Goal: Task Accomplishment & Management: Use online tool/utility

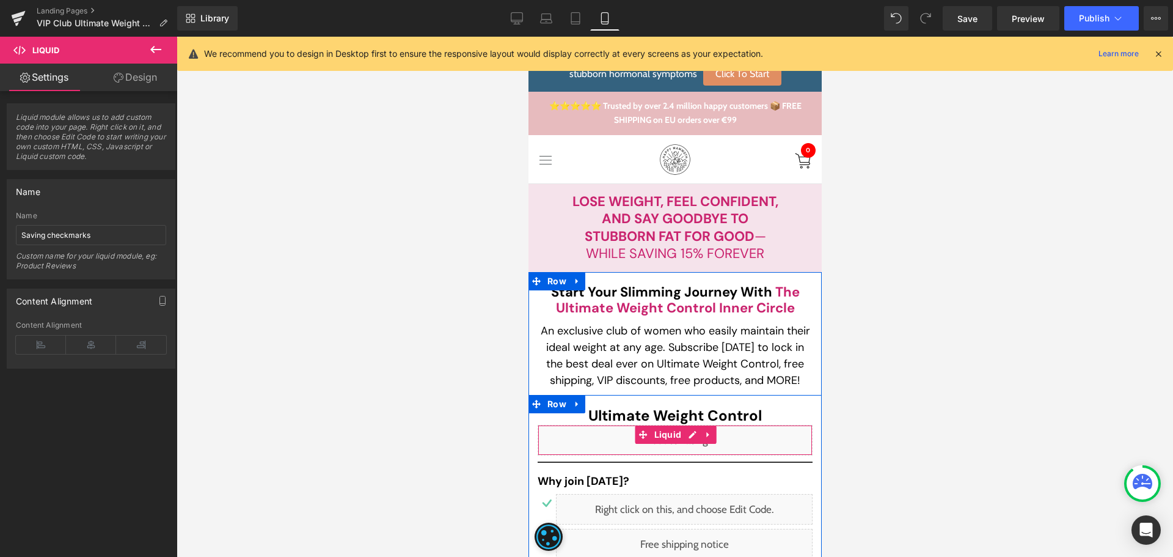
click at [687, 439] on div "Liquid" at bounding box center [674, 440] width 275 height 31
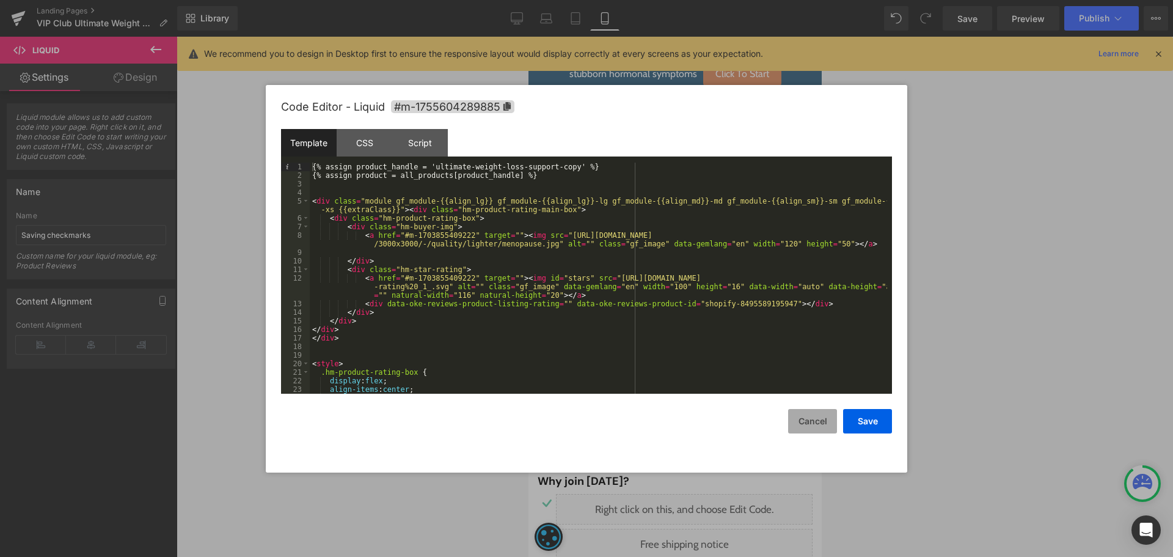
click at [813, 416] on button "Cancel" at bounding box center [812, 421] width 49 height 24
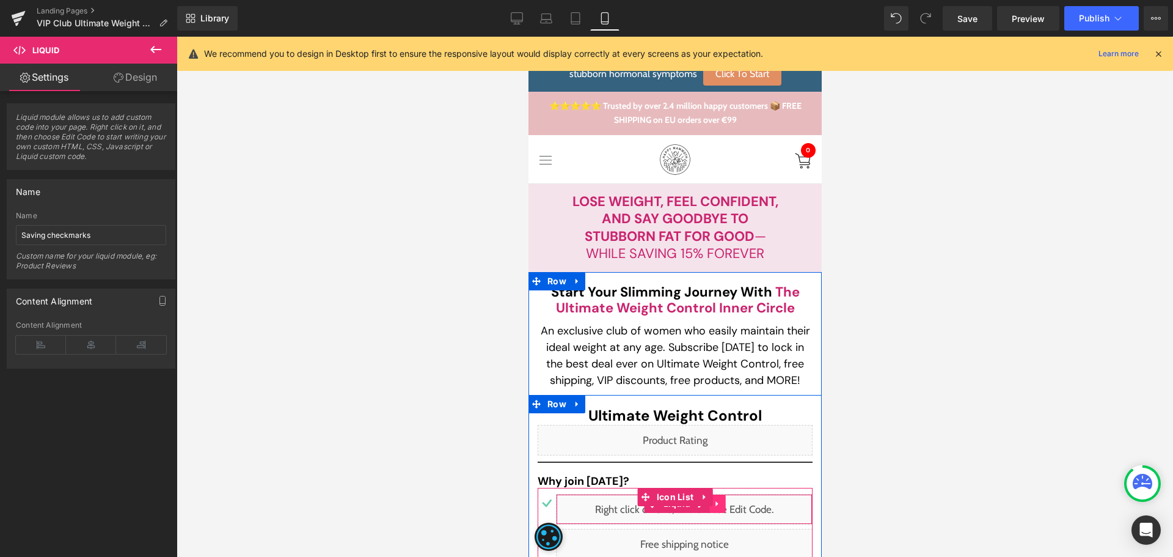
click at [716, 512] on link at bounding box center [717, 503] width 16 height 18
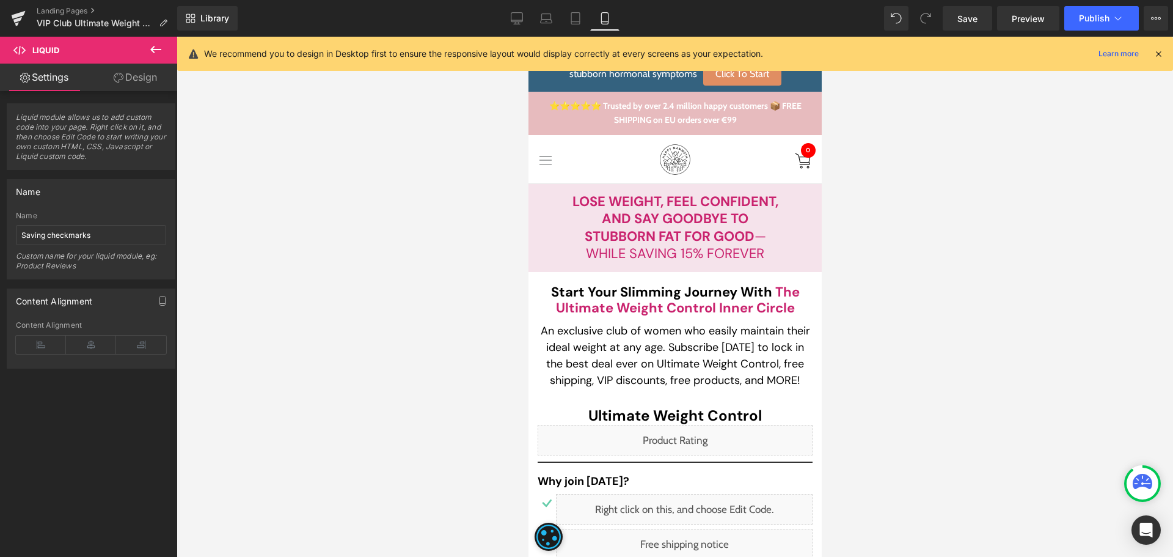
drag, startPoint x: 591, startPoint y: 508, endPoint x: 927, endPoint y: 392, distance: 355.0
click at [938, 379] on div at bounding box center [675, 297] width 997 height 520
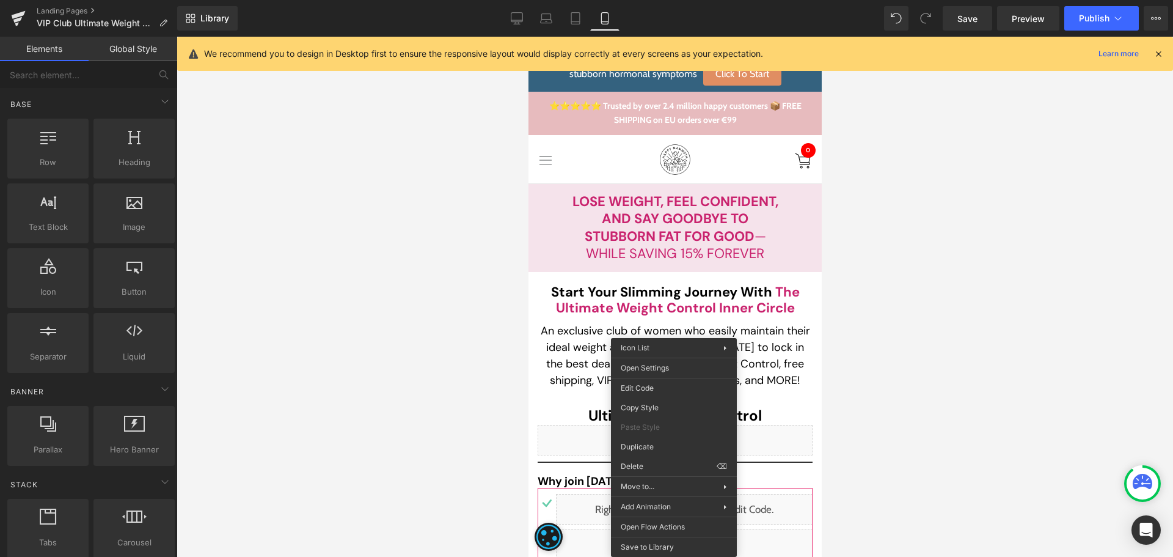
click at [975, 375] on div at bounding box center [675, 297] width 997 height 520
click at [975, 395] on div at bounding box center [675, 297] width 997 height 520
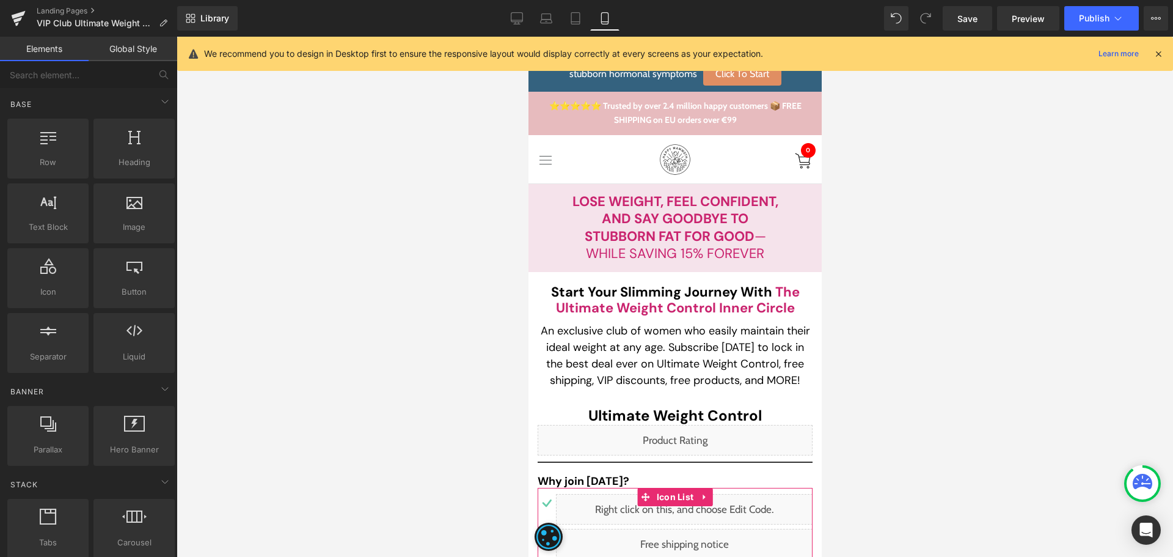
drag, startPoint x: 1250, startPoint y: 441, endPoint x: 722, endPoint y: 405, distance: 529.8
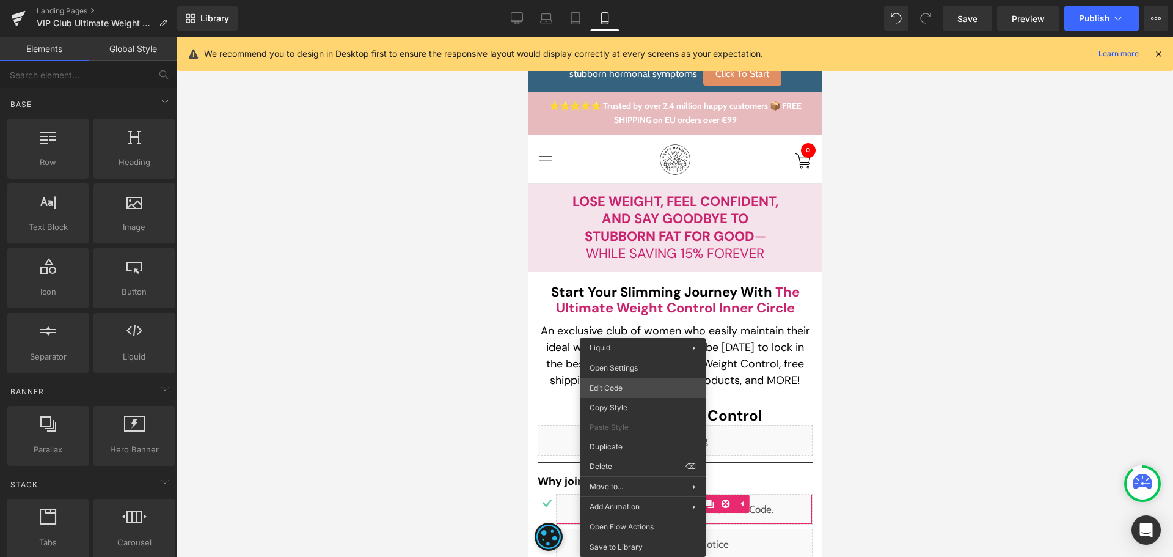
click at [624, 0] on div "Liquid You are previewing how the will restyle your page. You can not edit Elem…" at bounding box center [586, 0] width 1173 height 0
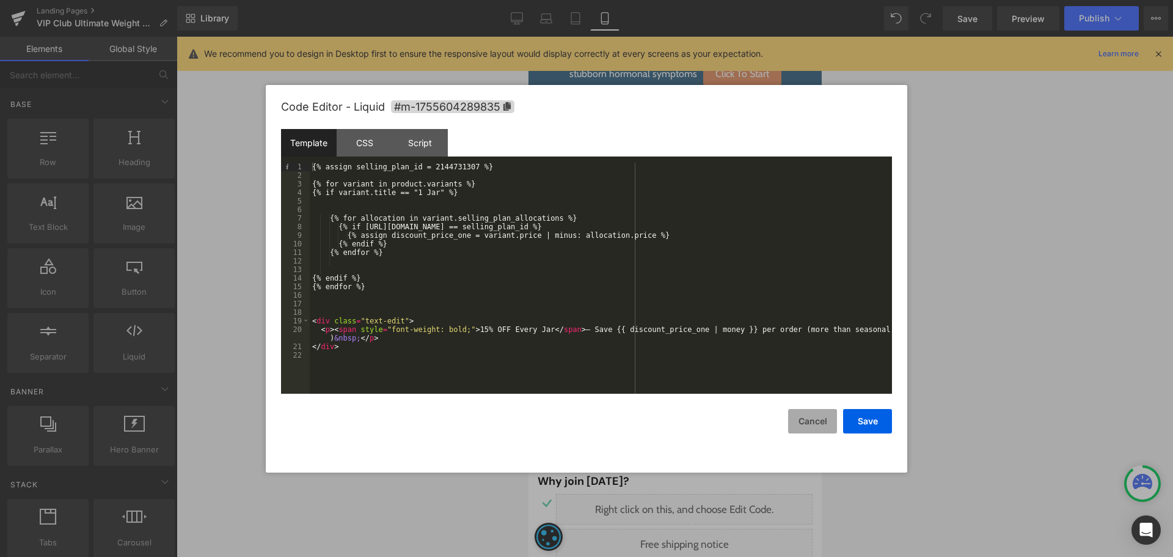
click at [802, 414] on button "Cancel" at bounding box center [812, 421] width 49 height 24
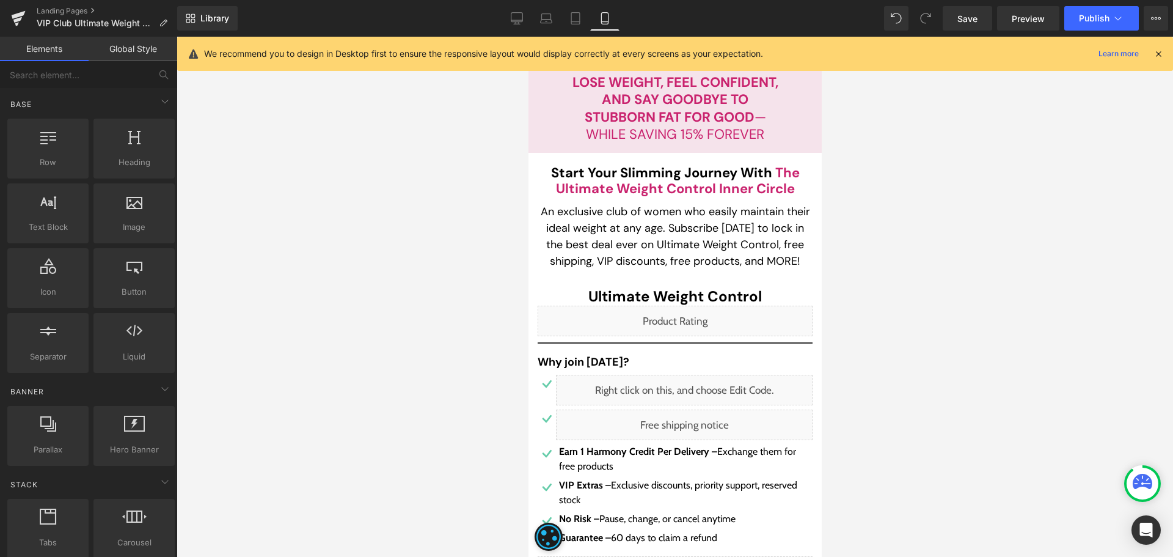
scroll to position [122, 0]
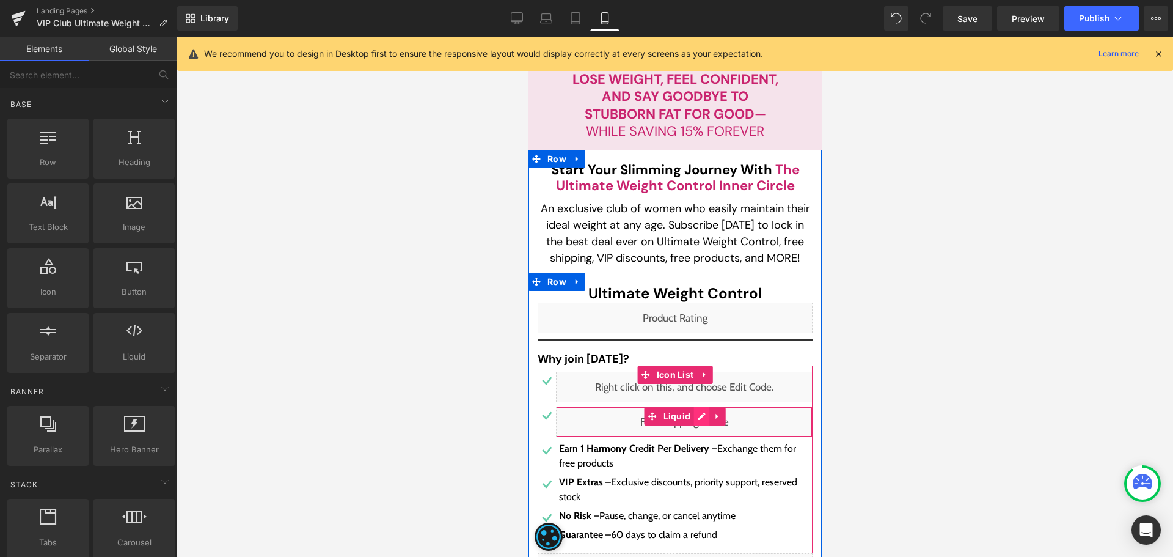
click at [699, 419] on div "Liquid" at bounding box center [683, 421] width 257 height 31
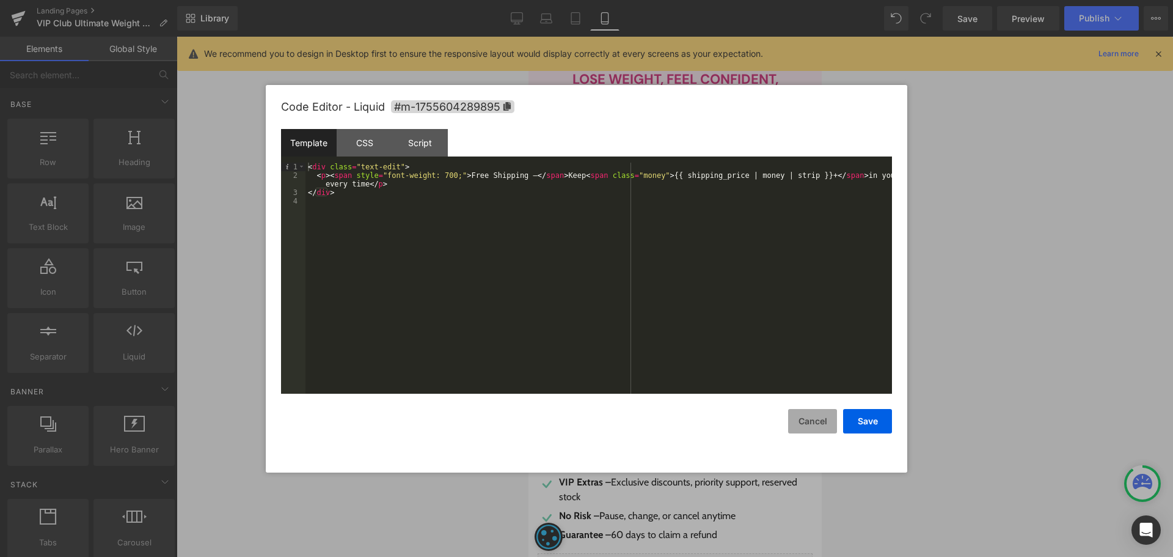
click at [818, 423] on button "Cancel" at bounding box center [812, 421] width 49 height 24
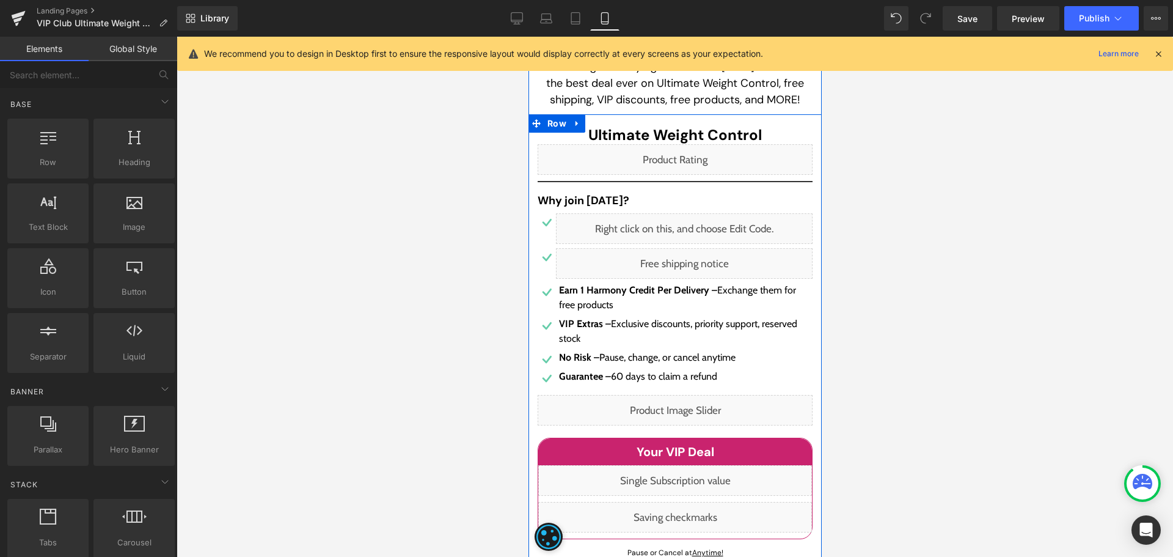
scroll to position [367, 0]
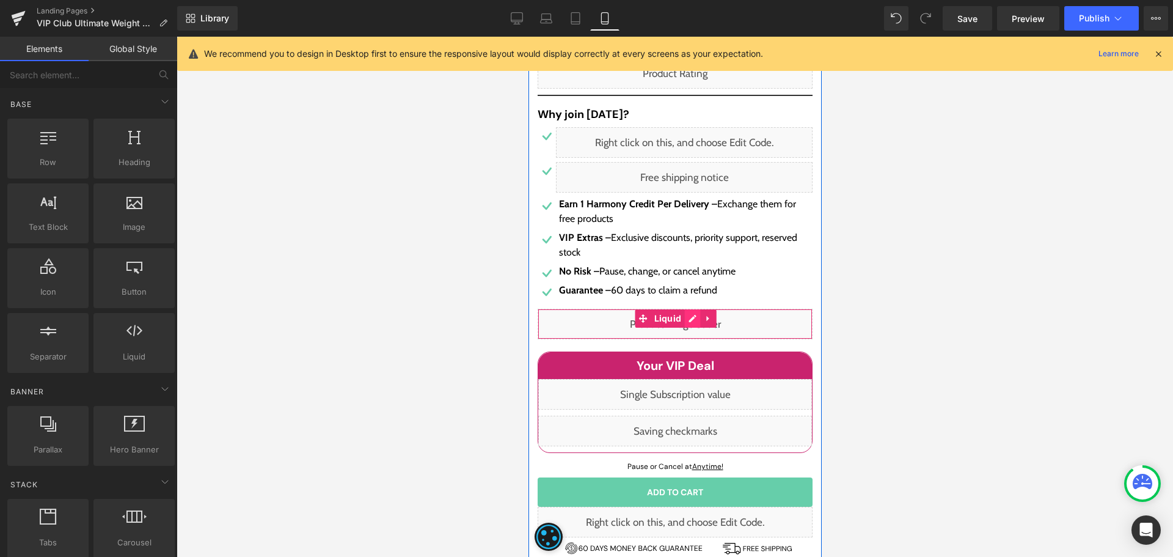
click at [685, 321] on div "Liquid" at bounding box center [674, 324] width 275 height 31
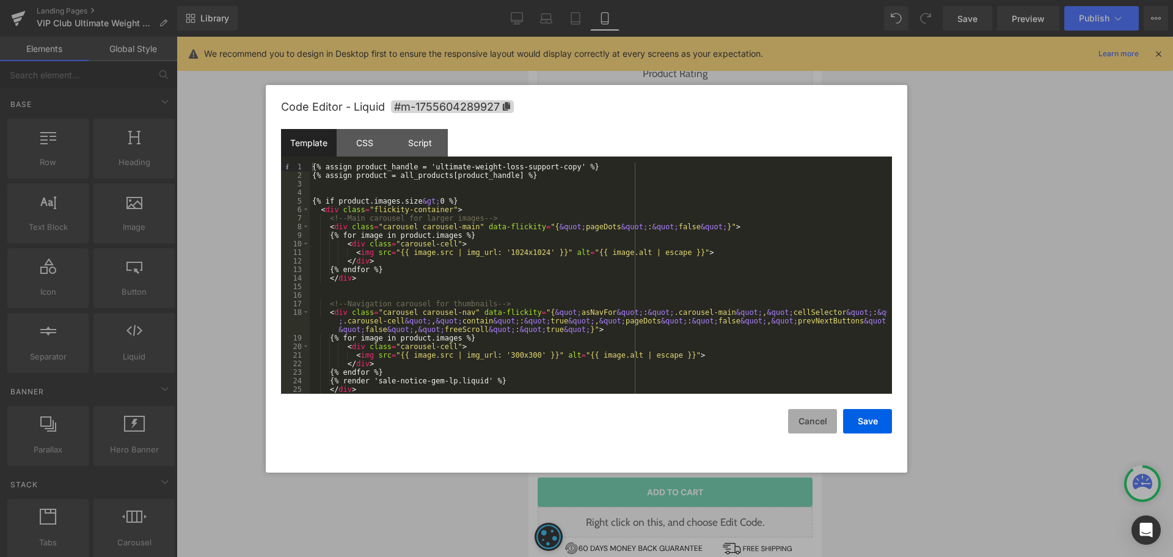
click at [812, 426] on button "Cancel" at bounding box center [812, 421] width 49 height 24
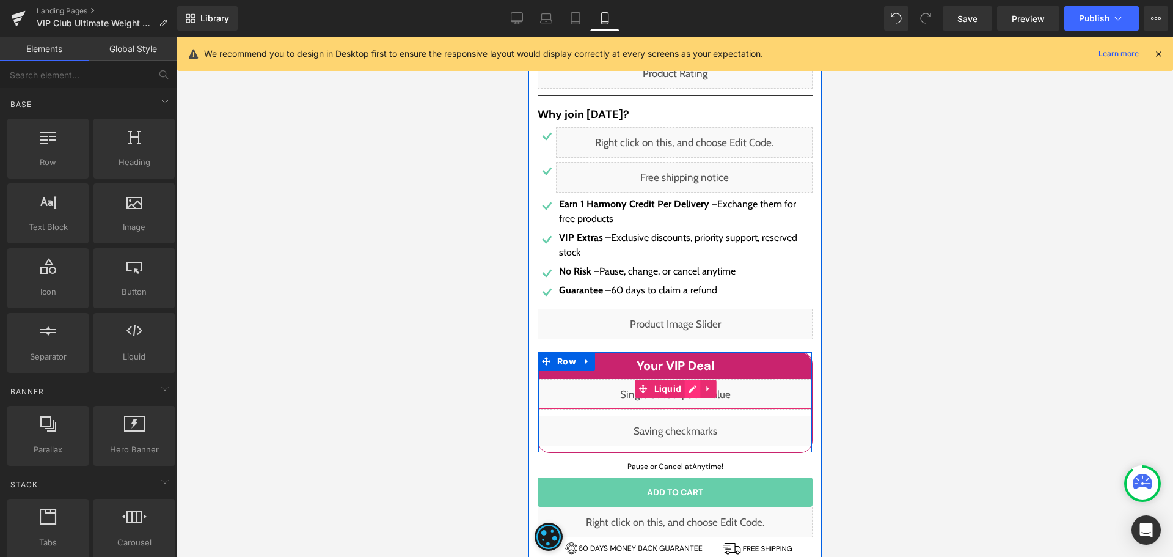
click at [689, 389] on div "Liquid" at bounding box center [675, 394] width 274 height 31
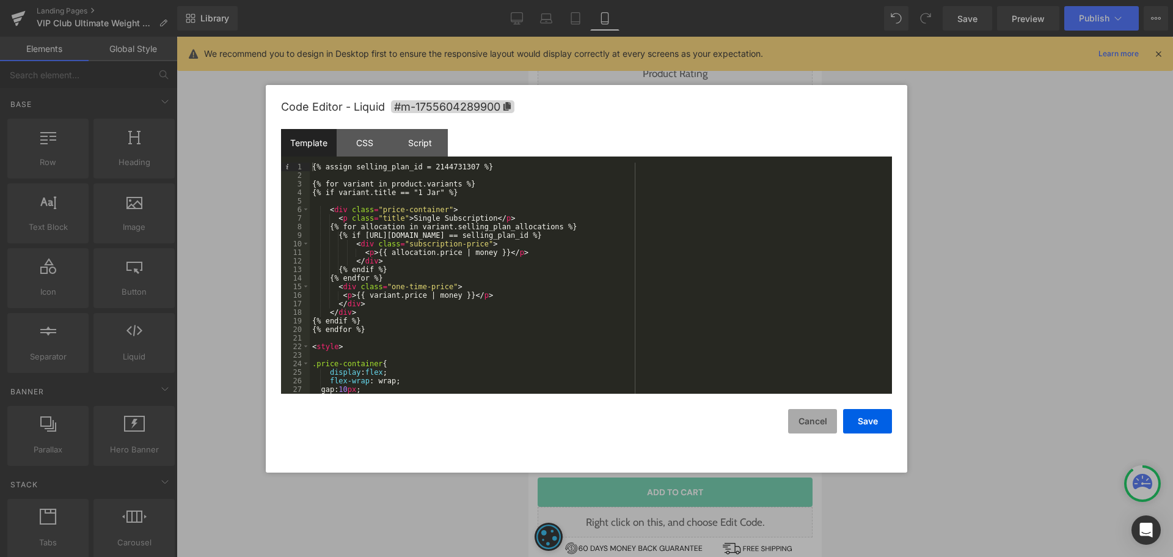
drag, startPoint x: 815, startPoint y: 419, endPoint x: 252, endPoint y: 386, distance: 564.3
click at [815, 419] on button "Cancel" at bounding box center [812, 421] width 49 height 24
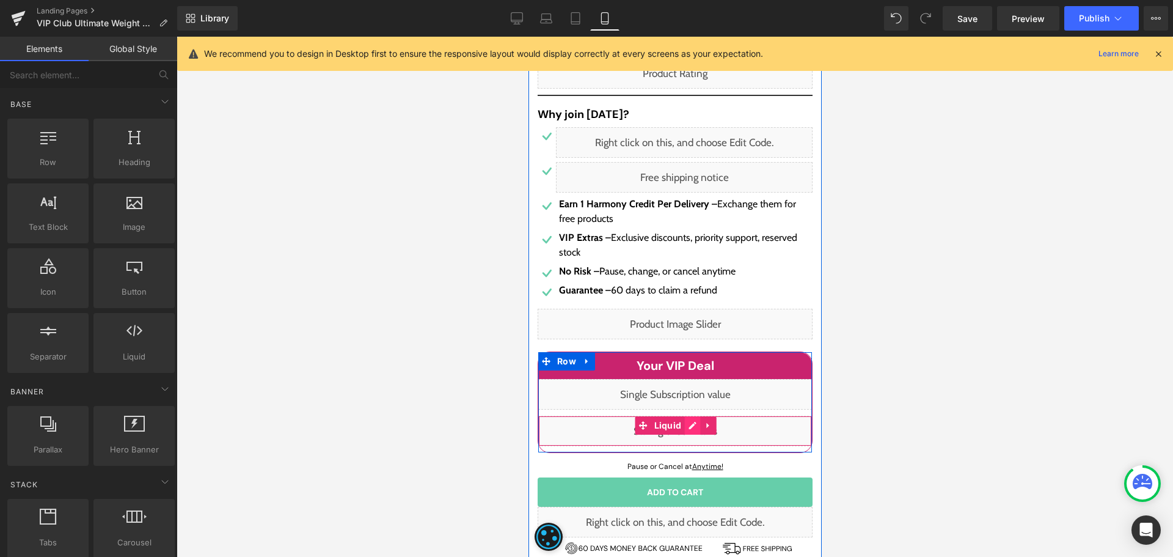
click at [687, 429] on div "Liquid" at bounding box center [675, 431] width 274 height 31
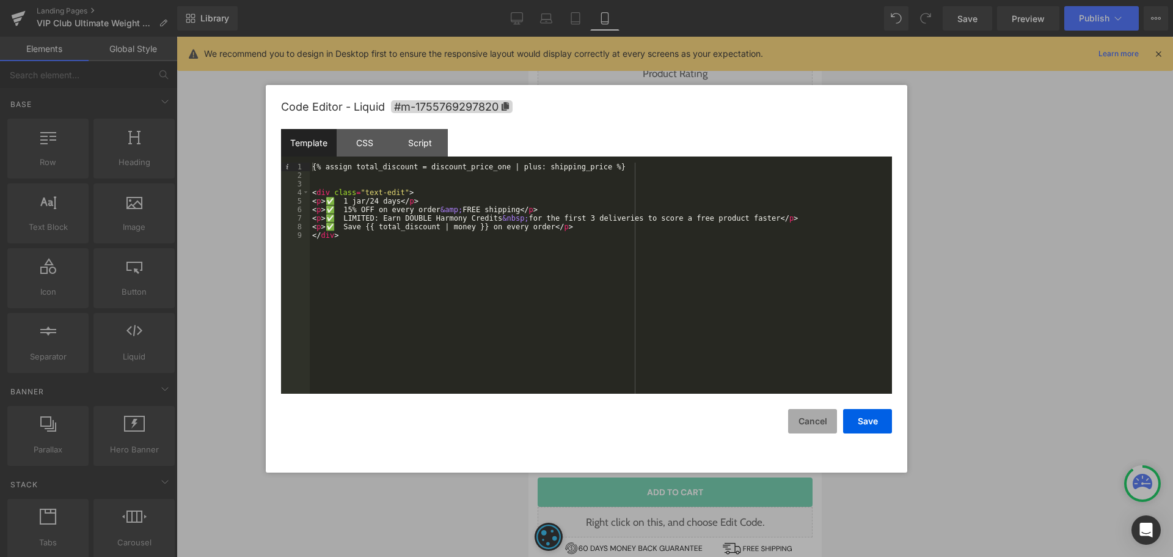
drag, startPoint x: 807, startPoint y: 418, endPoint x: 800, endPoint y: 417, distance: 6.8
click at [807, 419] on button "Cancel" at bounding box center [812, 421] width 49 height 24
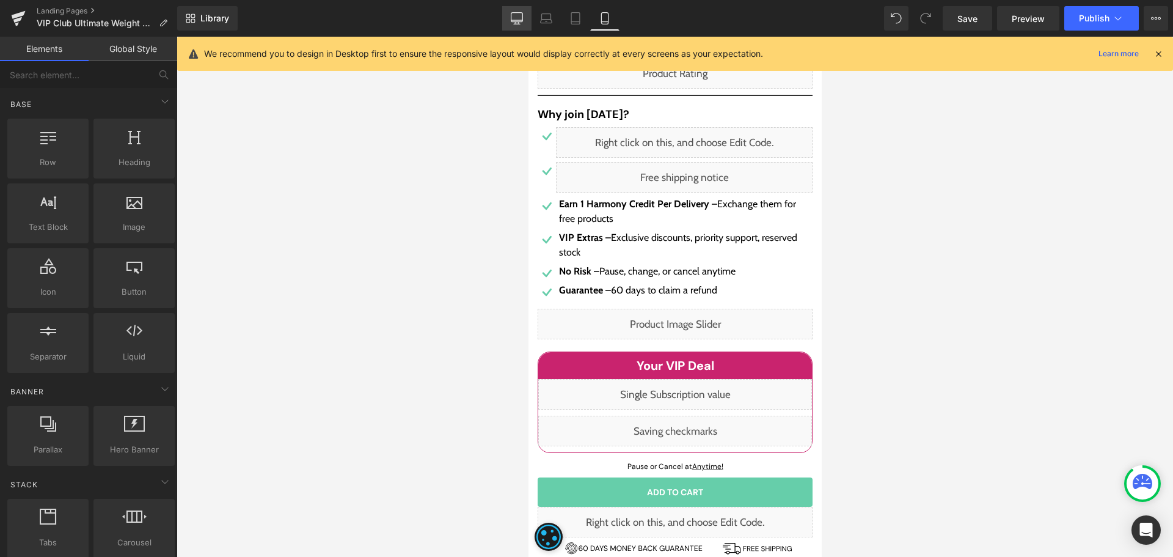
click at [516, 24] on link "Desktop" at bounding box center [516, 18] width 29 height 24
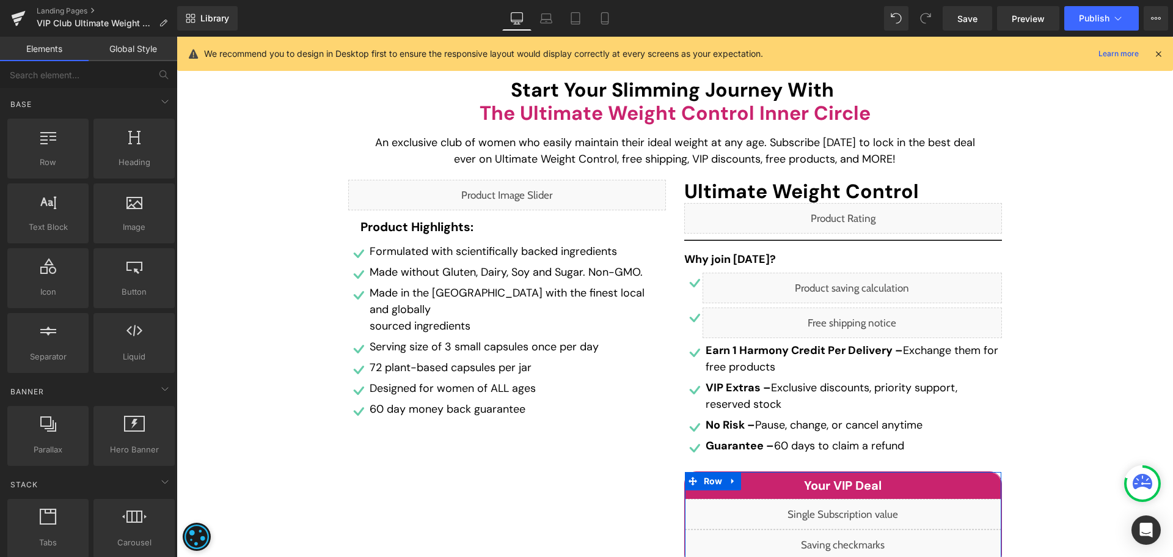
scroll to position [0, 0]
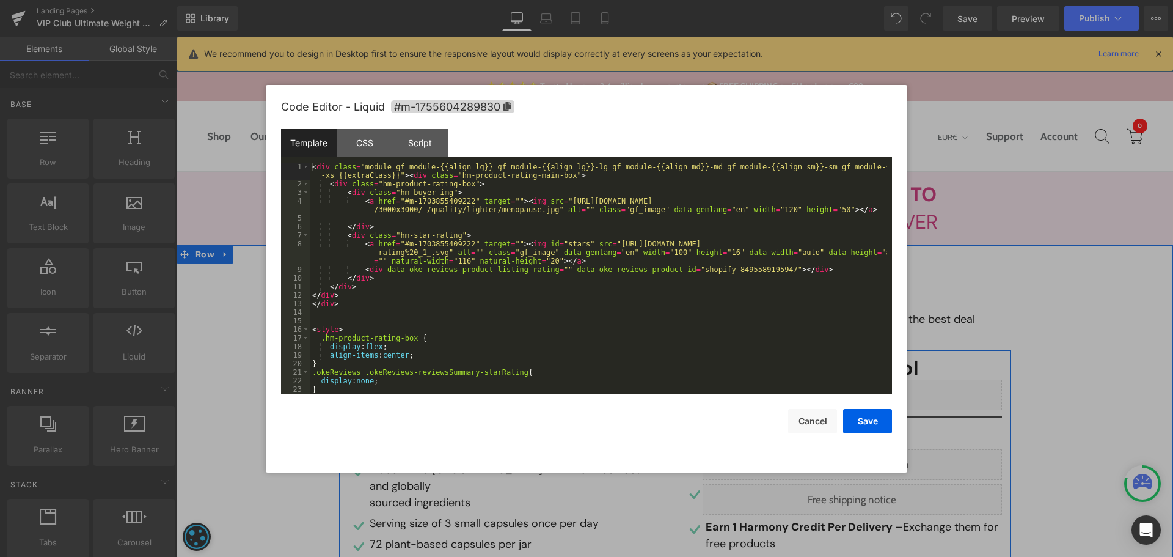
click at [852, 395] on div "Liquid" at bounding box center [843, 394] width 318 height 31
click at [815, 414] on button "Cancel" at bounding box center [812, 421] width 49 height 24
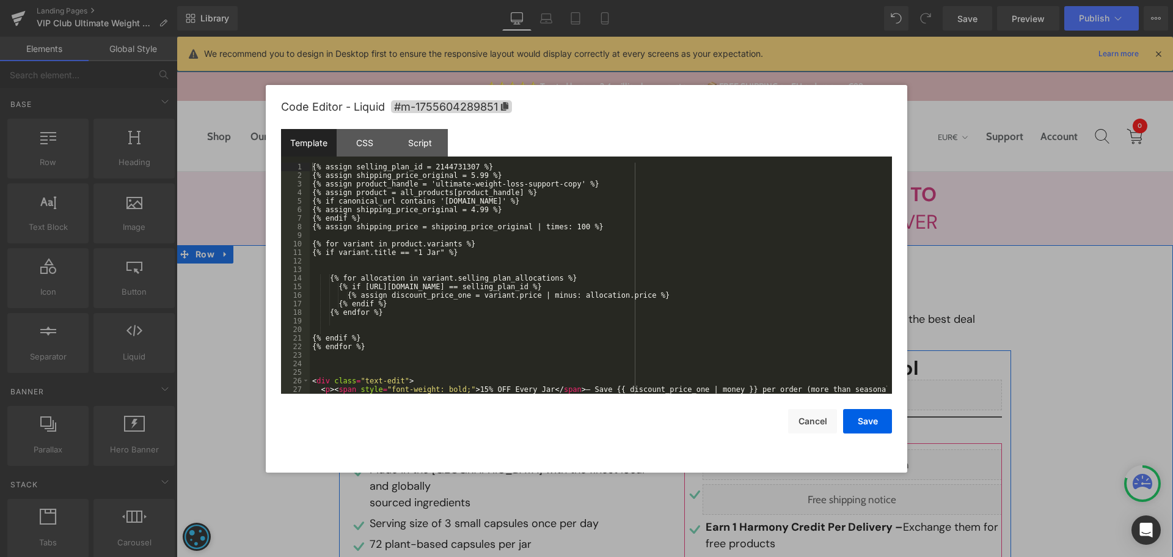
click at [864, 466] on div "Liquid" at bounding box center [852, 464] width 299 height 31
click at [462, 178] on div "{% assign selling_plan_id = 2144731307 %} {% assign shipping_price_original = 5…" at bounding box center [598, 291] width 577 height 257
click at [863, 426] on button "Save" at bounding box center [867, 421] width 49 height 24
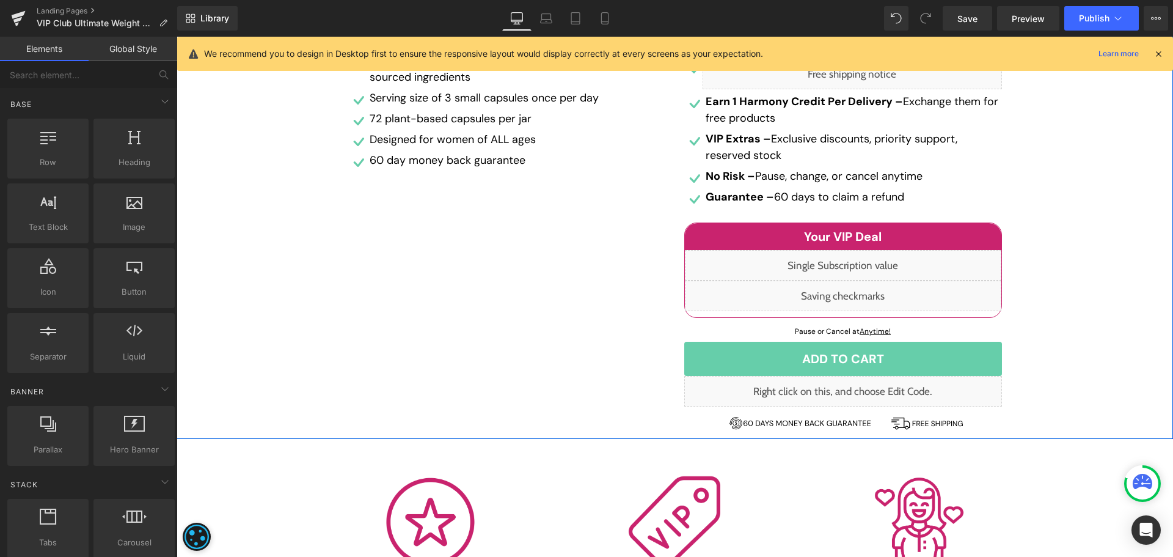
scroll to position [428, 0]
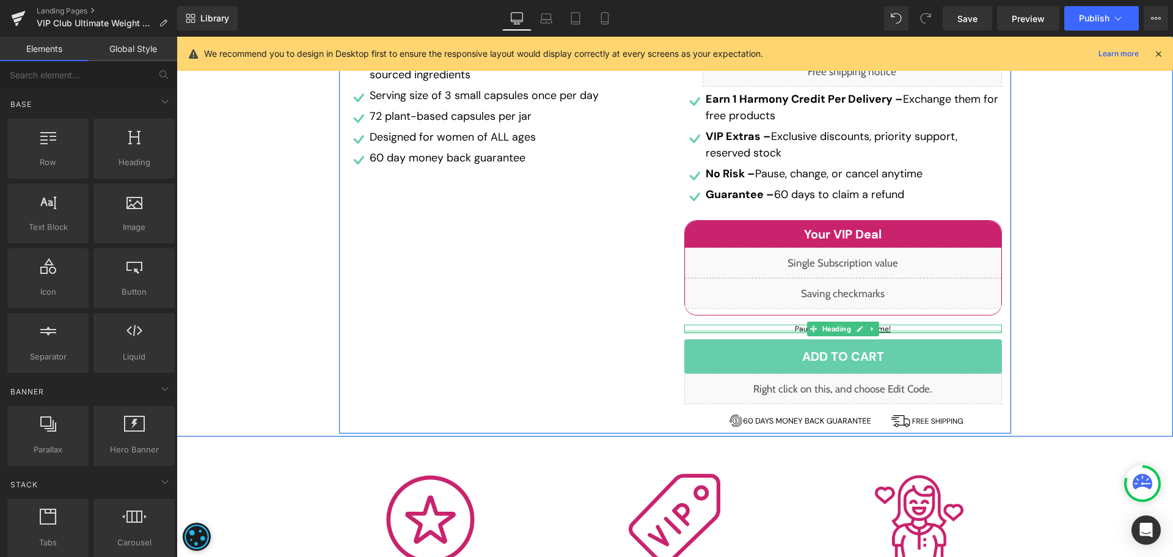
drag, startPoint x: 895, startPoint y: 329, endPoint x: 884, endPoint y: 328, distance: 11.7
click at [895, 329] on div "Pause or Cancel at Anytime! Heading" at bounding box center [843, 328] width 318 height 9
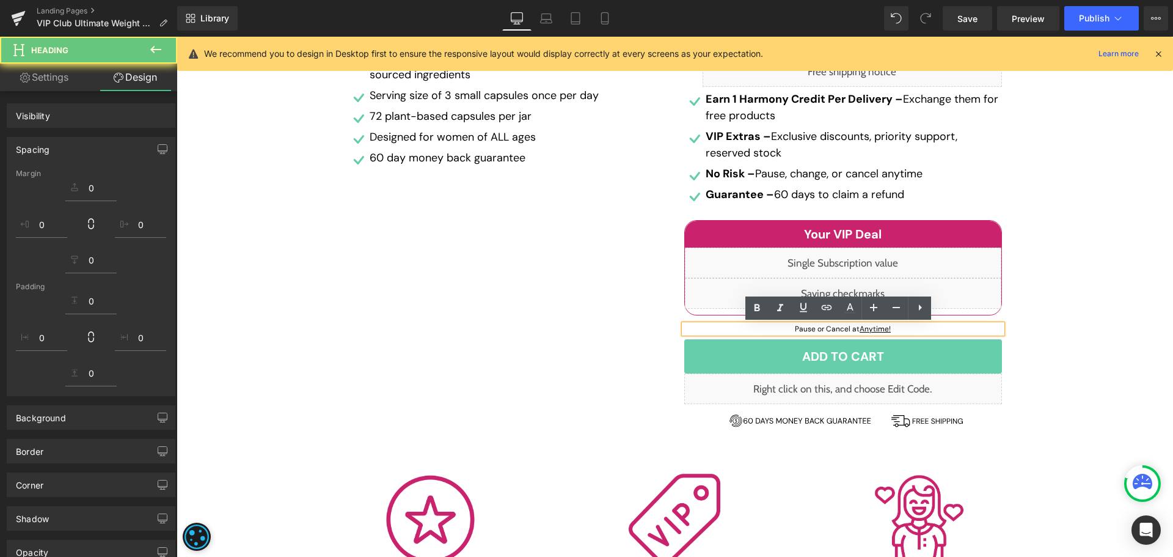
click at [879, 328] on u "Anytime!" at bounding box center [875, 329] width 31 height 10
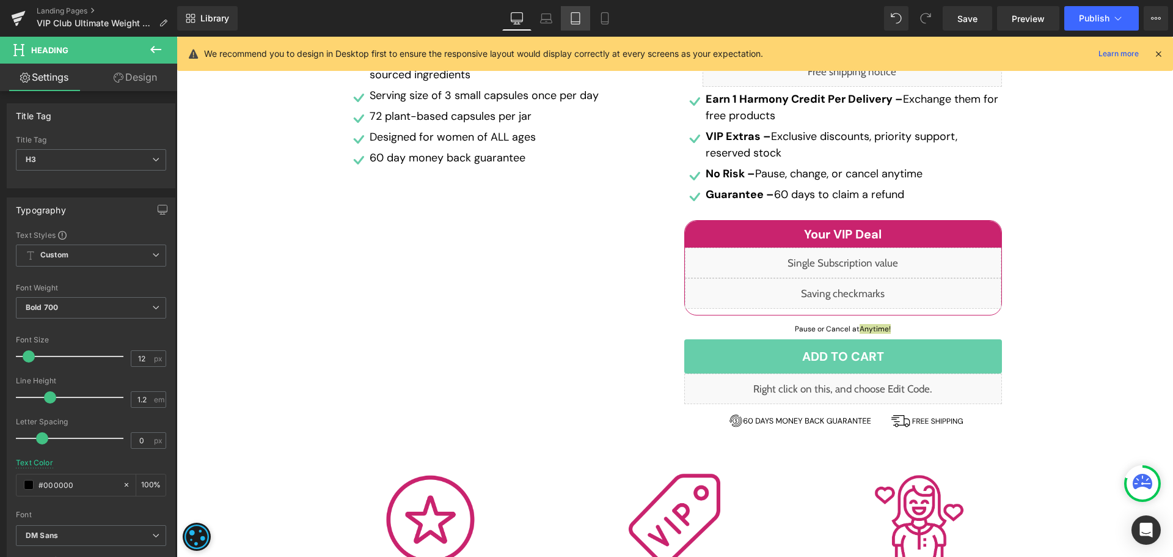
click at [580, 22] on icon at bounding box center [575, 22] width 9 height 0
type input "100"
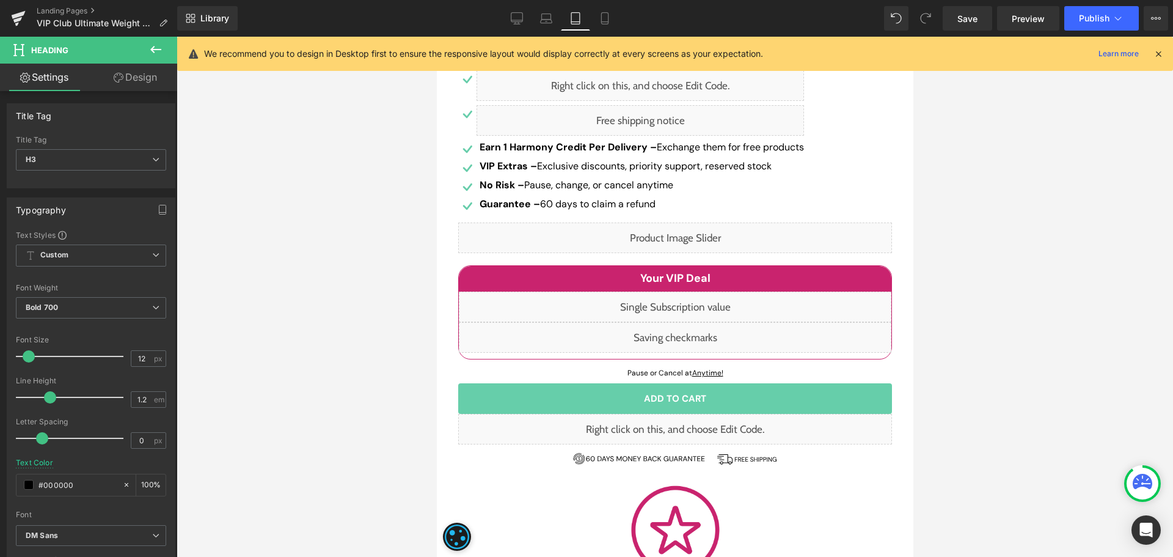
scroll to position [367, 0]
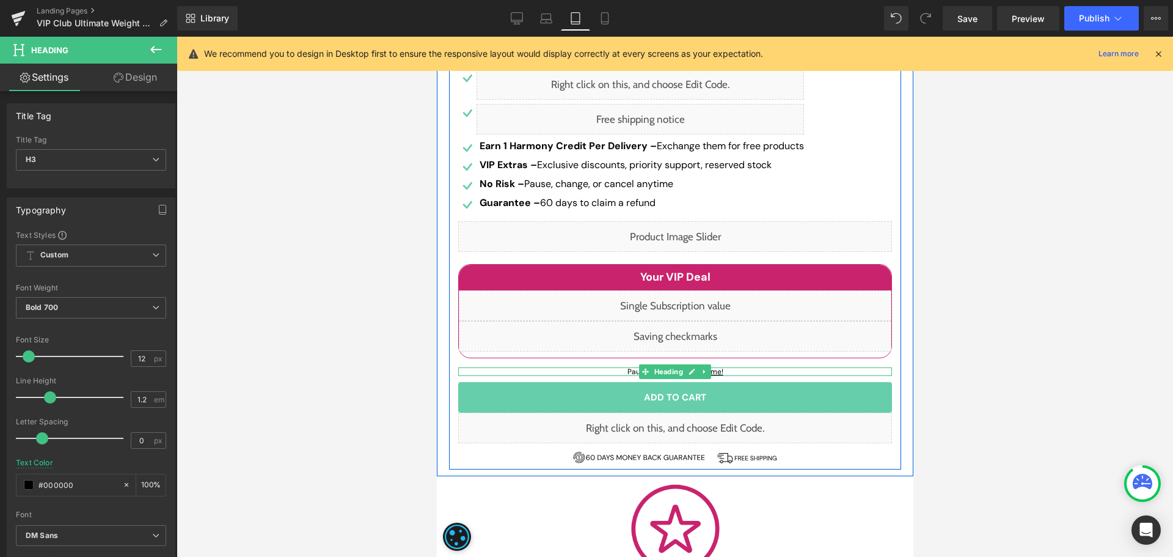
click at [717, 372] on u "Anytime!" at bounding box center [707, 372] width 31 height 10
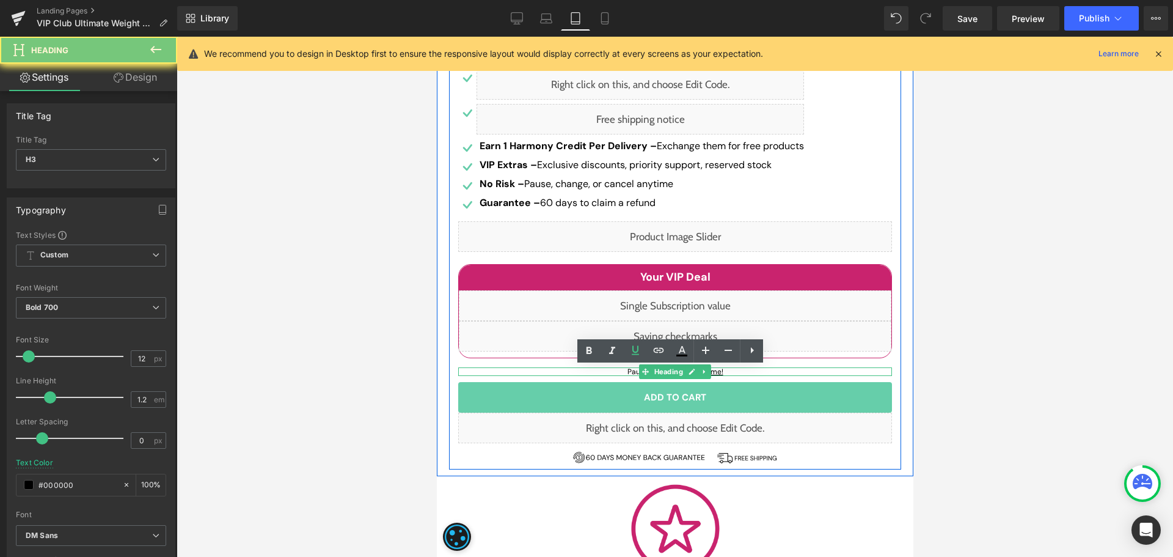
click at [717, 372] on u "Anytime!" at bounding box center [707, 372] width 31 height 10
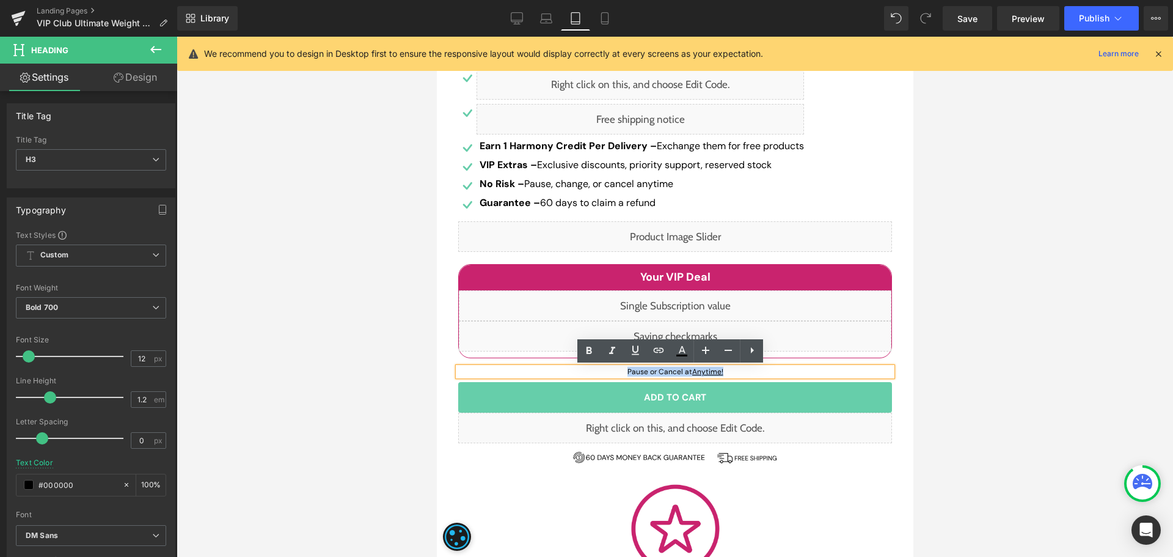
click at [717, 372] on u "Anytime!" at bounding box center [707, 372] width 31 height 10
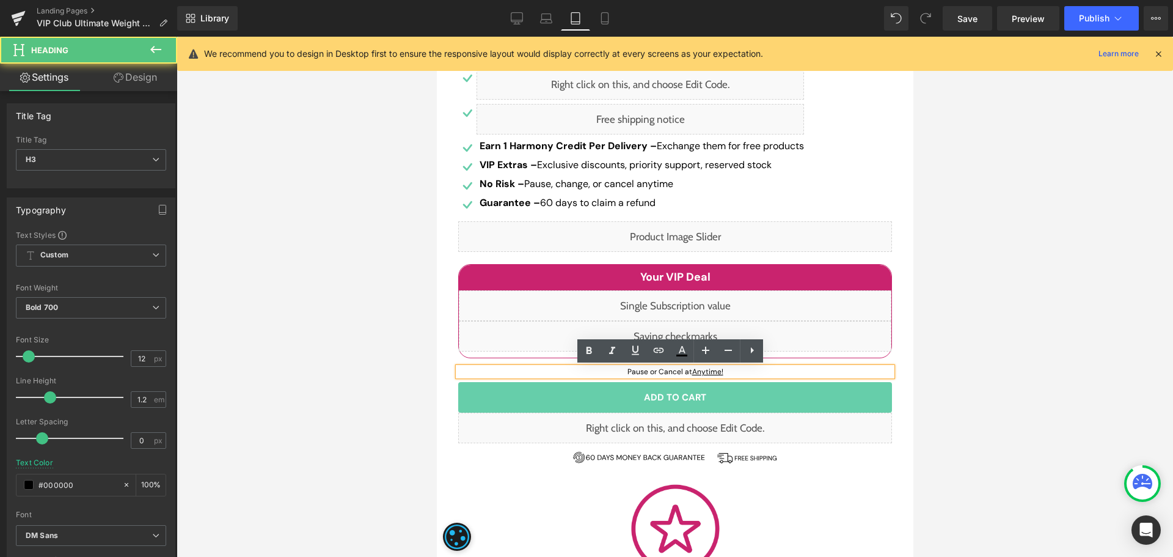
click at [703, 373] on u "Anytime!" at bounding box center [707, 372] width 31 height 10
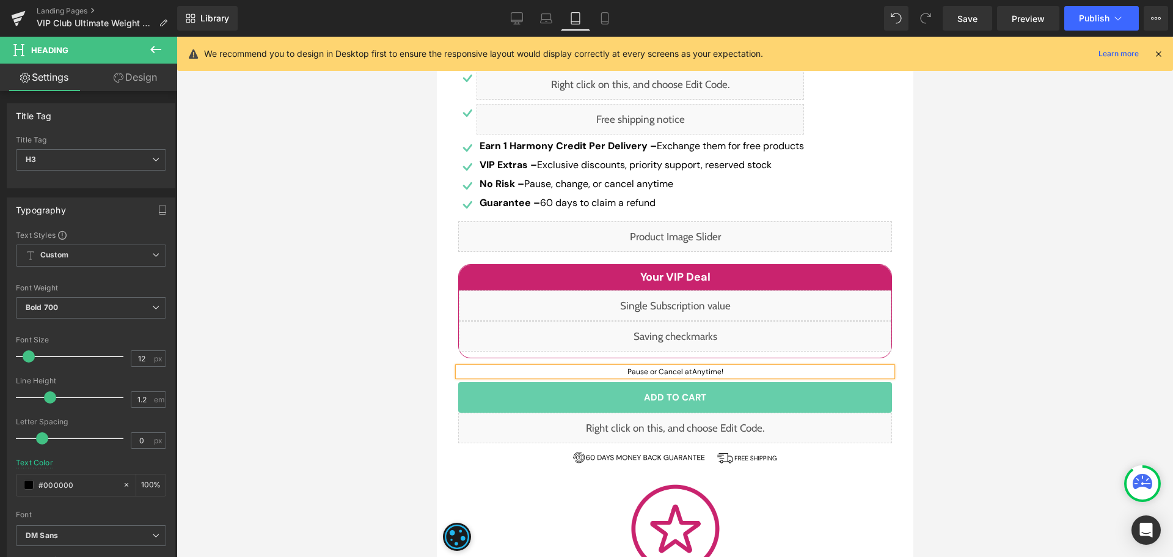
click at [970, 224] on div at bounding box center [675, 297] width 997 height 520
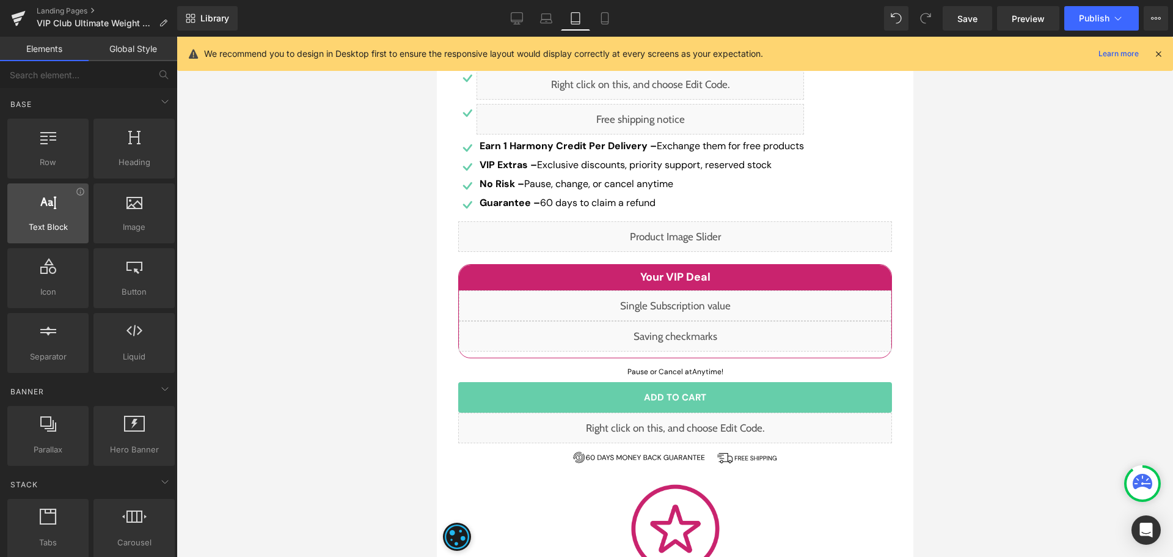
drag, startPoint x: 514, startPoint y: 12, endPoint x: 16, endPoint y: 188, distance: 527.6
click at [514, 13] on icon at bounding box center [517, 17] width 12 height 9
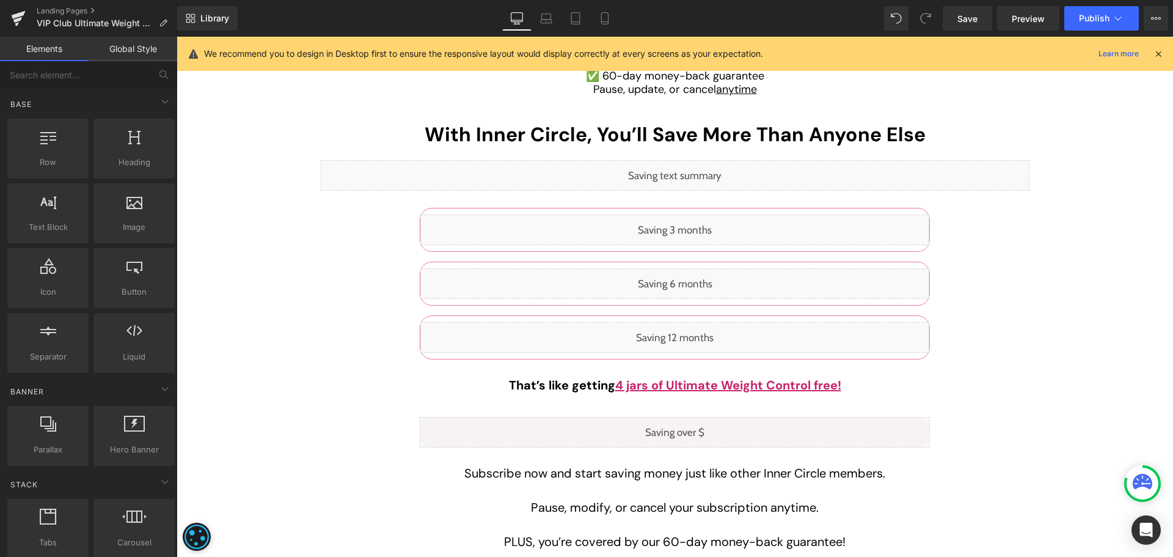
scroll to position [2905, 0]
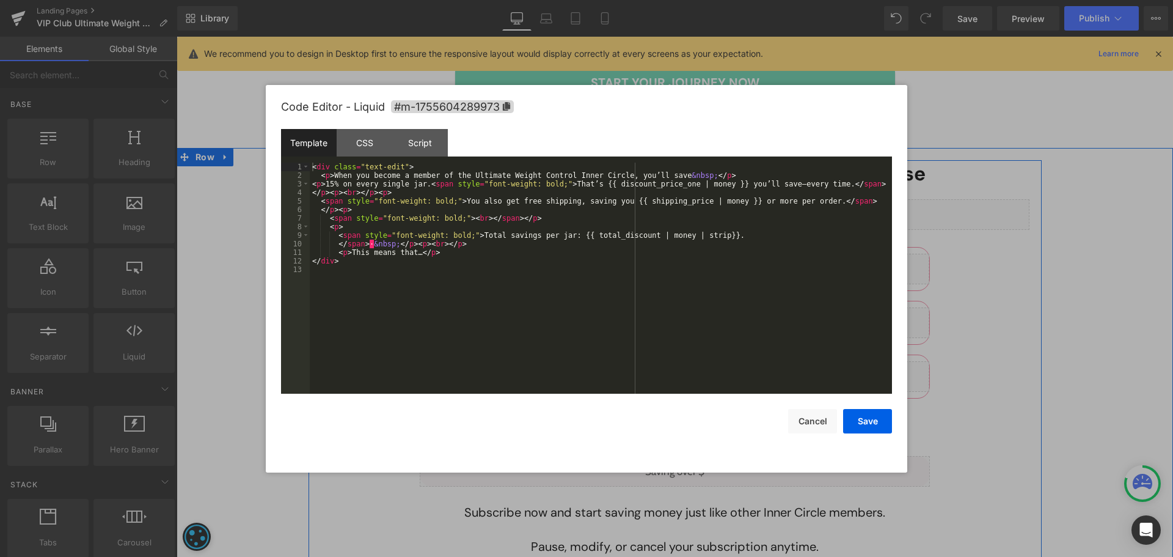
click at [691, 211] on div "Liquid" at bounding box center [675, 214] width 709 height 31
drag, startPoint x: 800, startPoint y: 425, endPoint x: 599, endPoint y: 350, distance: 214.0
click at [800, 425] on button "Cancel" at bounding box center [812, 421] width 49 height 24
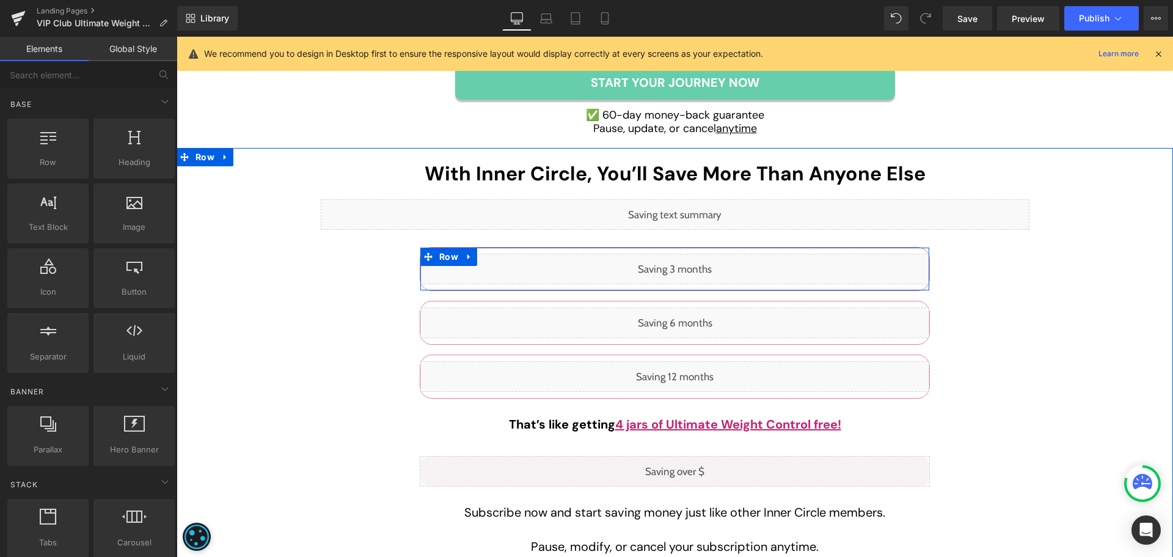
click at [687, 263] on div "Liquid" at bounding box center [674, 269] width 509 height 31
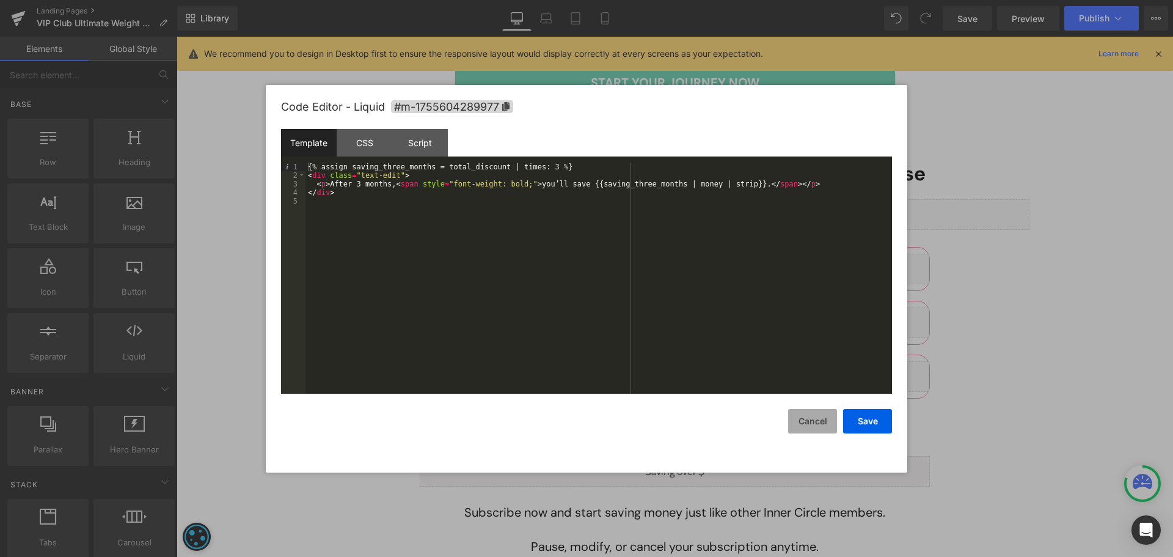
click at [824, 413] on button "Cancel" at bounding box center [812, 421] width 49 height 24
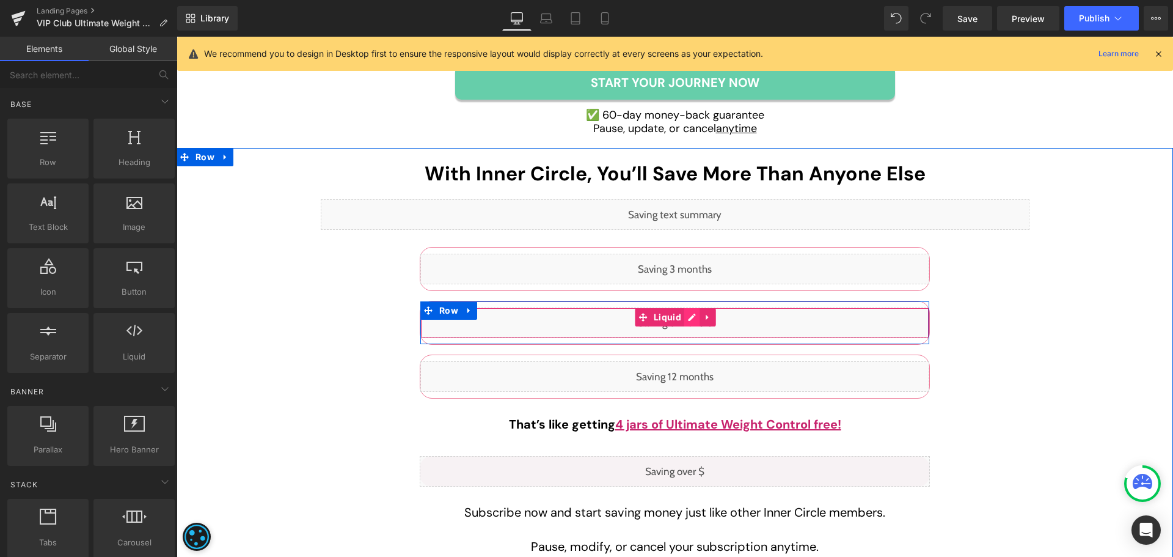
click at [689, 317] on icon at bounding box center [692, 316] width 7 height 7
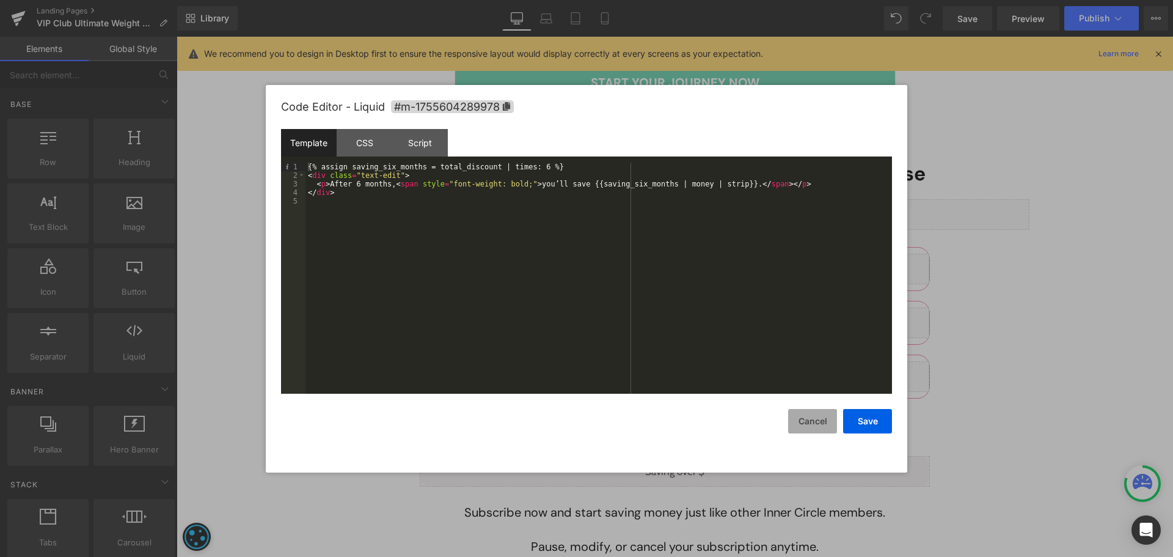
click at [816, 416] on button "Cancel" at bounding box center [812, 421] width 49 height 24
click at [681, 370] on div "Liquid" at bounding box center [674, 376] width 509 height 31
click at [807, 420] on button "Cancel" at bounding box center [812, 421] width 49 height 24
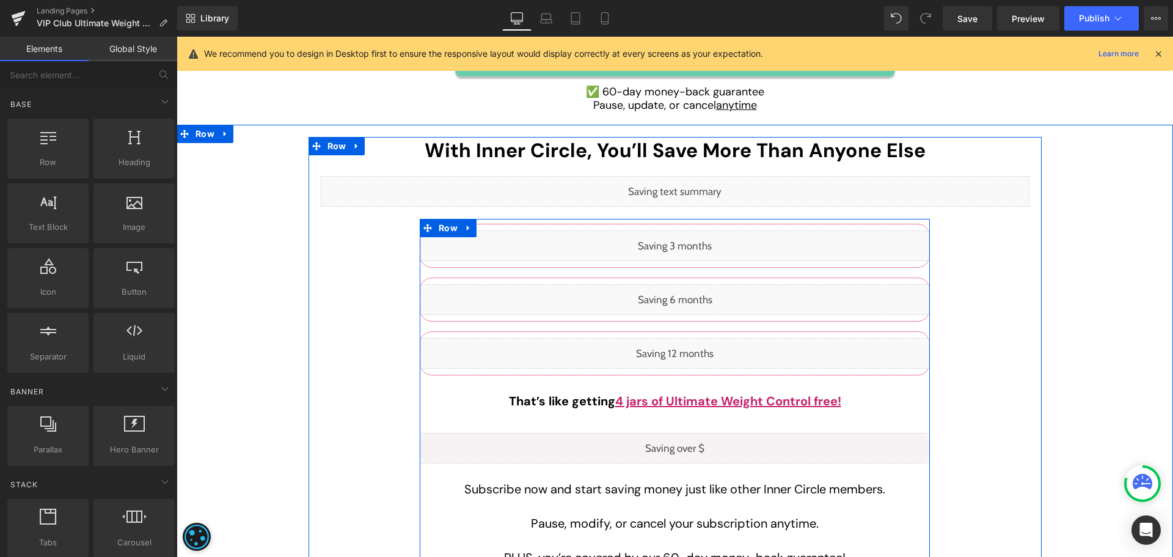
scroll to position [2966, 0]
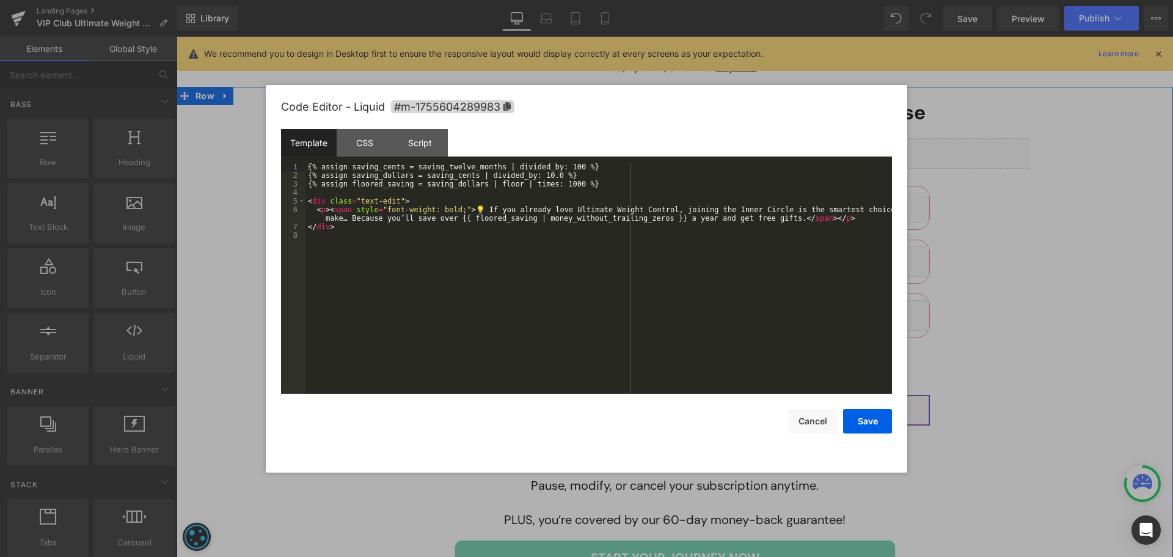
click at [683, 405] on div "Liquid" at bounding box center [675, 410] width 510 height 31
drag, startPoint x: 826, startPoint y: 426, endPoint x: 591, endPoint y: 388, distance: 237.2
click at [826, 426] on button "Cancel" at bounding box center [812, 421] width 49 height 24
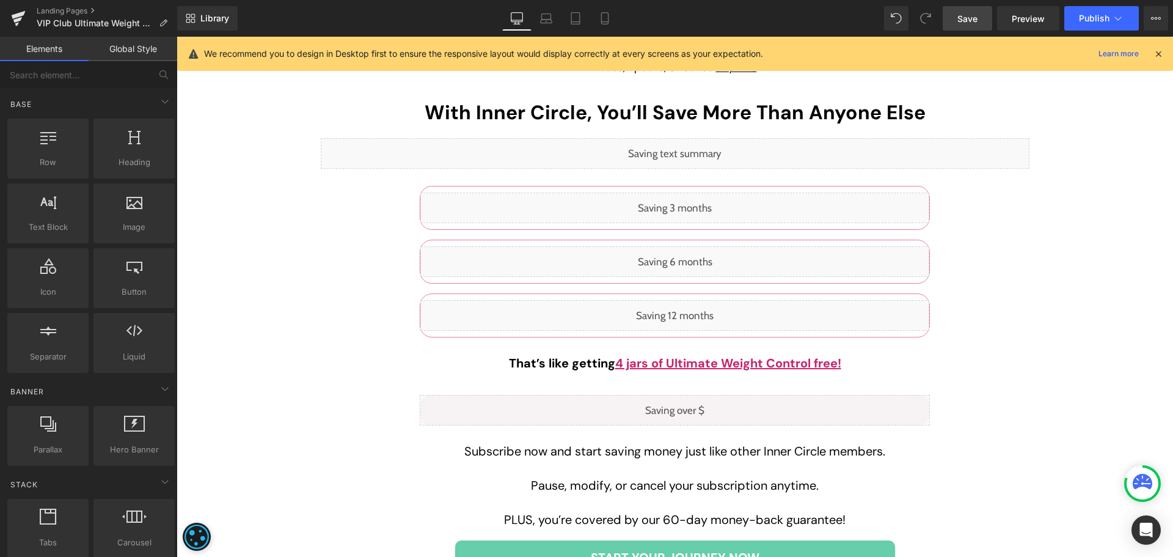
click at [978, 23] on span "Save" at bounding box center [967, 18] width 20 height 13
click at [1022, 185] on div "With Inner Circle, You’ll Save More Than Anyone Else Heading Liquid Liquid Row …" at bounding box center [675, 361] width 709 height 524
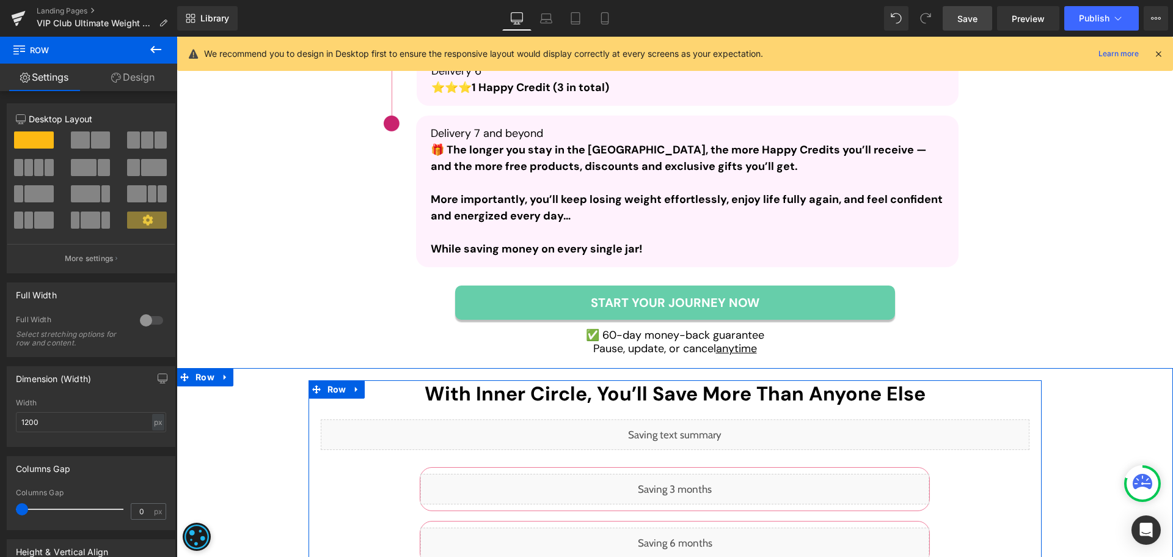
scroll to position [2660, 0]
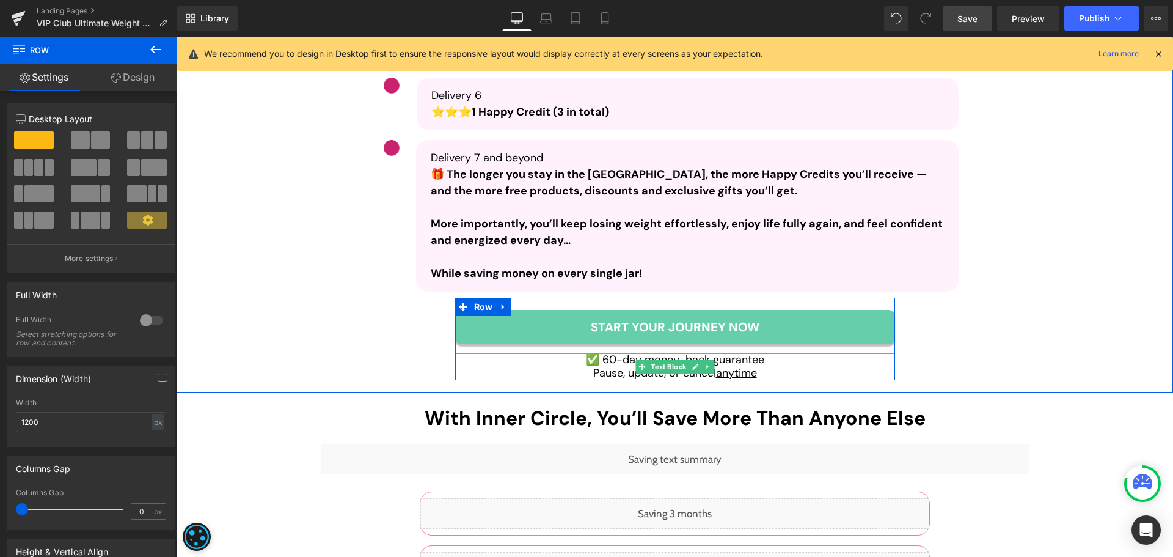
click at [734, 370] on u "anytime" at bounding box center [736, 372] width 41 height 15
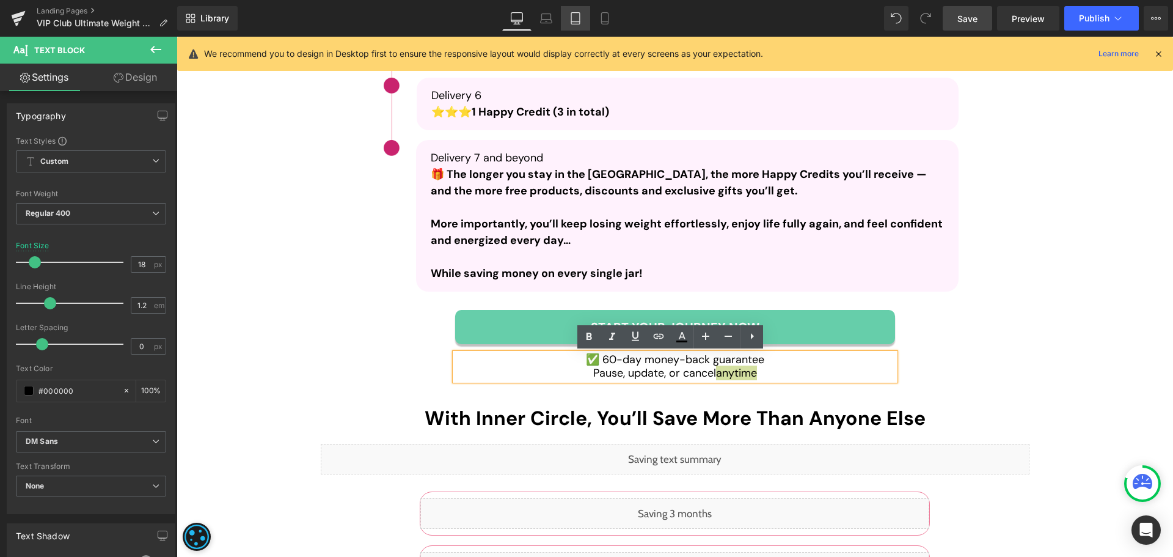
click at [572, 20] on icon at bounding box center [575, 19] width 9 height 12
type input "100"
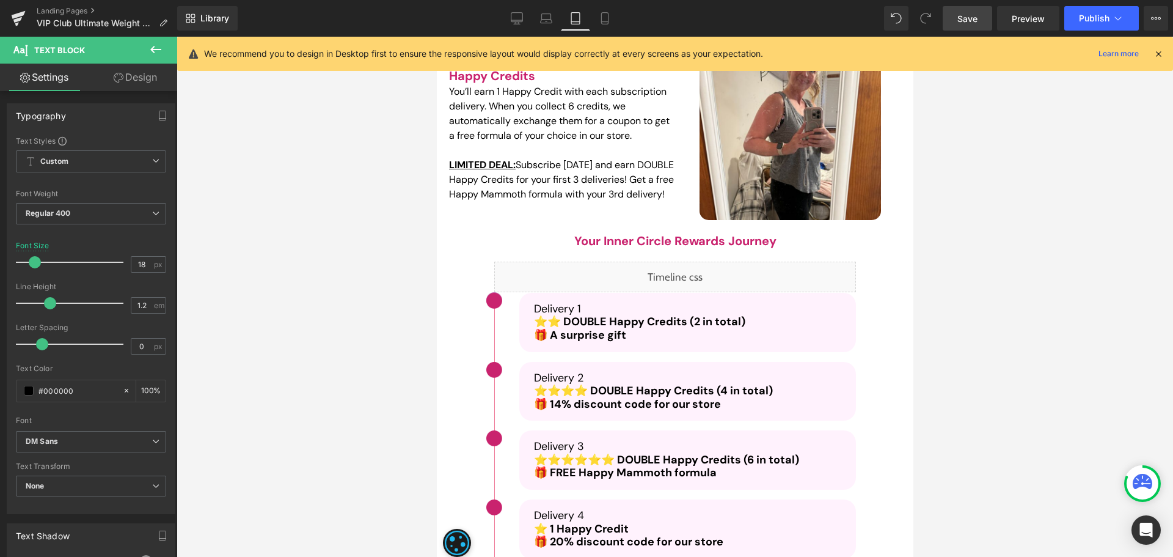
scroll to position [3212, 0]
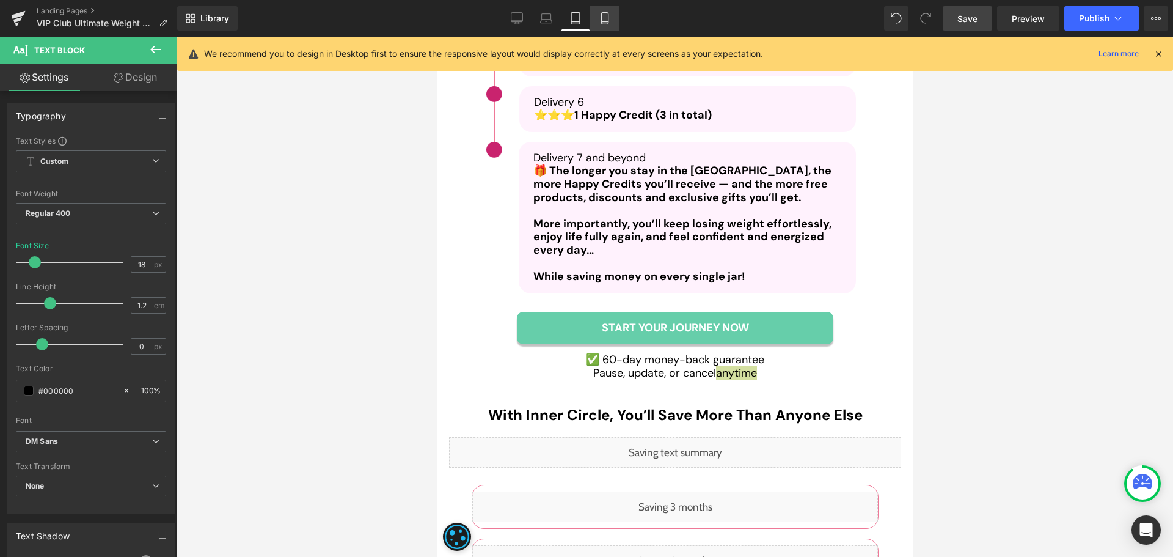
click at [605, 18] on icon at bounding box center [605, 18] width 12 height 12
type input "16"
type input "100"
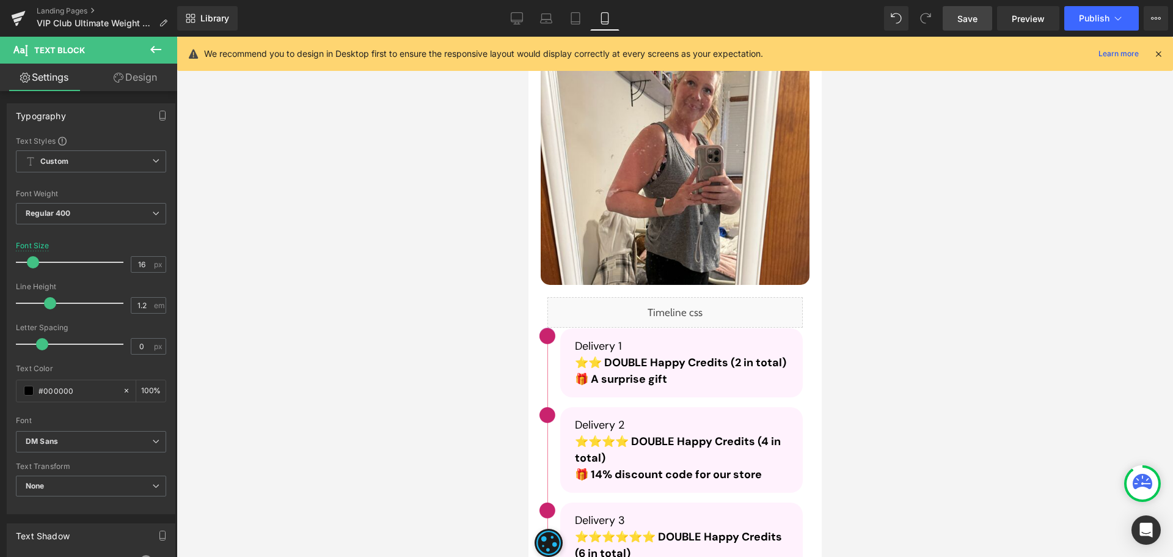
scroll to position [3947, 0]
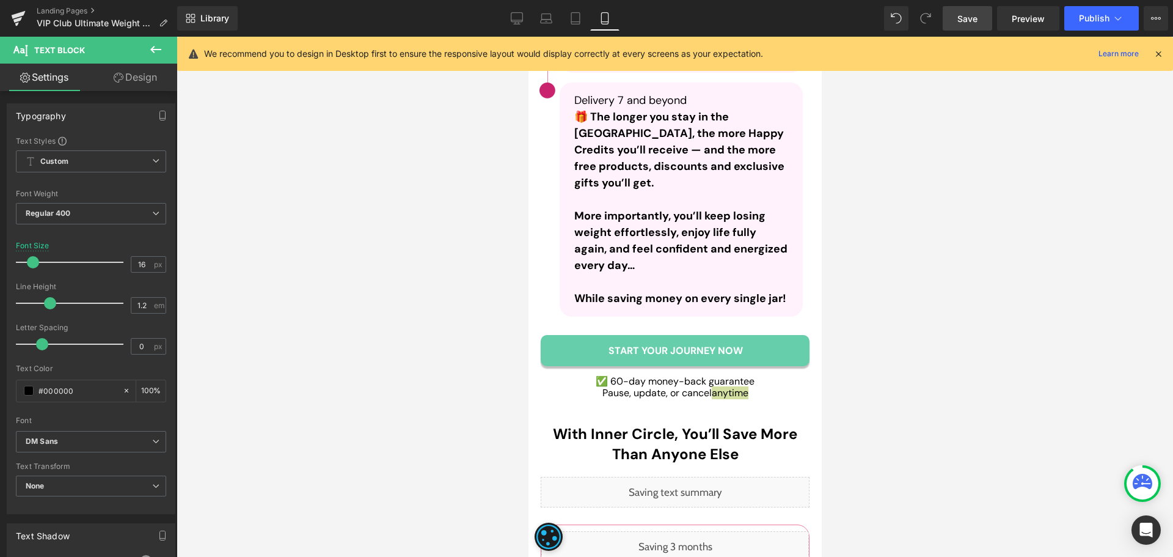
click at [884, 308] on div at bounding box center [675, 297] width 997 height 520
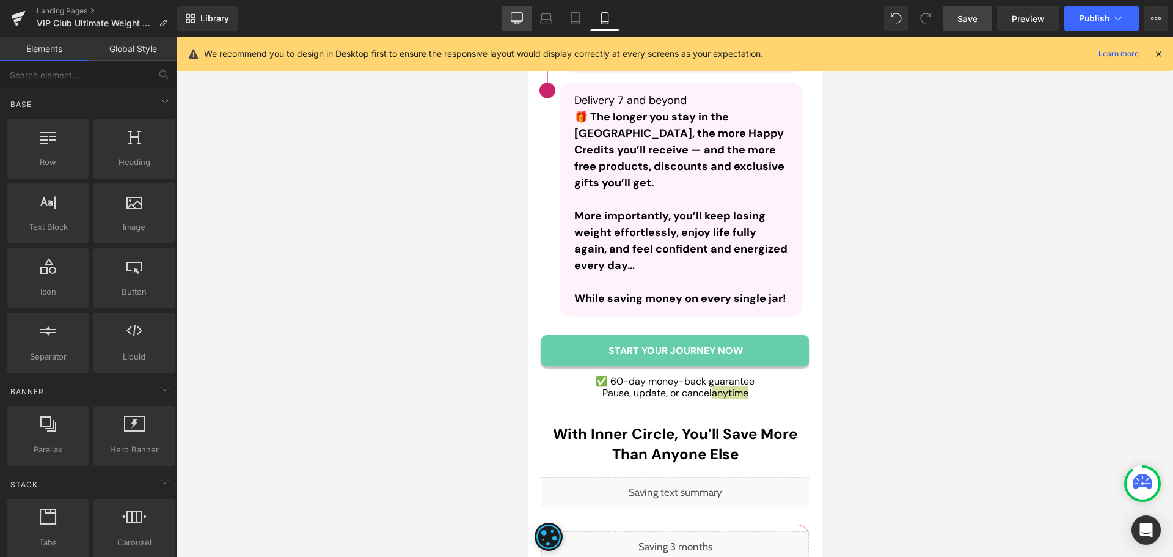
click at [523, 15] on icon at bounding box center [517, 17] width 12 height 9
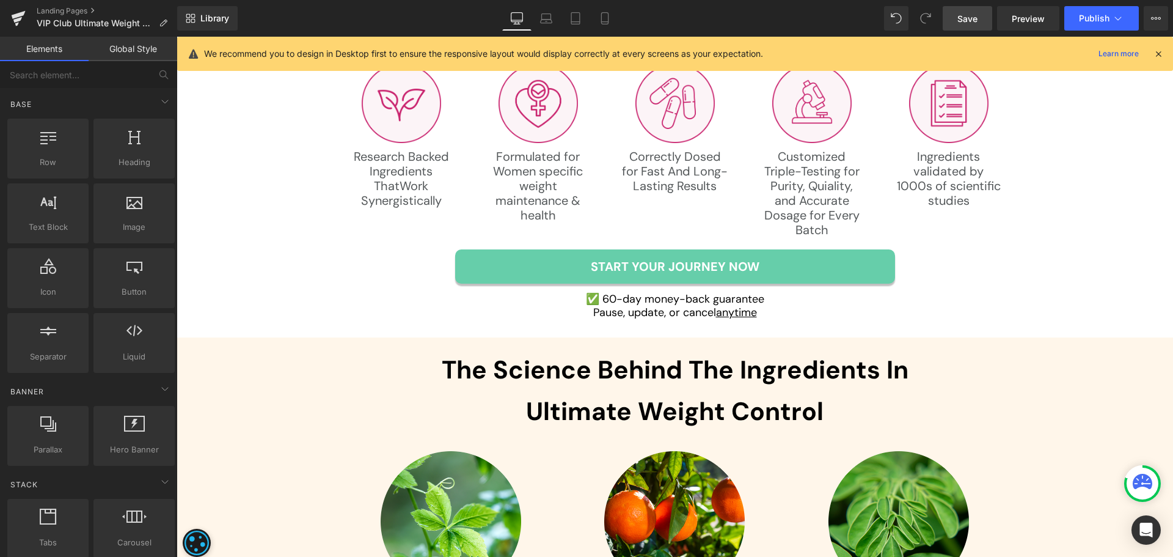
scroll to position [3016, 0]
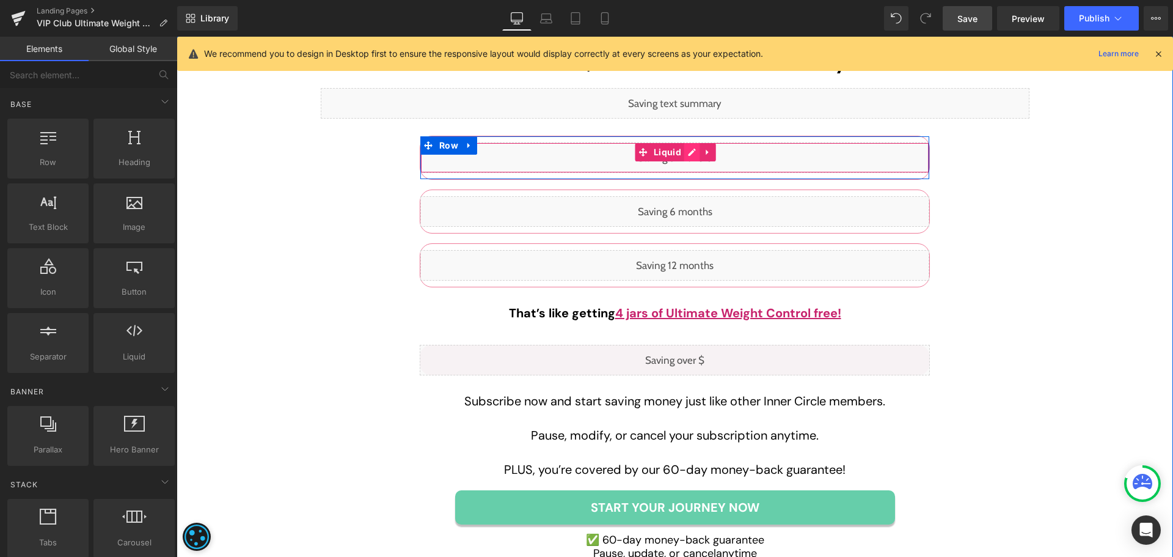
click at [682, 155] on div "Liquid" at bounding box center [674, 157] width 509 height 31
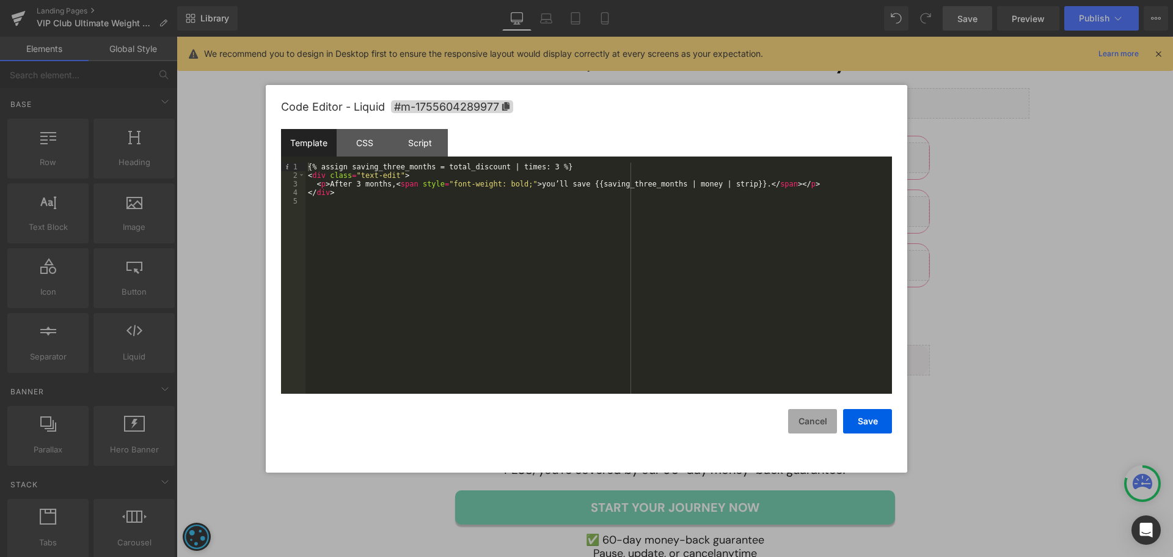
click at [809, 428] on button "Cancel" at bounding box center [812, 421] width 49 height 24
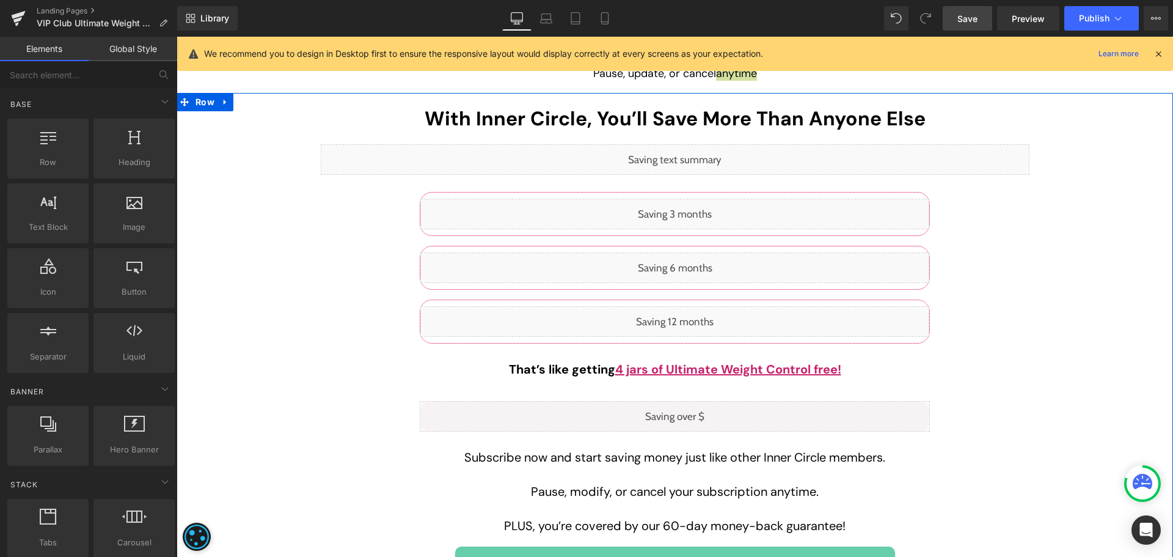
scroll to position [2955, 0]
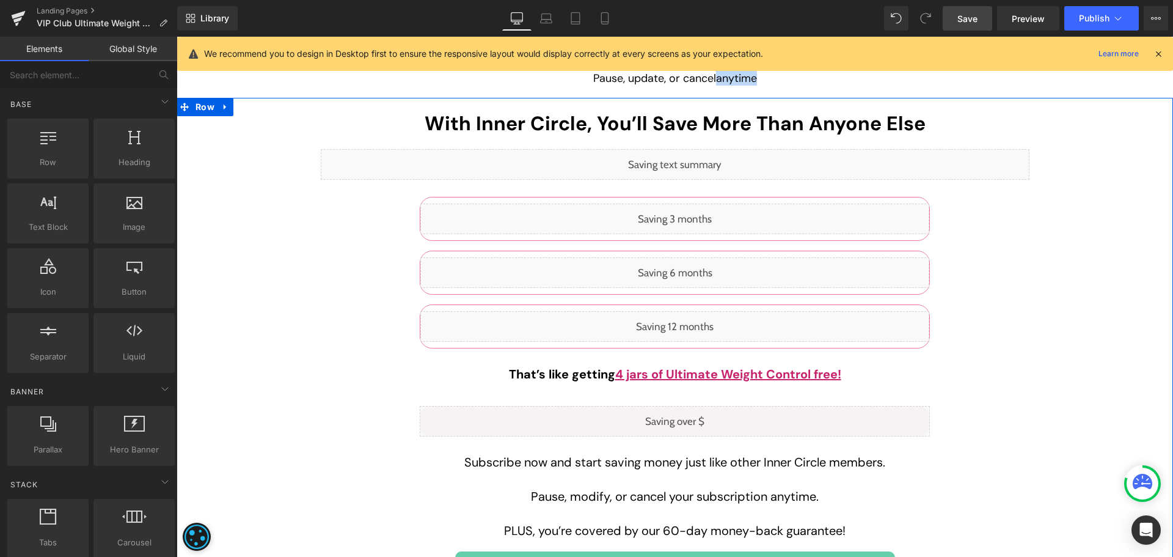
click at [691, 163] on div "Liquid" at bounding box center [675, 164] width 709 height 31
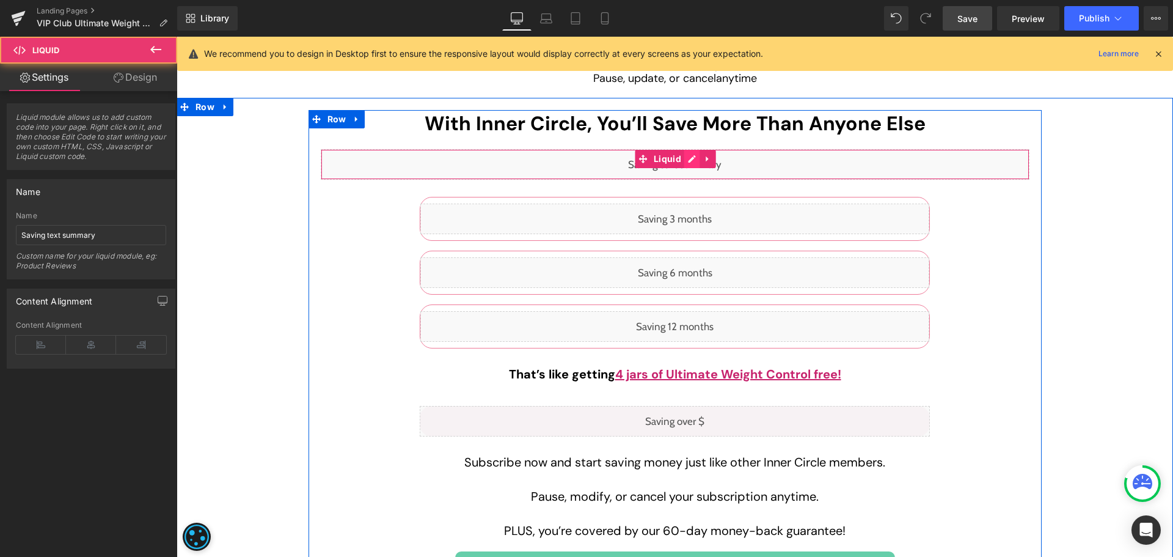
click at [687, 161] on div "Liquid" at bounding box center [675, 164] width 709 height 31
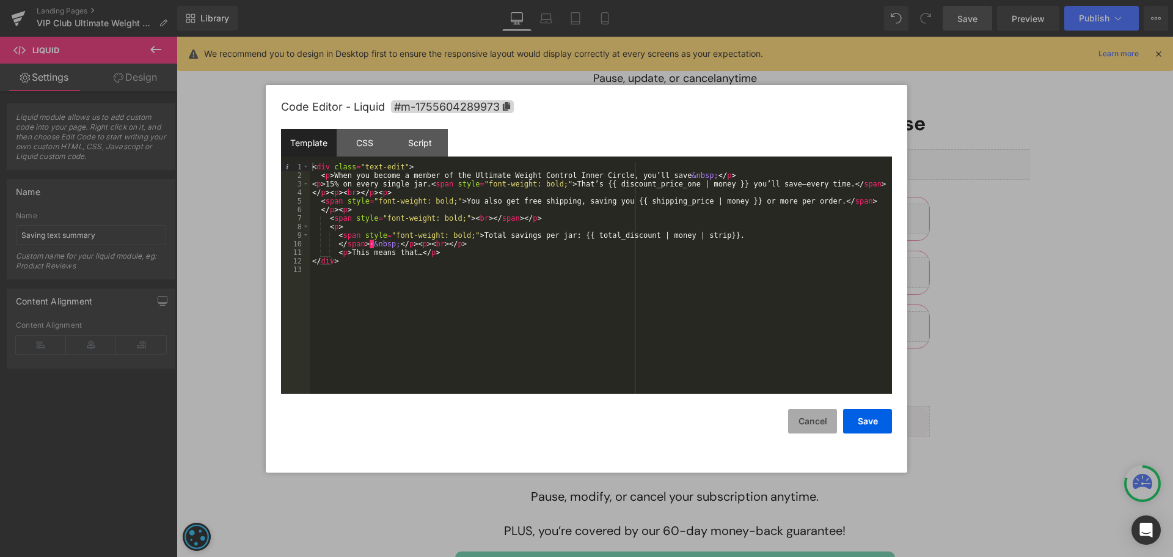
click at [819, 421] on button "Cancel" at bounding box center [812, 421] width 49 height 24
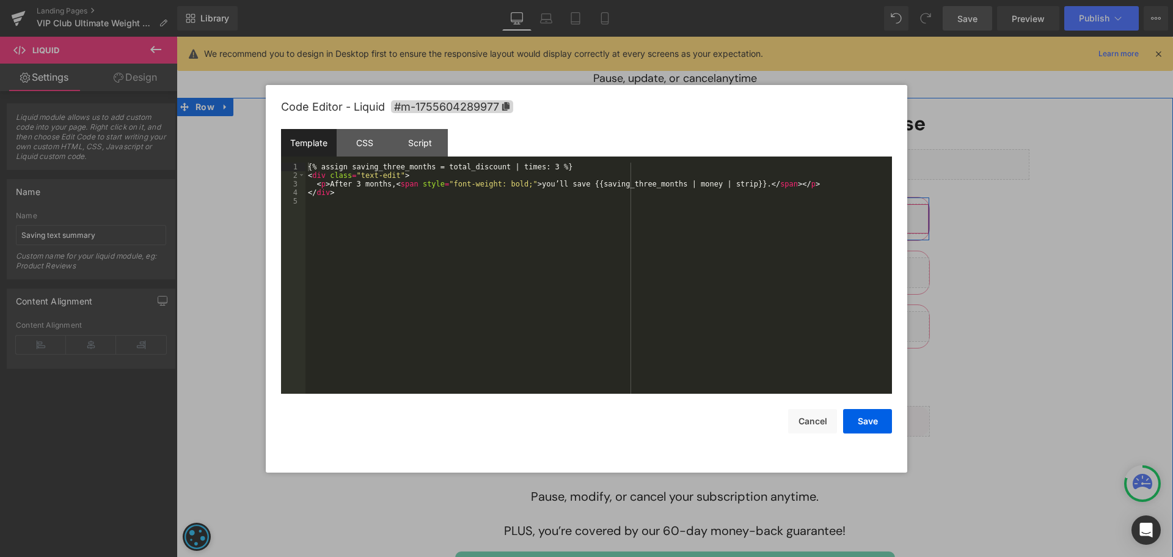
click at [692, 218] on div "Liquid" at bounding box center [674, 218] width 509 height 31
click at [813, 418] on button "Cancel" at bounding box center [812, 421] width 49 height 24
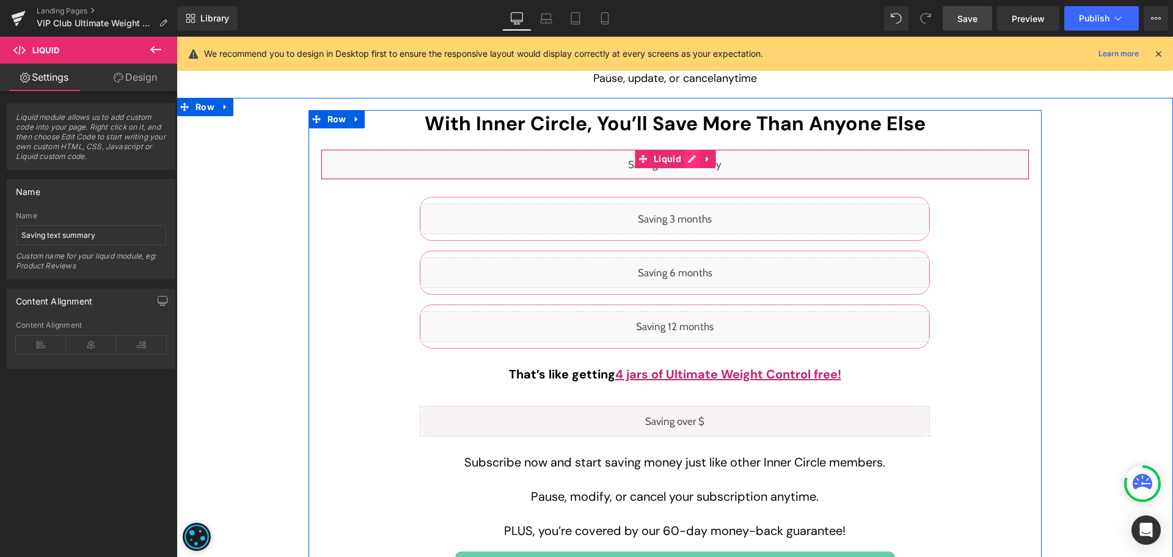
click at [688, 162] on icon at bounding box center [692, 159] width 9 height 9
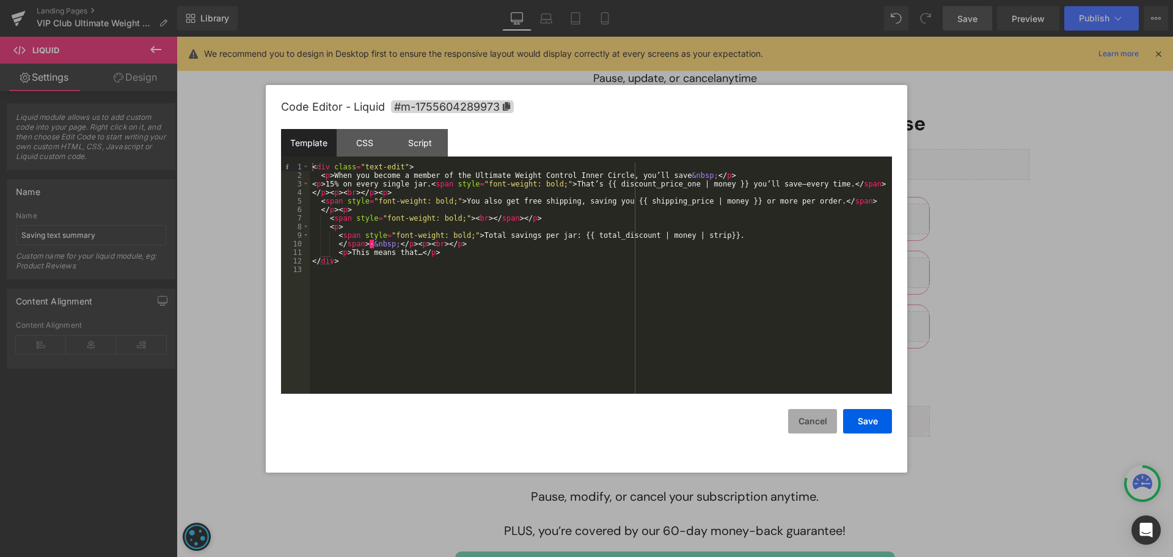
drag, startPoint x: 805, startPoint y: 425, endPoint x: 529, endPoint y: 240, distance: 332.5
click at [805, 425] on button "Cancel" at bounding box center [812, 421] width 49 height 24
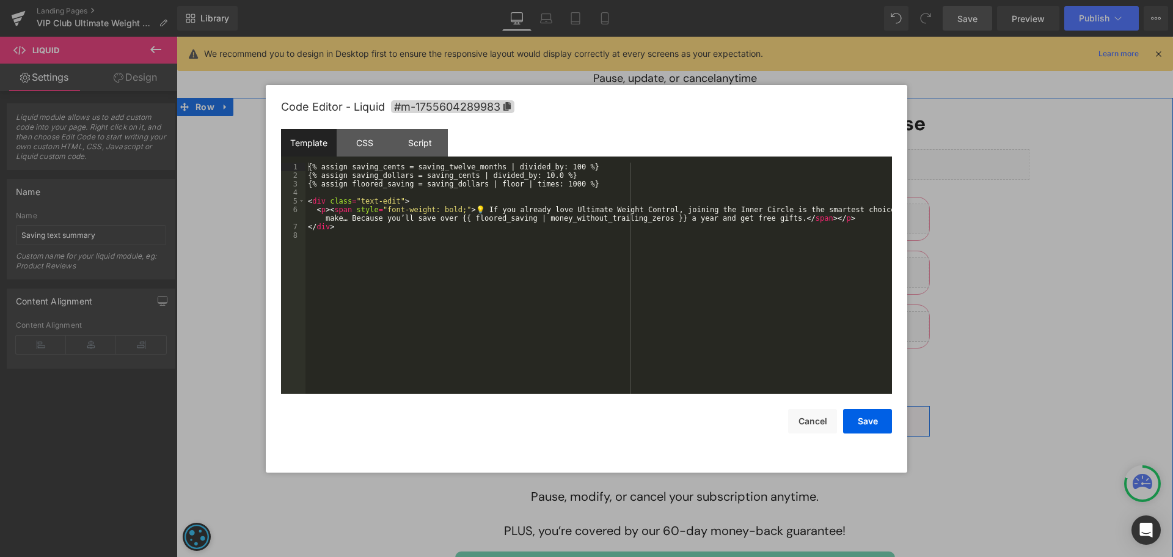
click at [683, 417] on div "Liquid" at bounding box center [675, 421] width 510 height 31
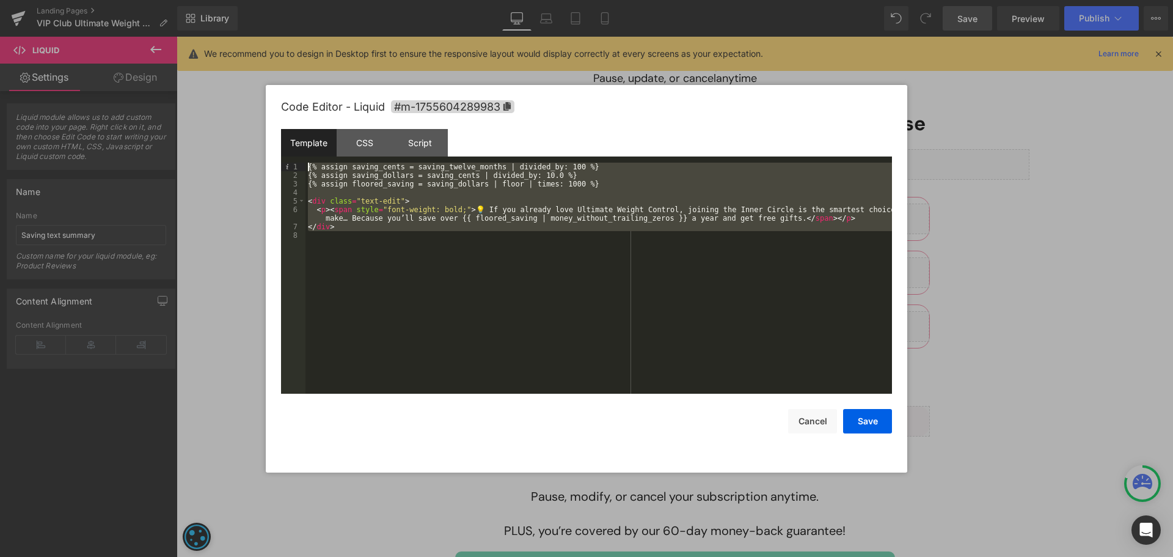
drag, startPoint x: 715, startPoint y: 330, endPoint x: 296, endPoint y: 158, distance: 453.2
click at [296, 158] on div "Template CSS Script Data 1 2 3 4 5 6 7 8 {% assign saving_cents = saving_twelve…" at bounding box center [586, 261] width 611 height 265
drag, startPoint x: 1005, startPoint y: 212, endPoint x: 799, endPoint y: 225, distance: 206.9
click at [1005, 212] on div at bounding box center [586, 278] width 1173 height 557
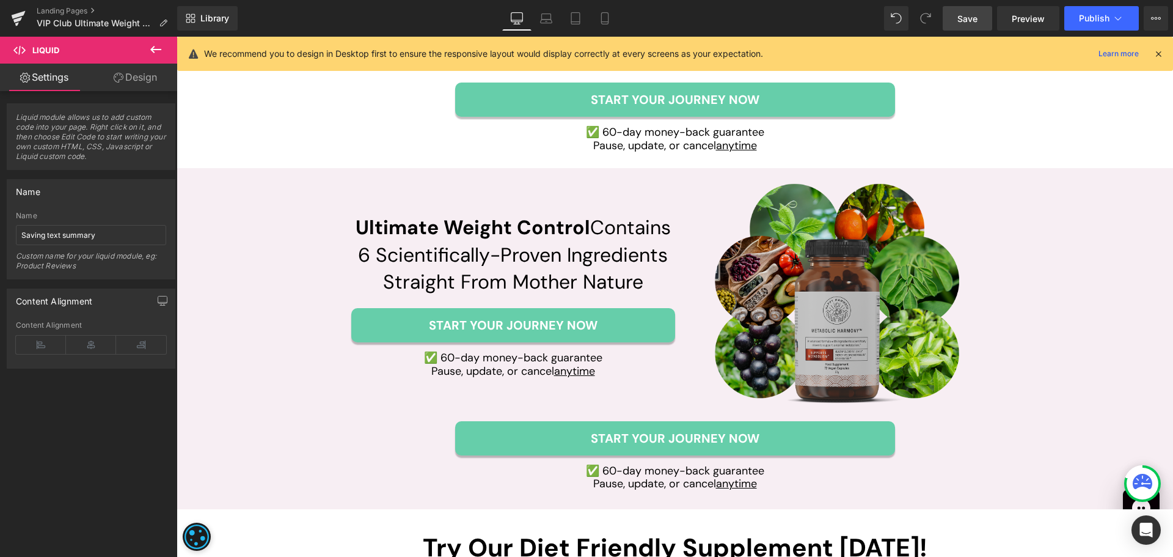
scroll to position [3383, 0]
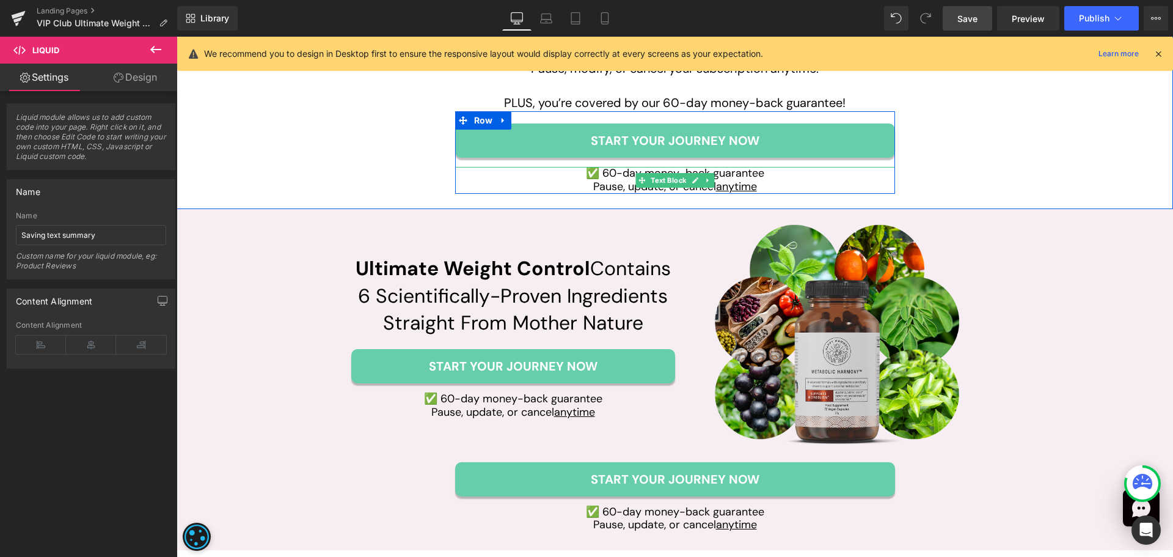
click at [739, 188] on u "anytime" at bounding box center [736, 186] width 41 height 15
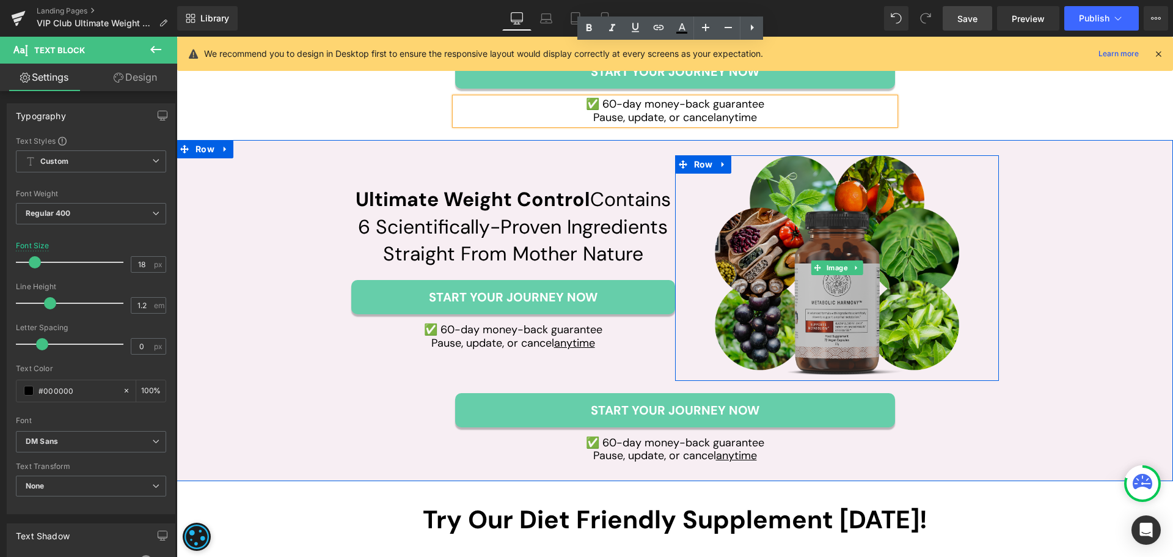
scroll to position [3505, 0]
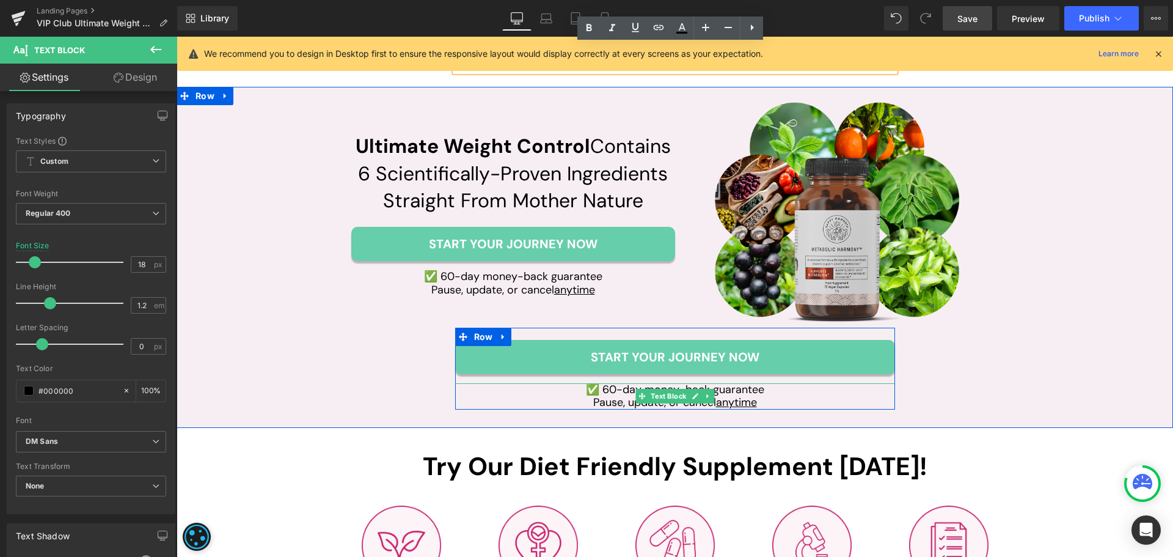
click at [733, 401] on u "anytime" at bounding box center [736, 402] width 41 height 15
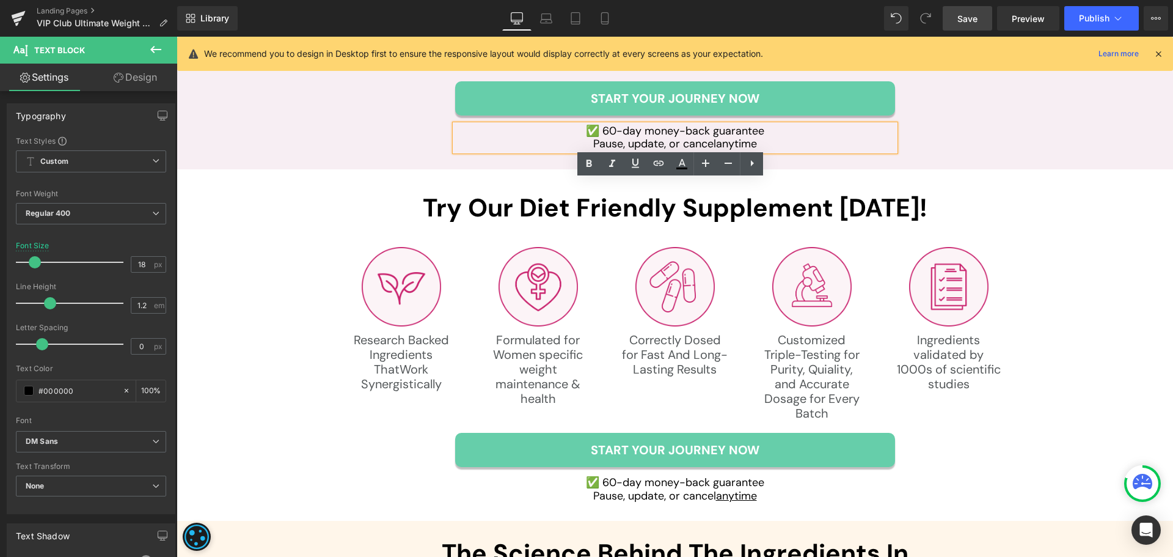
scroll to position [3994, 0]
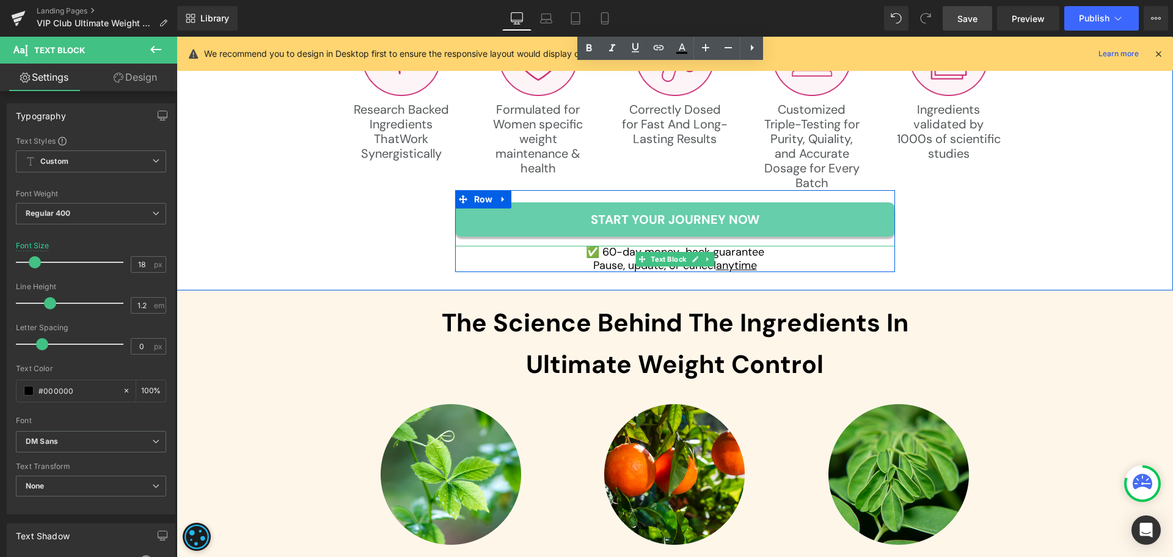
click at [742, 263] on u "anytime" at bounding box center [736, 265] width 41 height 15
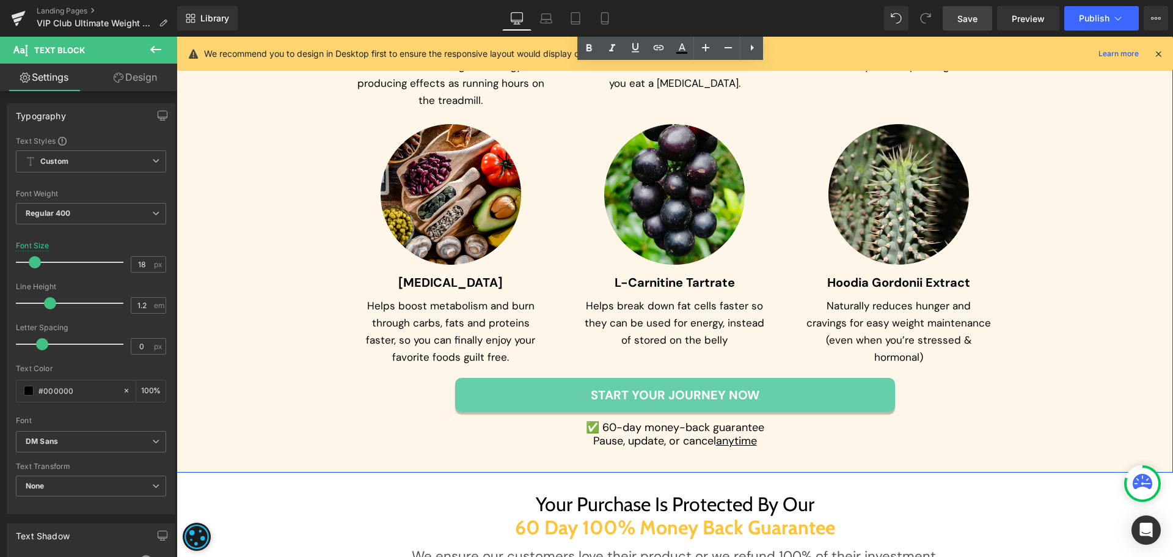
scroll to position [4605, 0]
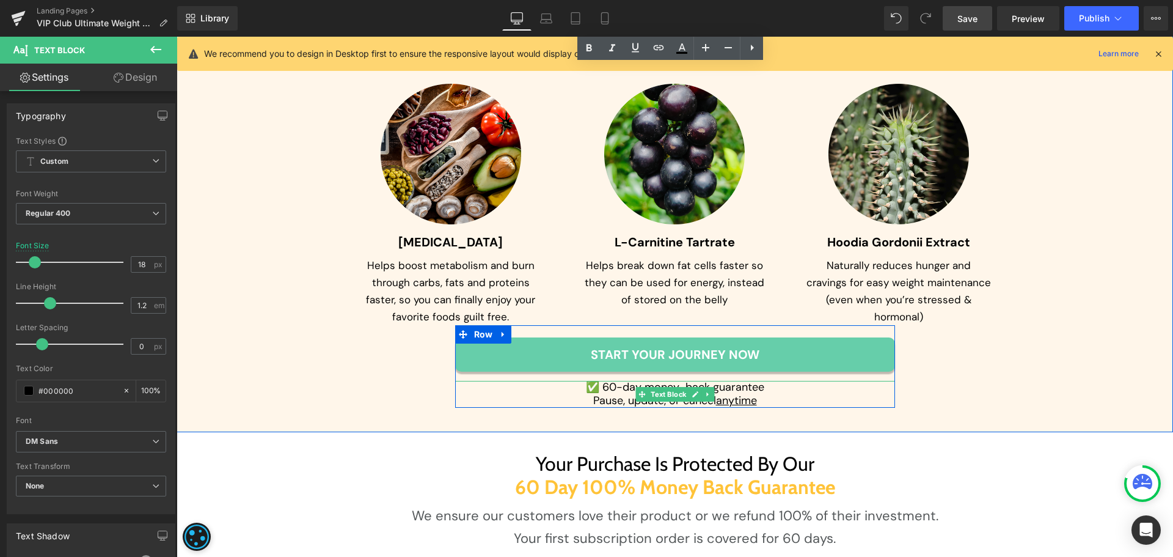
click at [725, 401] on u "anytime" at bounding box center [736, 400] width 41 height 15
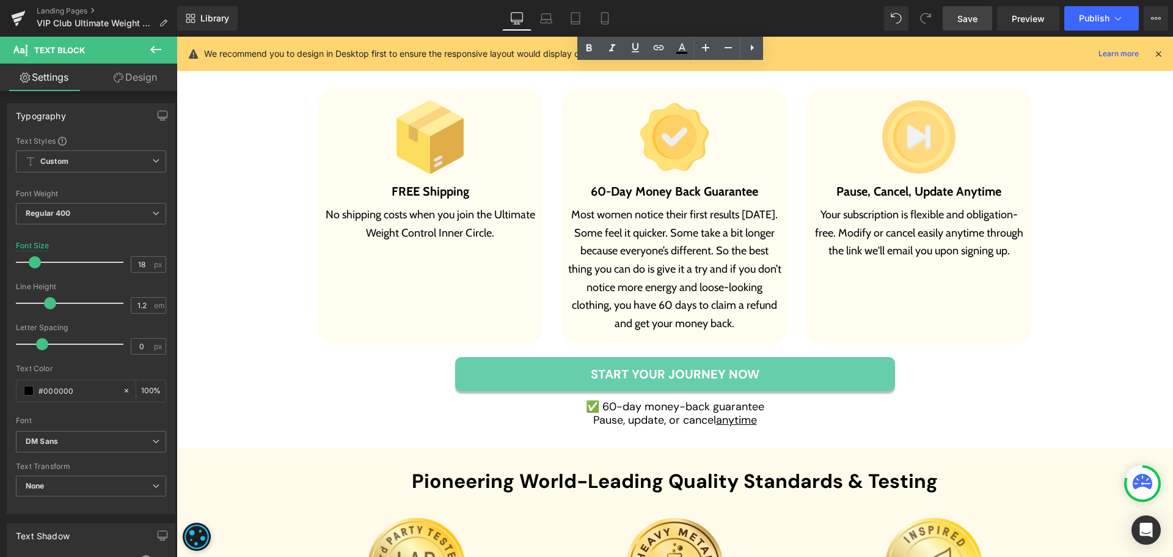
scroll to position [5094, 0]
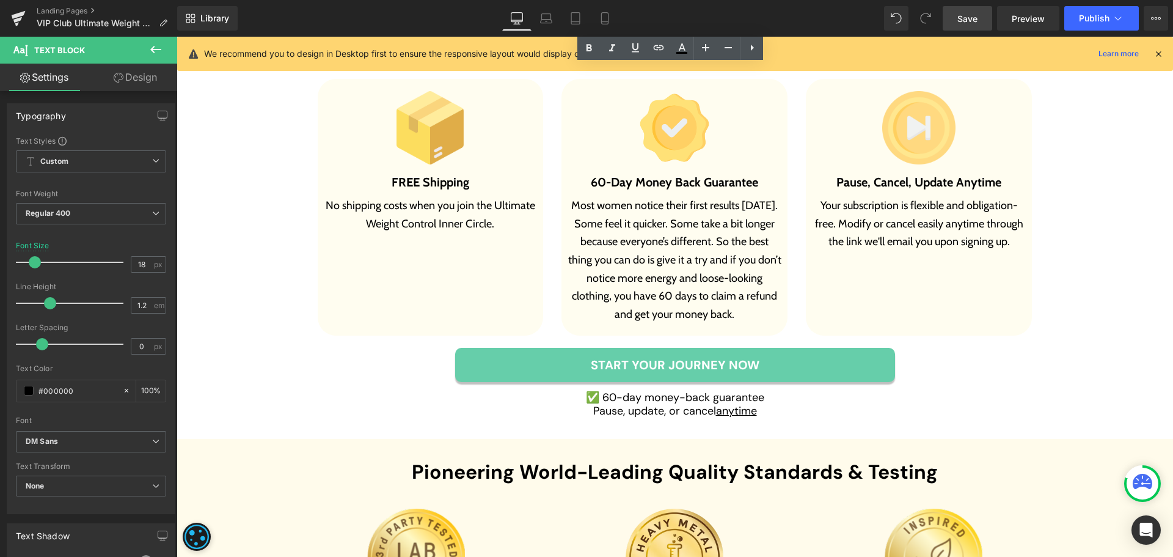
click at [733, 409] on u "anytime" at bounding box center [736, 410] width 41 height 15
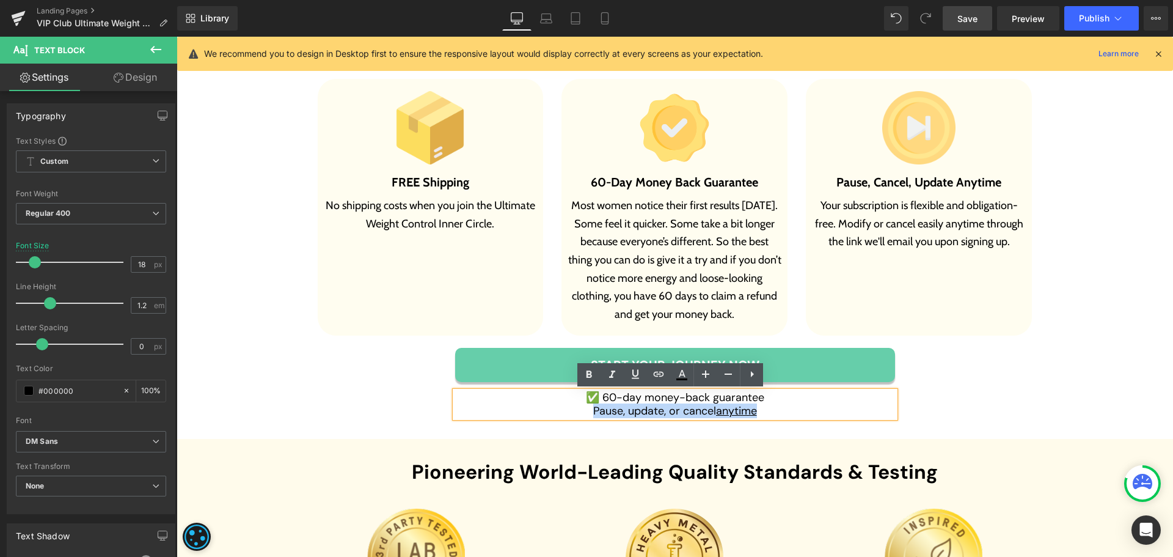
click at [749, 412] on u "anytime" at bounding box center [736, 410] width 41 height 15
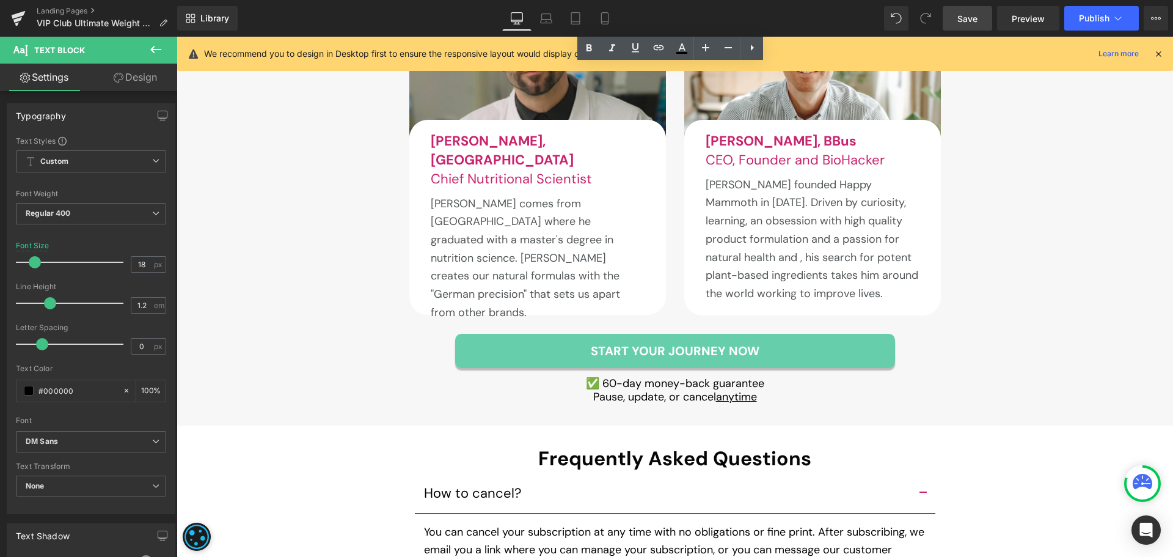
scroll to position [5949, 0]
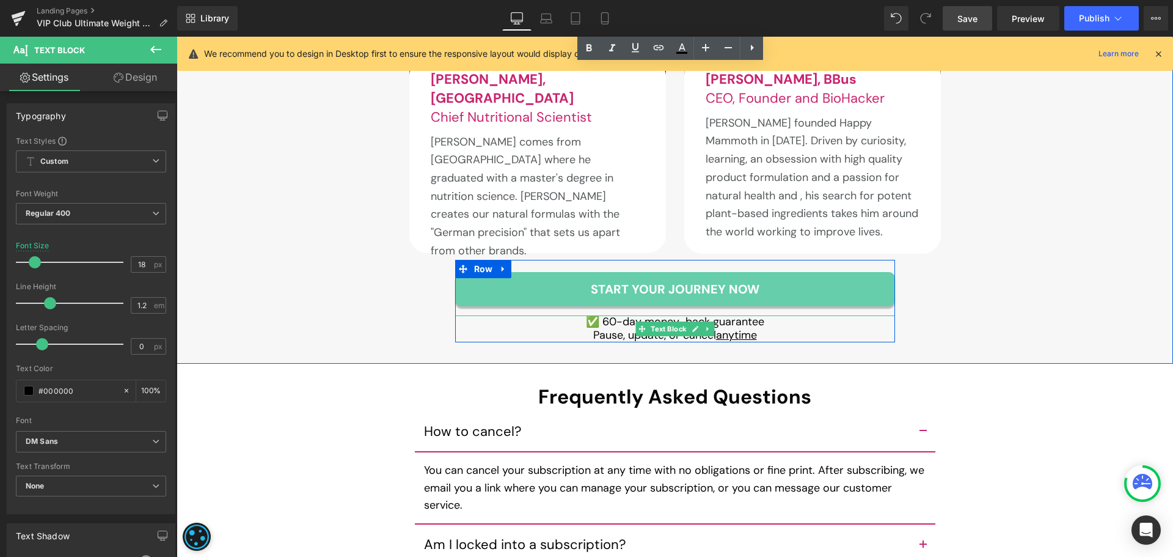
click at [731, 329] on u "anytime" at bounding box center [736, 335] width 41 height 15
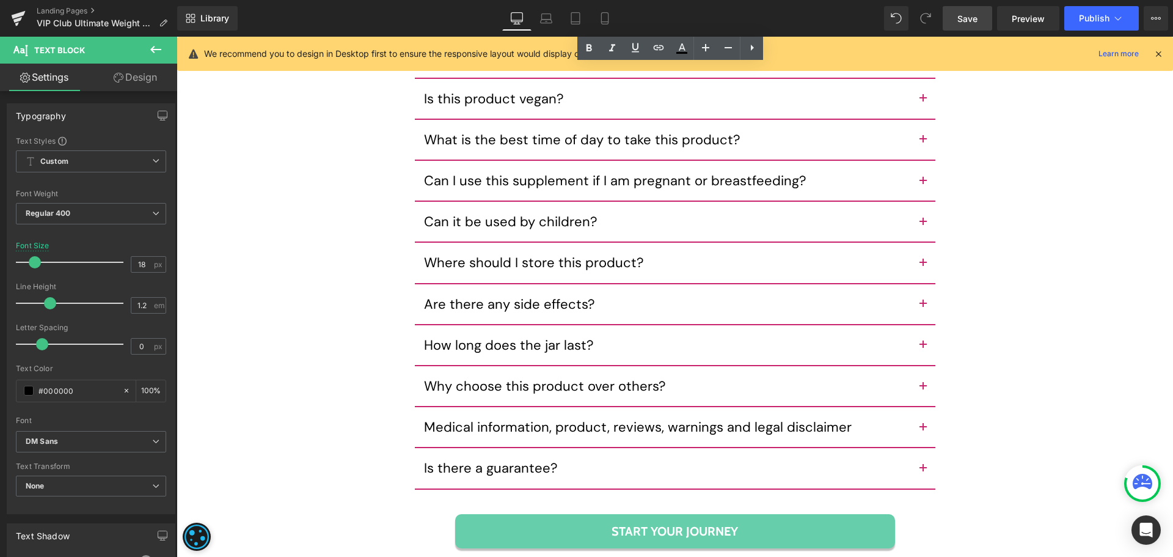
scroll to position [6866, 0]
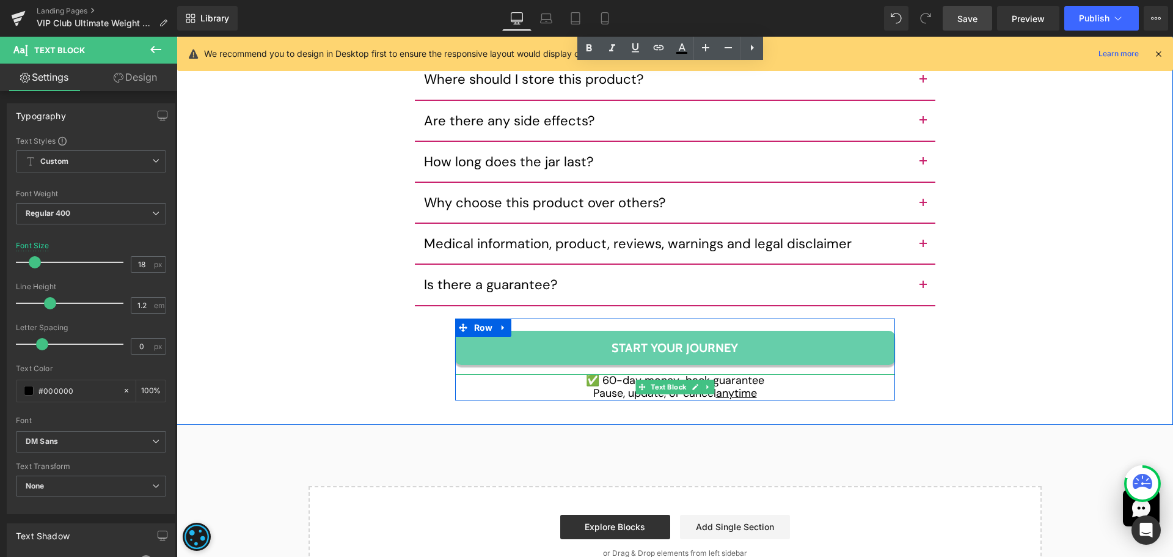
click at [742, 386] on u "anytime" at bounding box center [736, 393] width 41 height 15
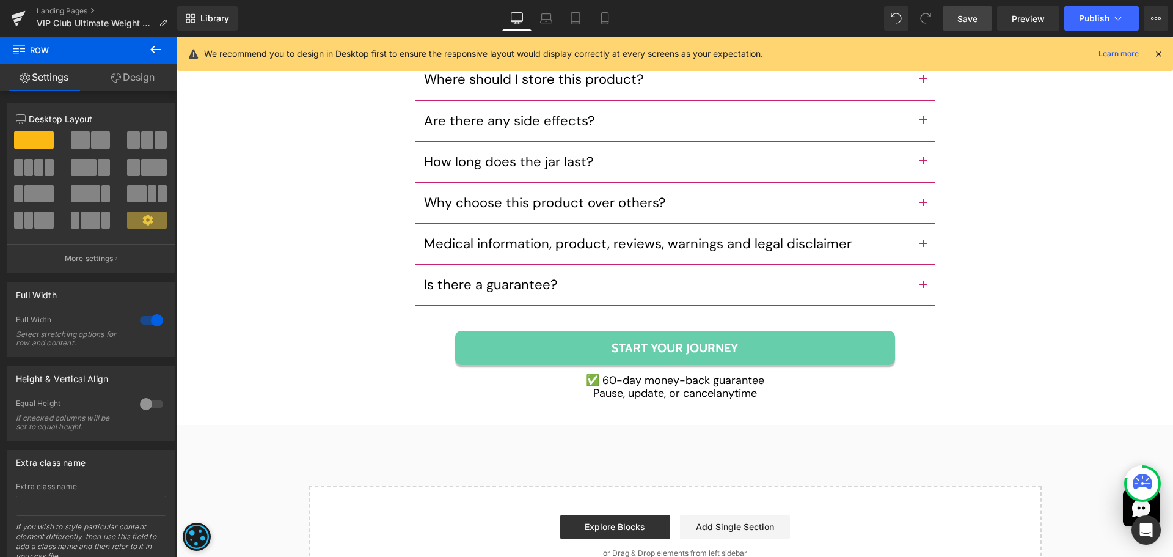
click at [977, 16] on span "Save" at bounding box center [967, 18] width 20 height 13
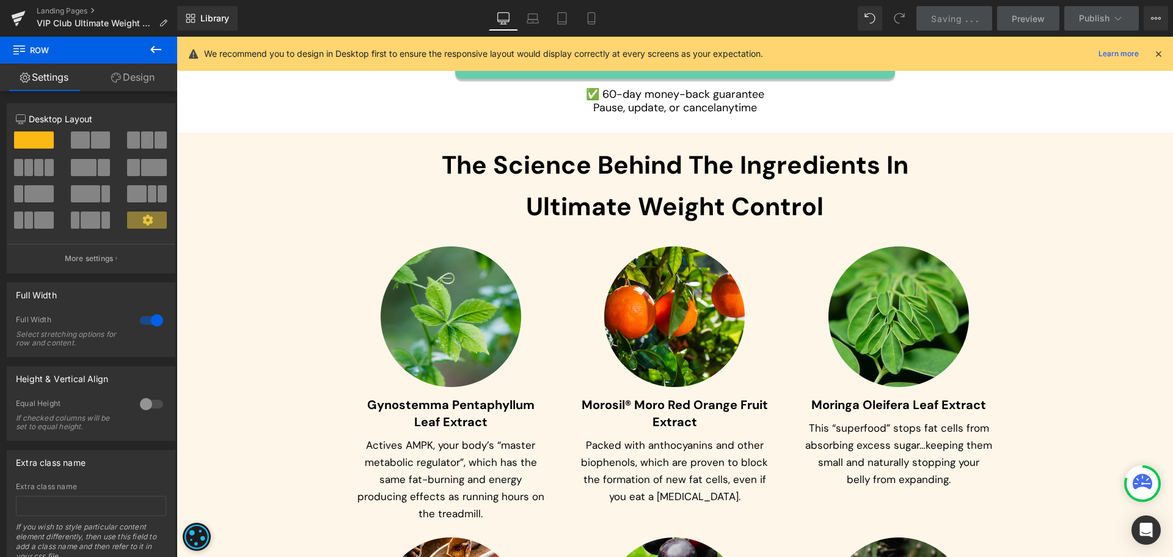
scroll to position [4177, 0]
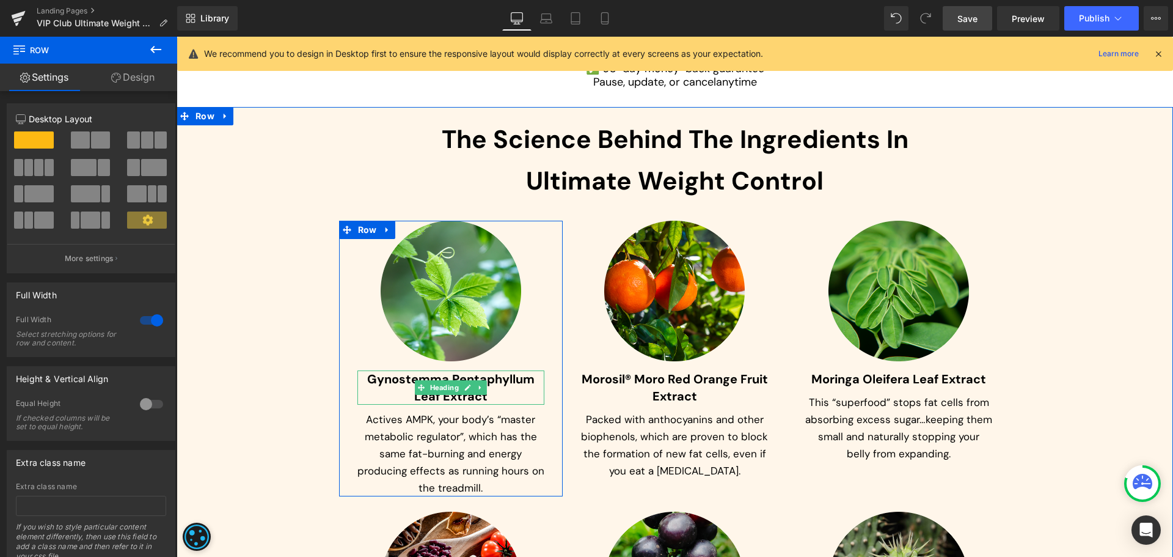
drag, startPoint x: 412, startPoint y: 385, endPoint x: 386, endPoint y: 383, distance: 26.3
click at [418, 385] on icon at bounding box center [421, 387] width 7 height 7
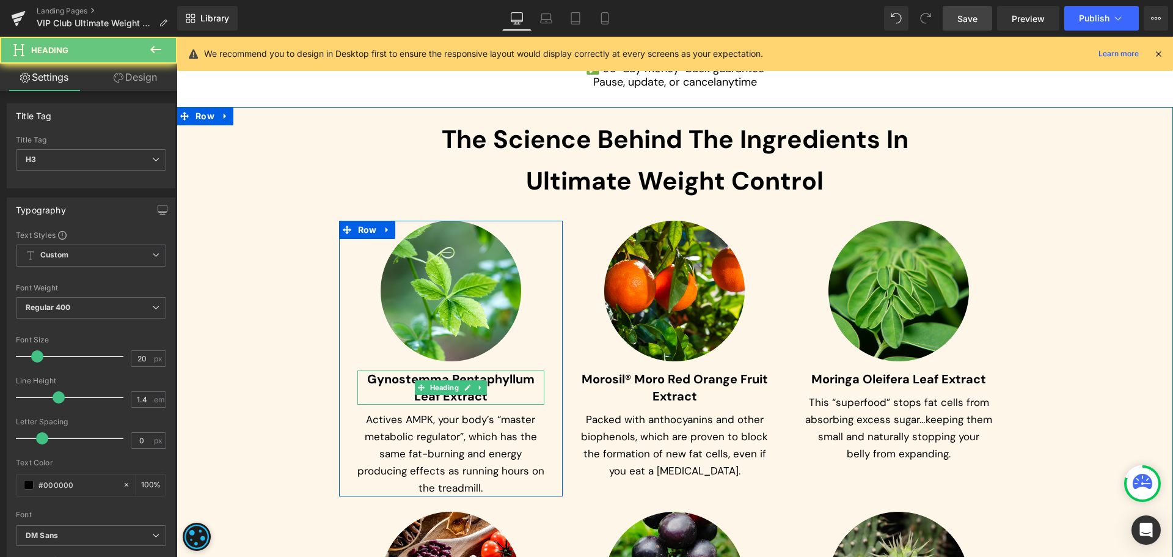
click at [386, 383] on b "Gynostemma Pentaphyllum Leaf Extract" at bounding box center [450, 387] width 167 height 33
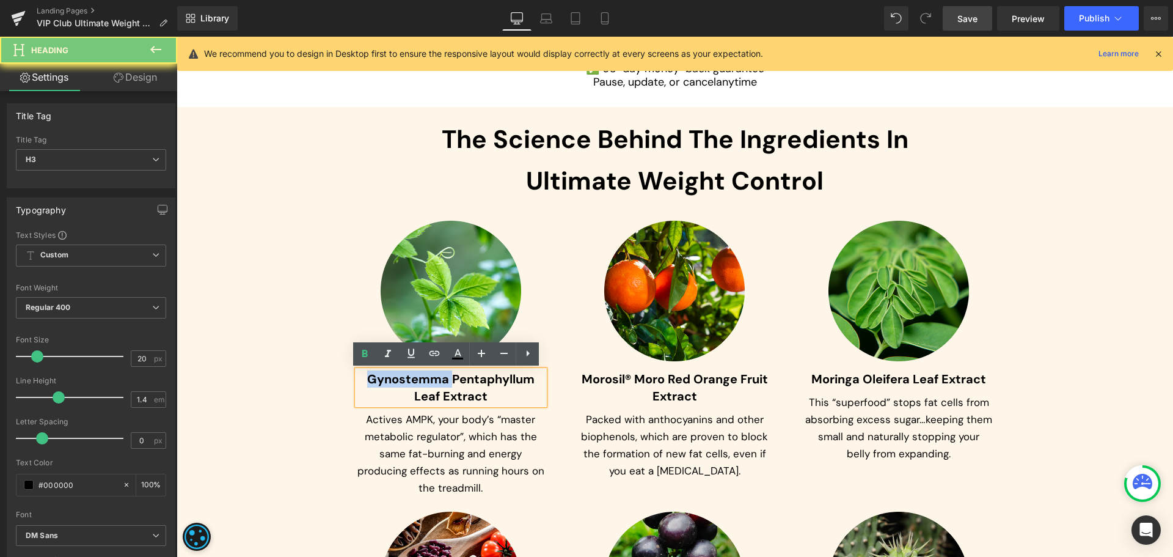
click at [386, 383] on b "Gynostemma Pentaphyllum Leaf Extract" at bounding box center [450, 387] width 167 height 33
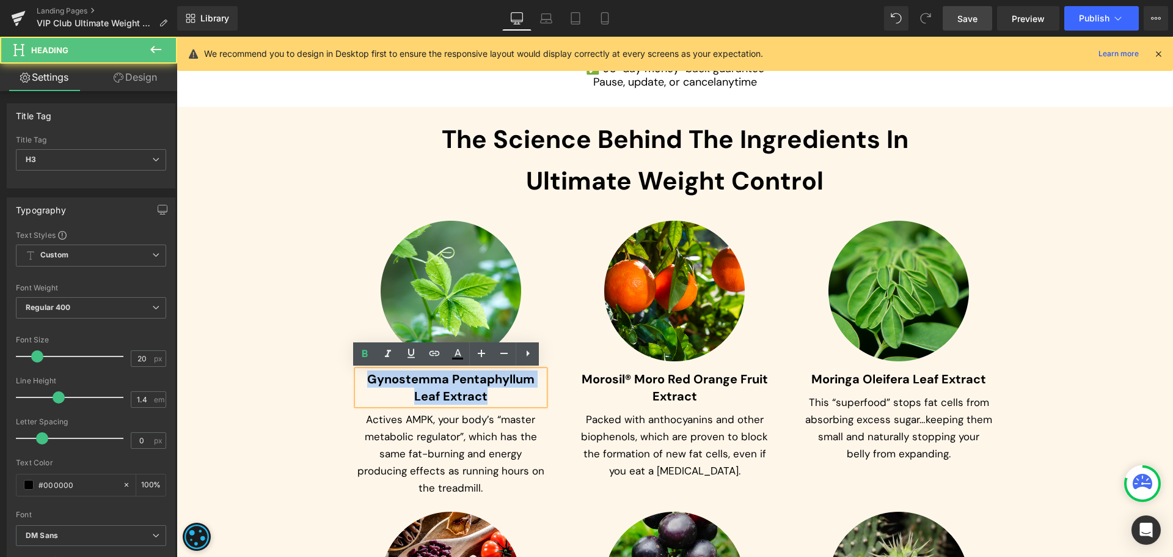
click at [386, 383] on b "Gynostemma Pentaphyllum Leaf Extract" at bounding box center [450, 387] width 167 height 33
paste div
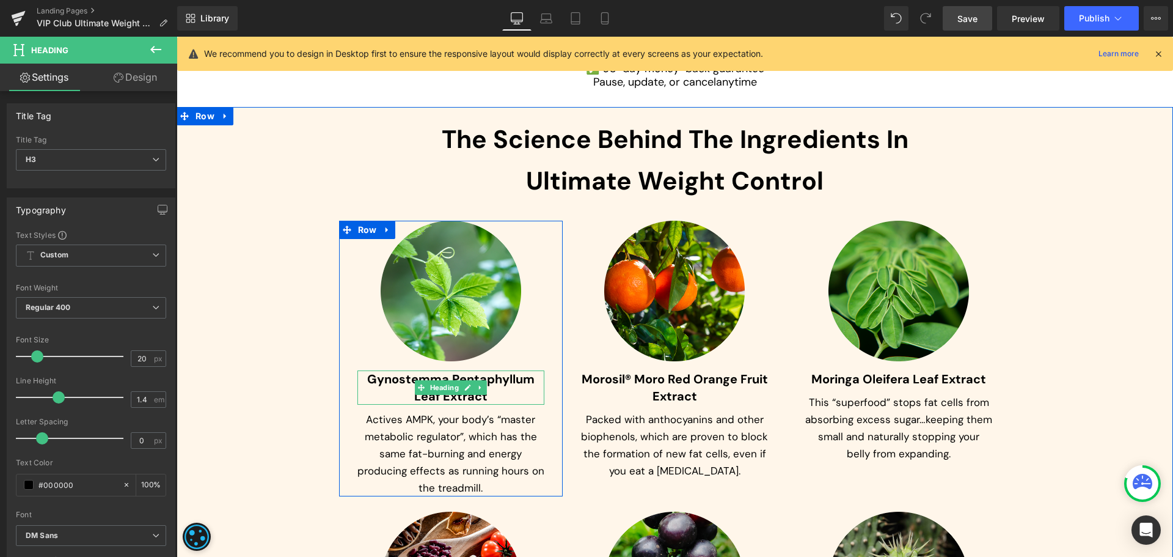
click at [384, 383] on b "Gynostemma Pentaphyllum Leaf Extract" at bounding box center [450, 387] width 167 height 33
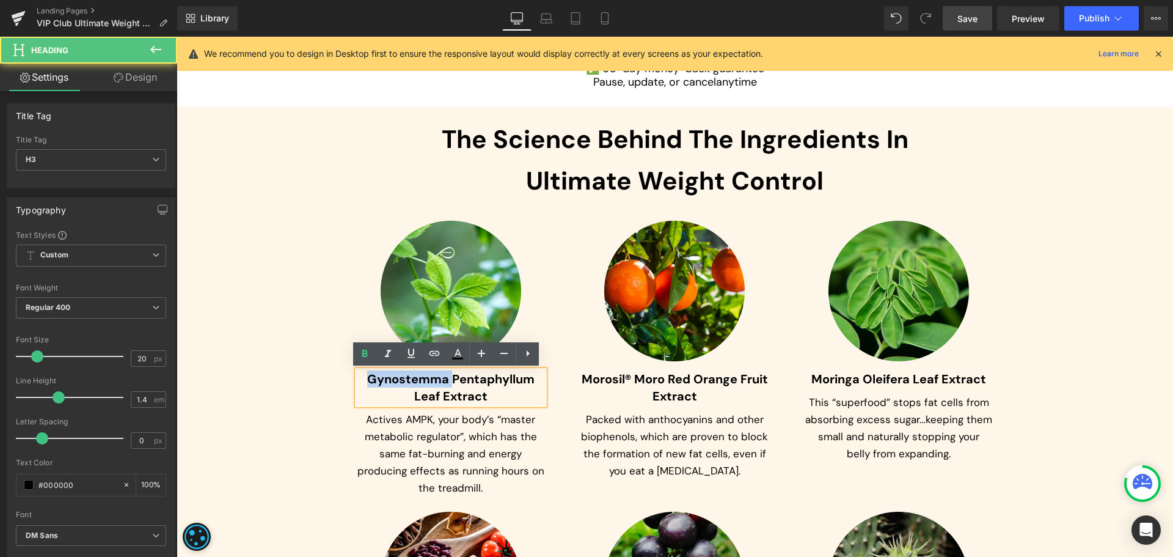
click at [384, 383] on b "Gynostemma Pentaphyllum Leaf Extract" at bounding box center [450, 387] width 167 height 33
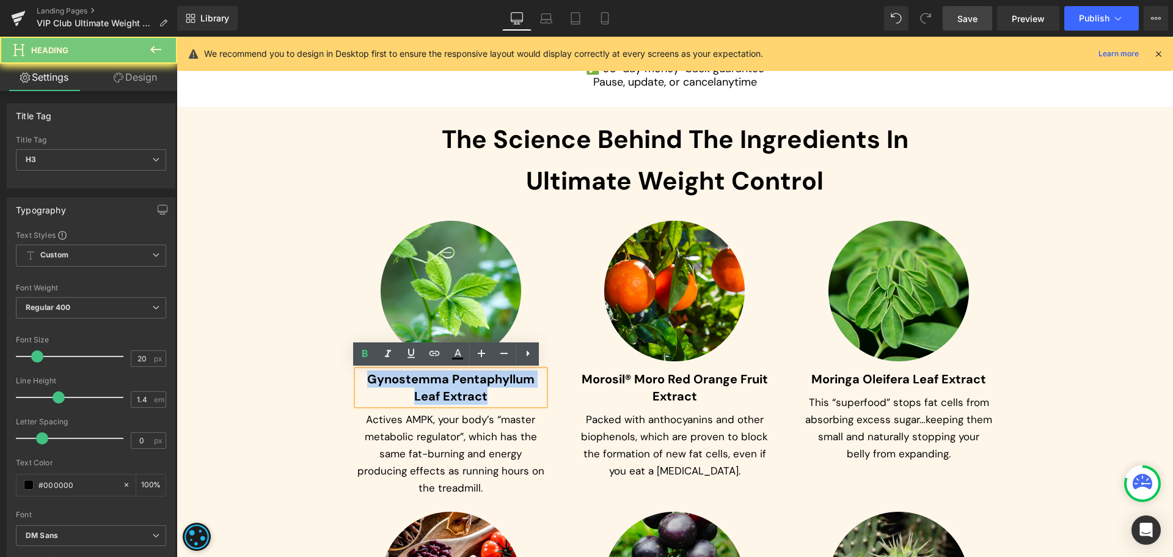
click at [384, 383] on b "Gynostemma Pentaphyllum Leaf Extract" at bounding box center [450, 387] width 167 height 33
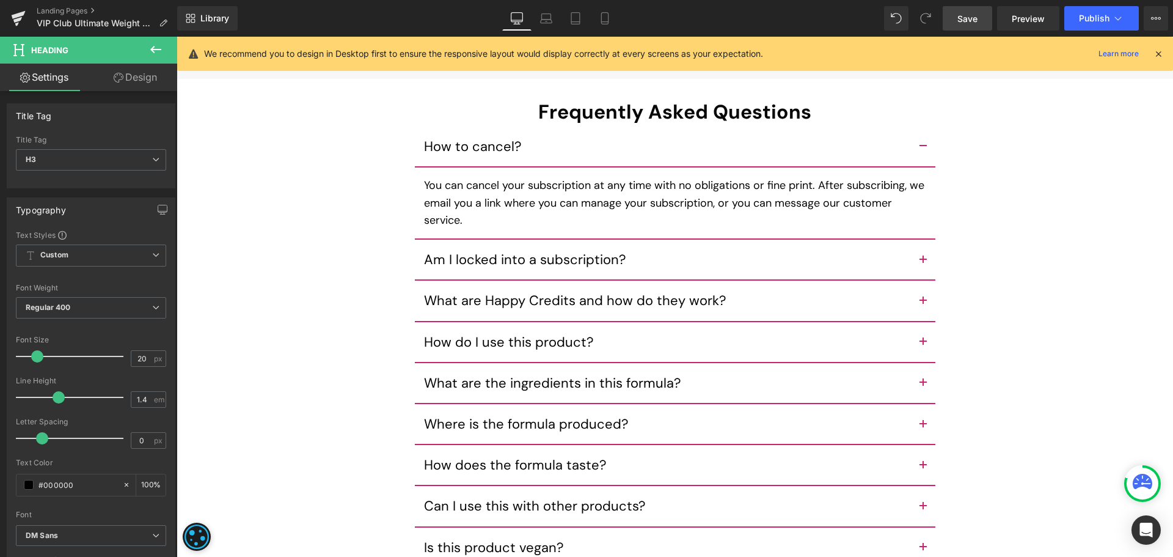
scroll to position [6235, 0]
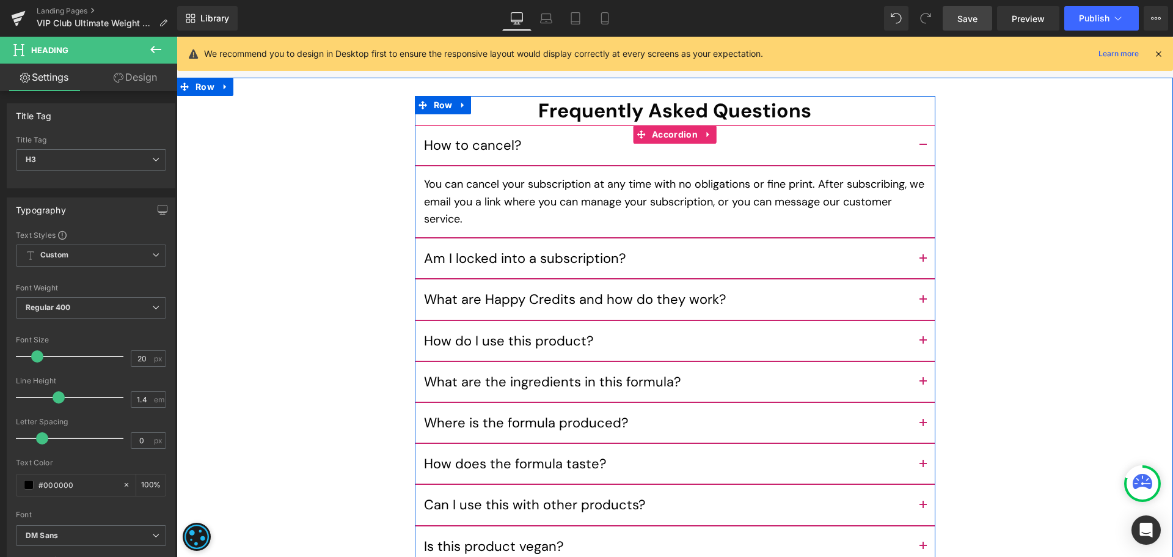
drag, startPoint x: 920, startPoint y: 373, endPoint x: 628, endPoint y: 428, distance: 296.5
click at [923, 385] on span "button" at bounding box center [923, 385] width 0 height 0
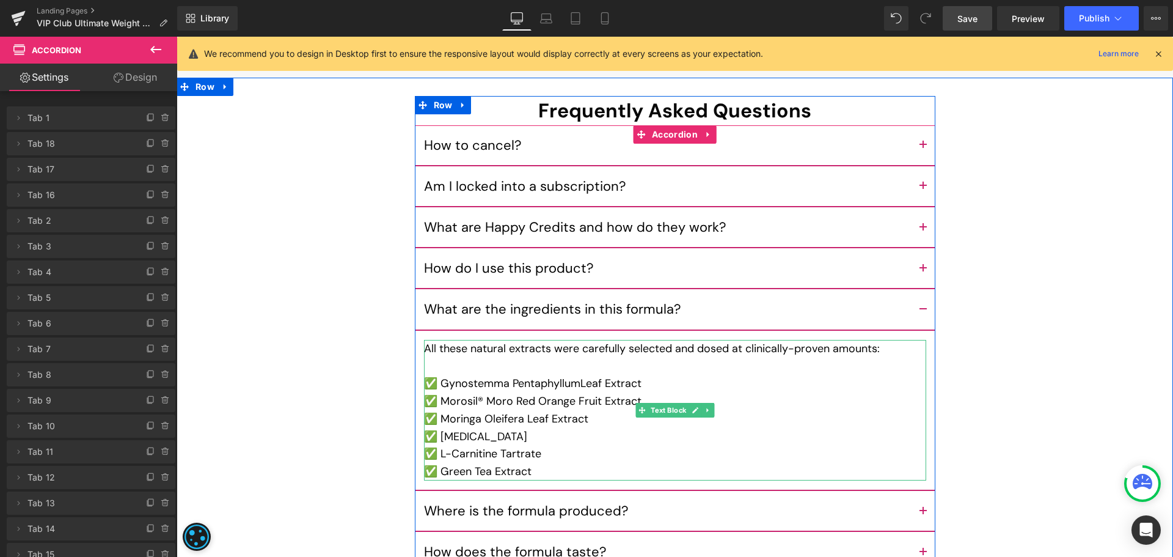
click at [639, 376] on span "Leaf Extract" at bounding box center [610, 383] width 61 height 15
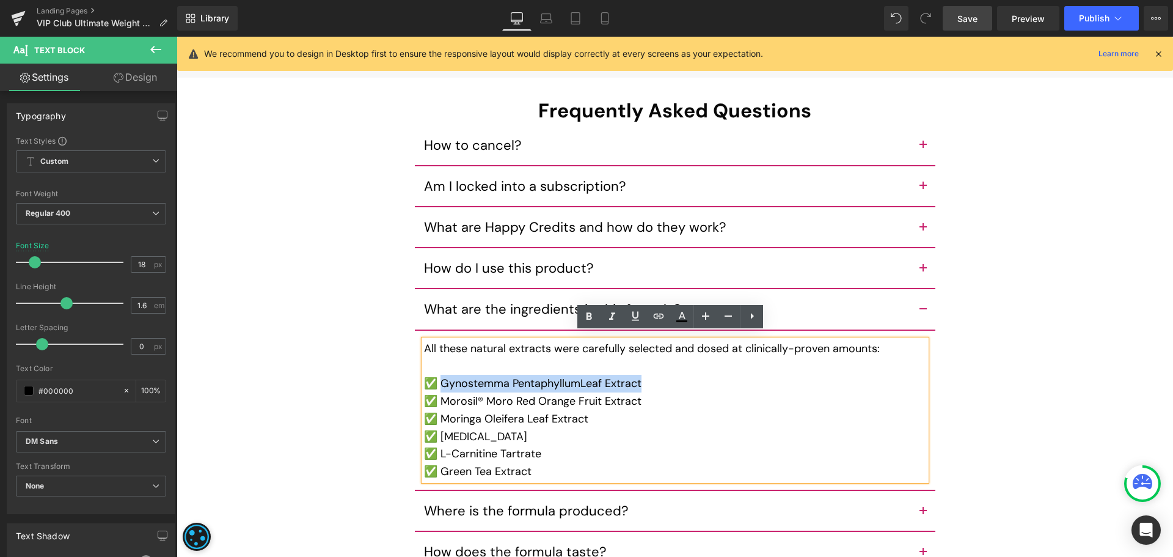
drag, startPoint x: 640, startPoint y: 377, endPoint x: 437, endPoint y: 376, distance: 202.9
click at [437, 376] on div "✅ Gynostemma Pentaphyllum Leaf Extract" at bounding box center [675, 384] width 502 height 18
paste div
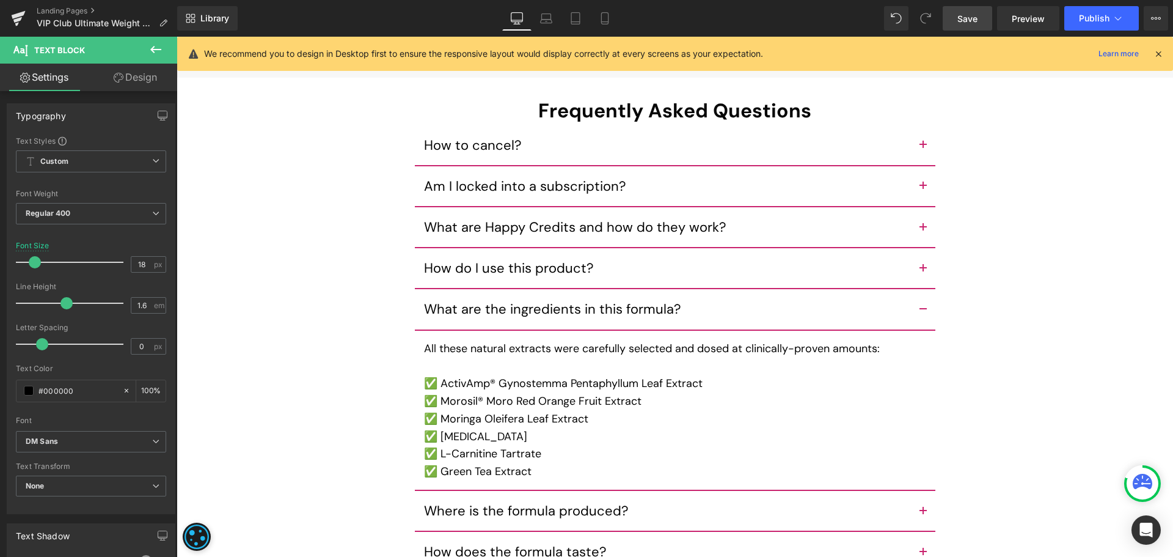
click at [969, 18] on span "Save" at bounding box center [967, 18] width 20 height 13
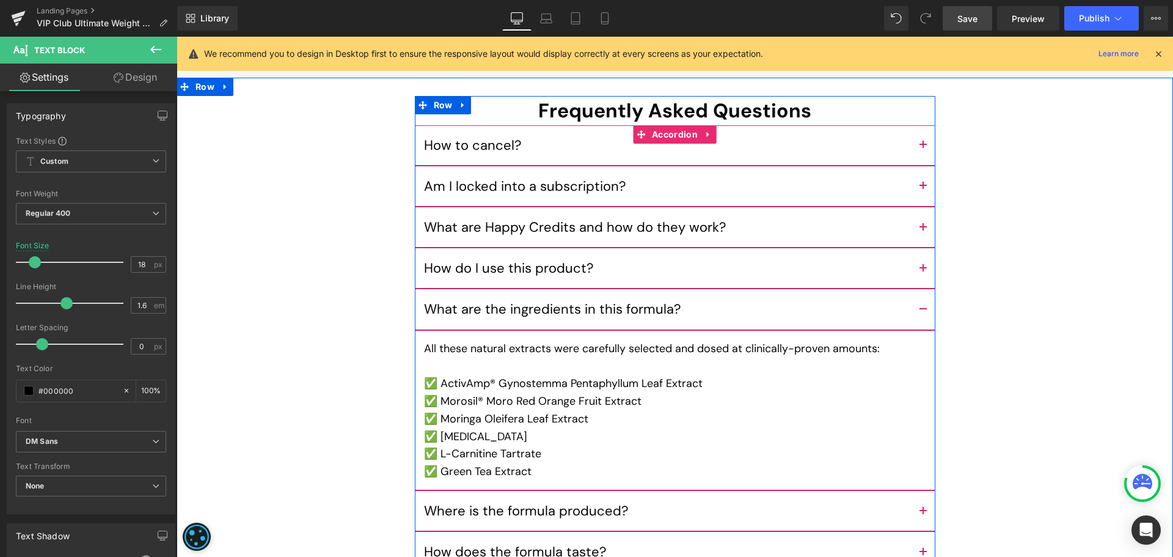
click at [500, 463] on div "✅ Green Tea Extract" at bounding box center [675, 472] width 502 height 18
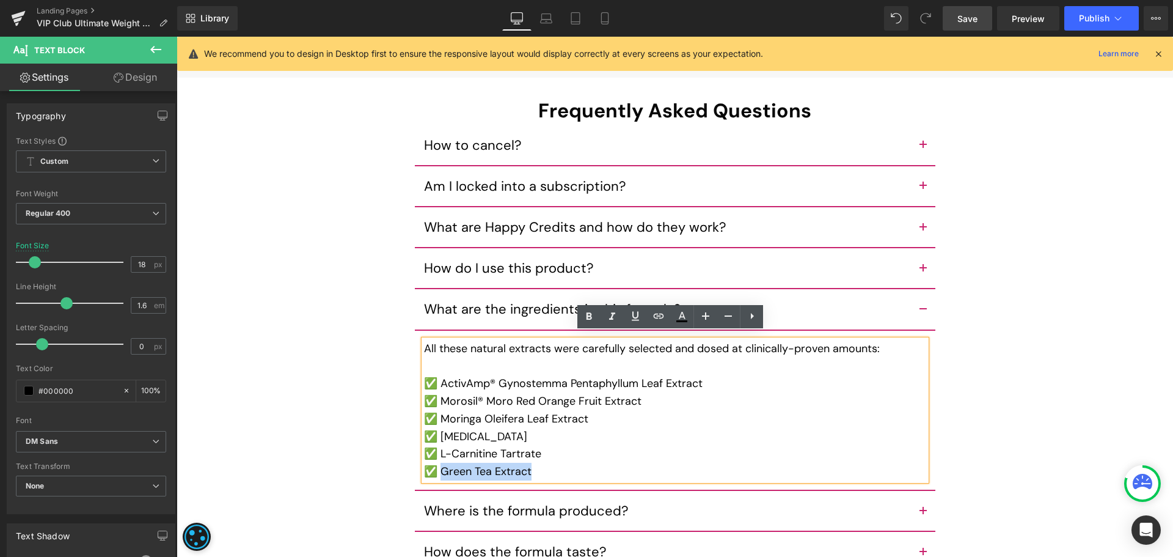
drag, startPoint x: 532, startPoint y: 467, endPoint x: 439, endPoint y: 463, distance: 92.4
click at [439, 463] on div "✅ Green Tea Extract" at bounding box center [675, 472] width 502 height 18
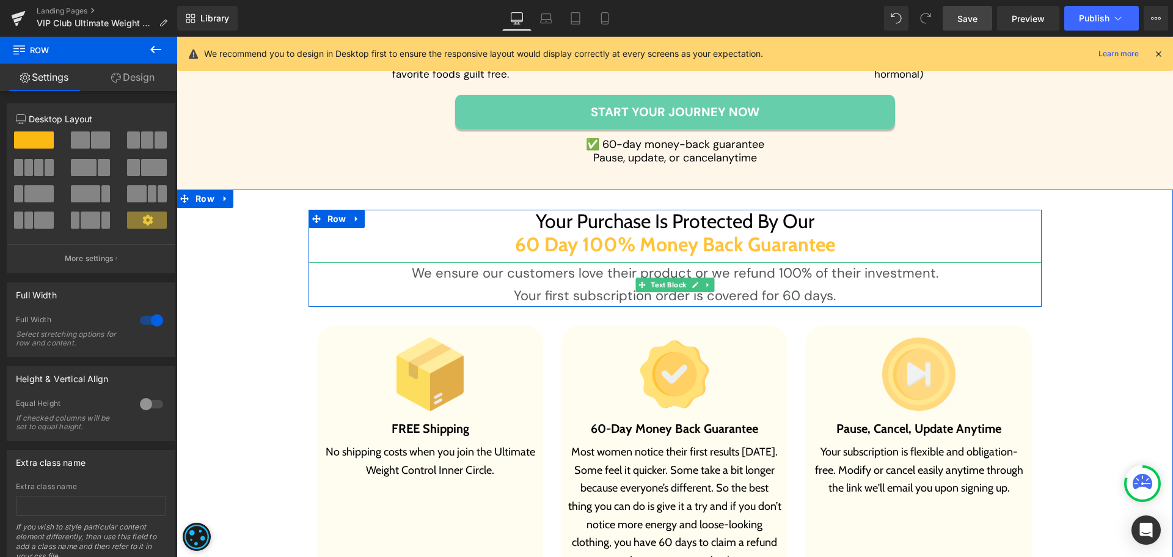
scroll to position [4885, 0]
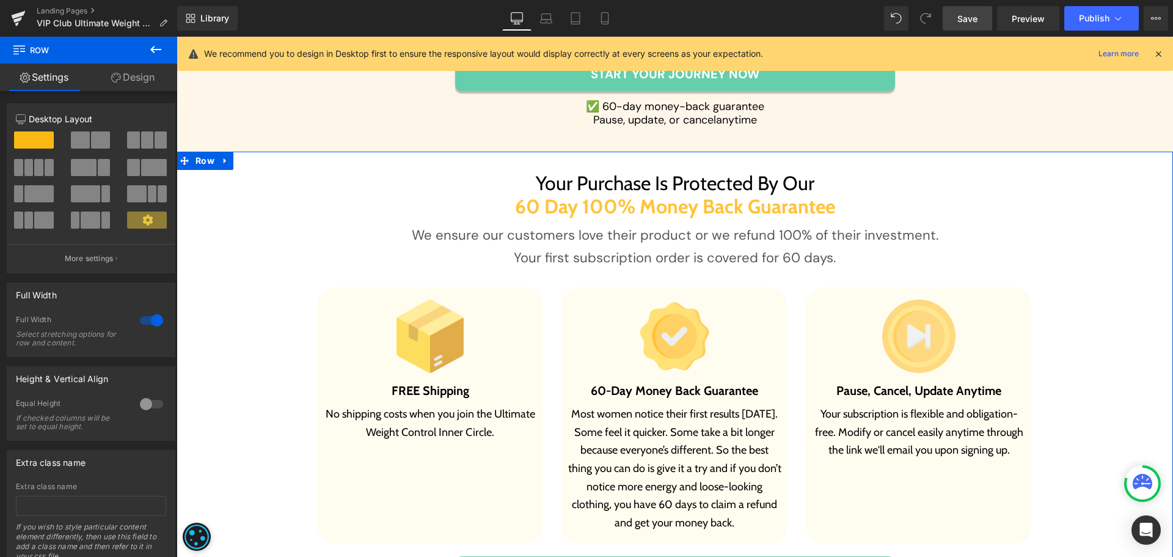
click at [1023, 232] on p "We ensure our customers love their product or we refund 100% of their investmen…" at bounding box center [675, 235] width 733 height 22
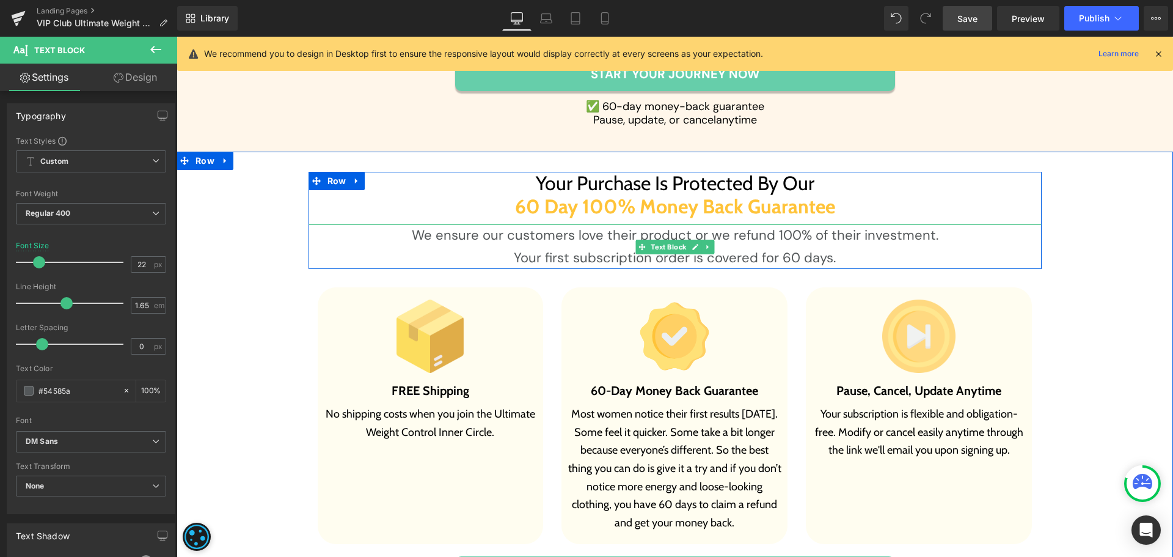
click at [598, 258] on p "Your first subscription order is covered for 60 days." at bounding box center [675, 258] width 733 height 22
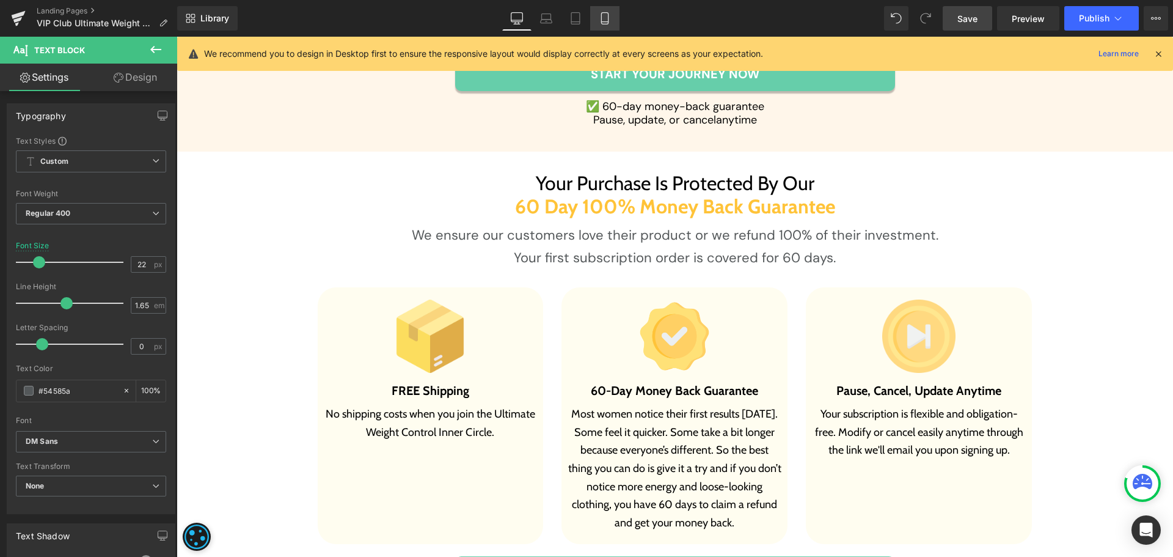
click at [598, 21] on link "Mobile" at bounding box center [604, 18] width 29 height 24
type input "17"
type input "100"
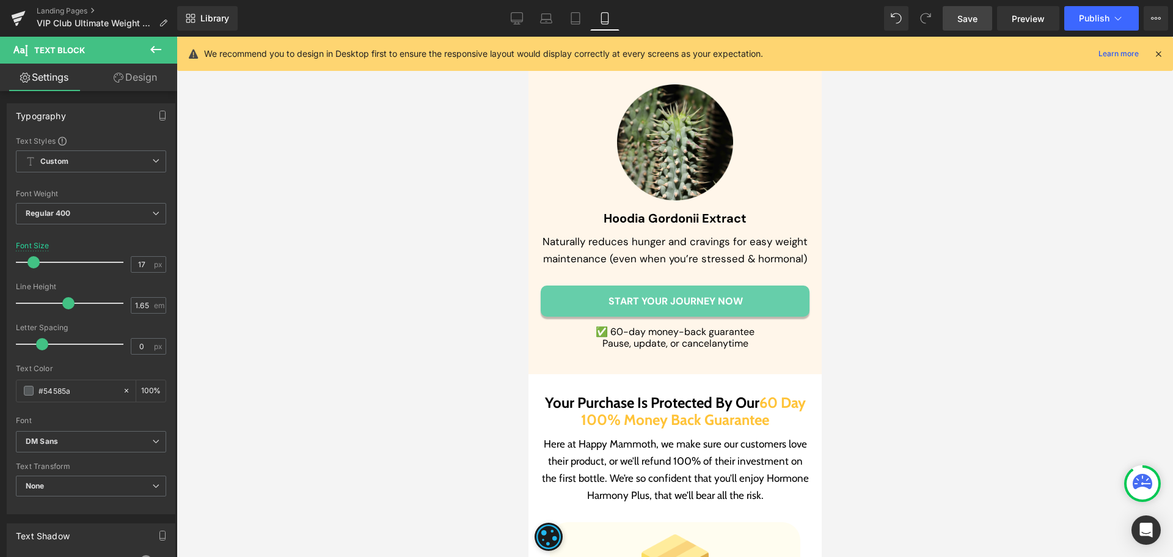
scroll to position [7210, 0]
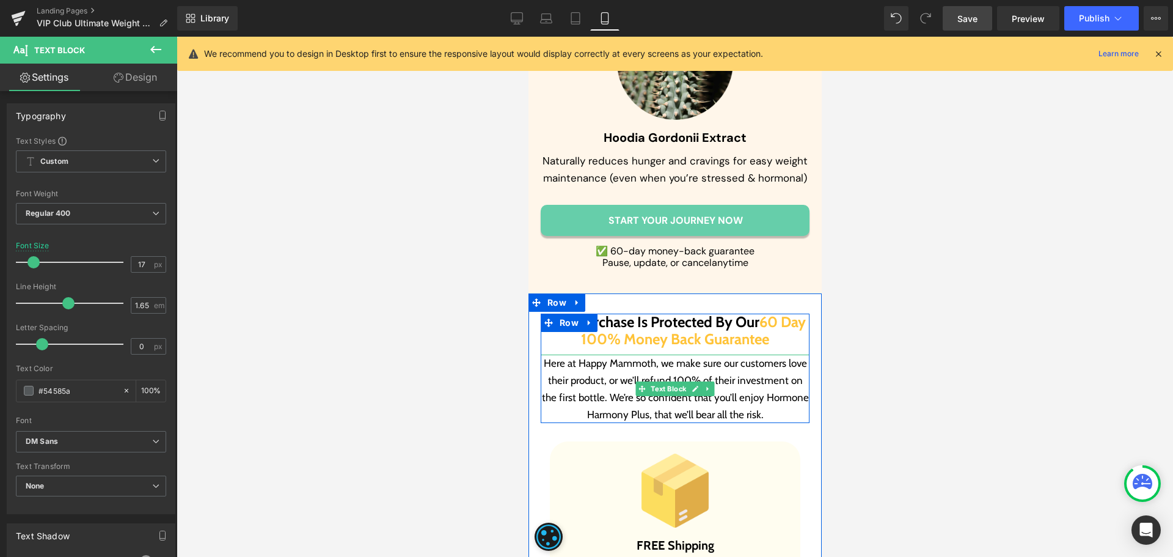
click at [601, 368] on p "Here at Happy Mammoth, we make sure our customers love their product, or we’ll …" at bounding box center [674, 388] width 269 height 68
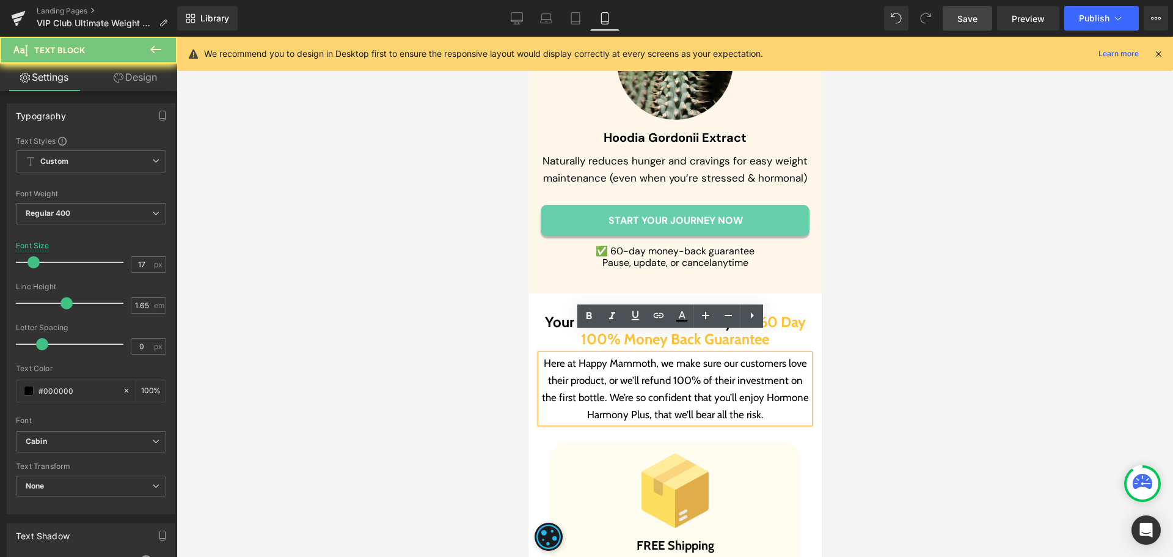
click at [601, 368] on p "Here at Happy Mammoth, we make sure our customers love their product, or we’ll …" at bounding box center [674, 388] width 269 height 68
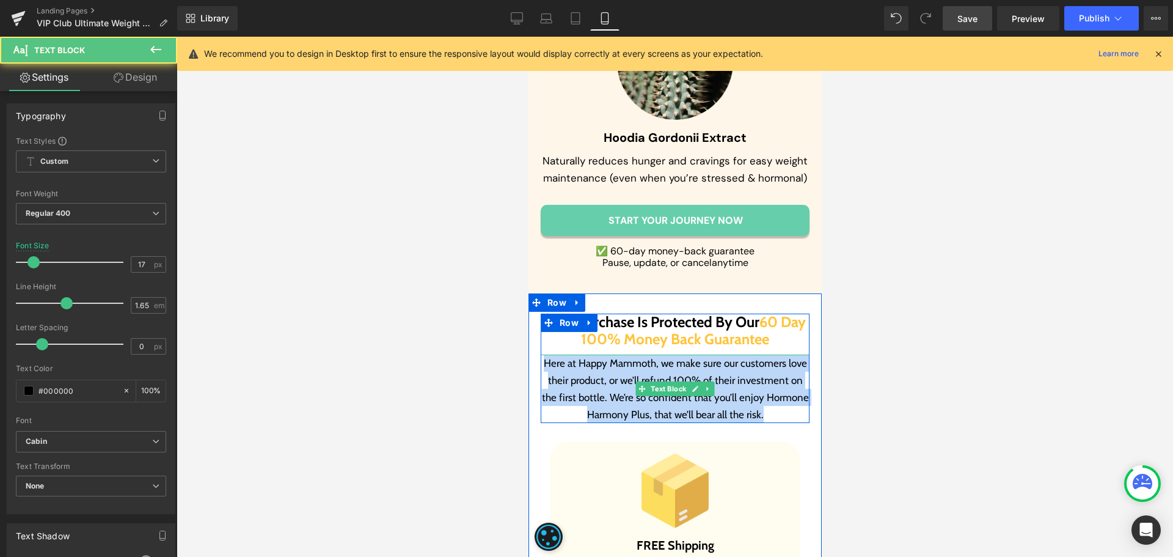
click at [593, 354] on p "Here at Happy Mammoth, we make sure our customers love their product, or we’ll …" at bounding box center [674, 388] width 269 height 68
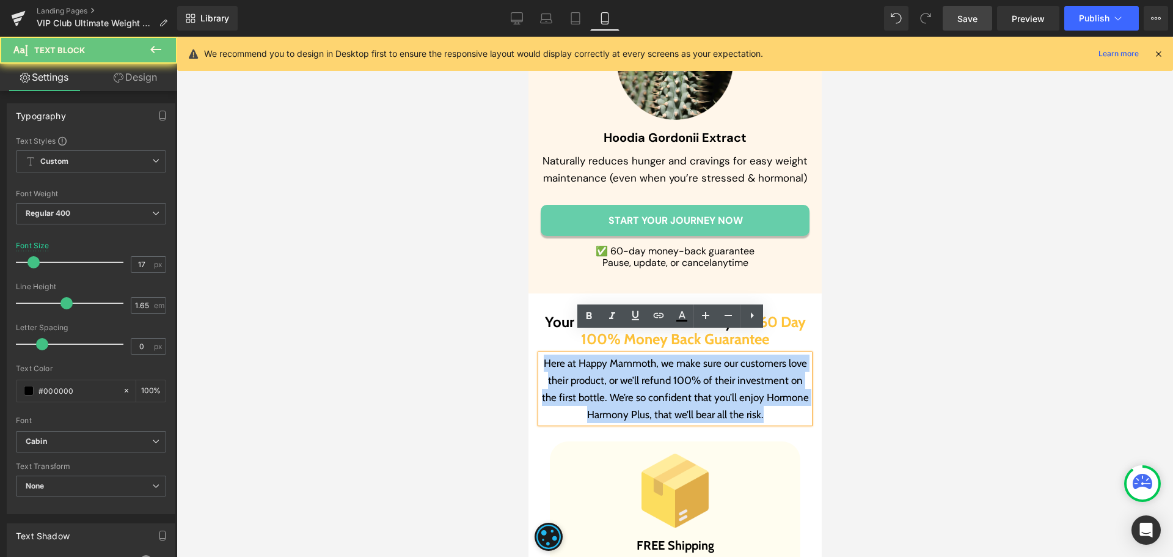
click at [593, 354] on p "Here at Happy Mammoth, we make sure our customers love their product, or we’ll …" at bounding box center [674, 388] width 269 height 68
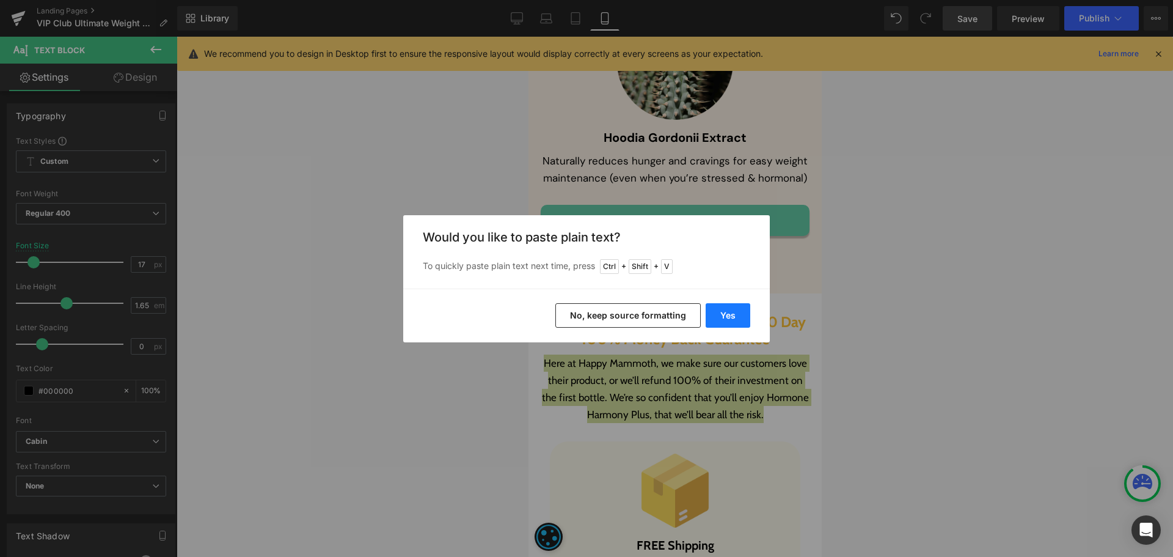
click at [723, 315] on button "Yes" at bounding box center [728, 315] width 45 height 24
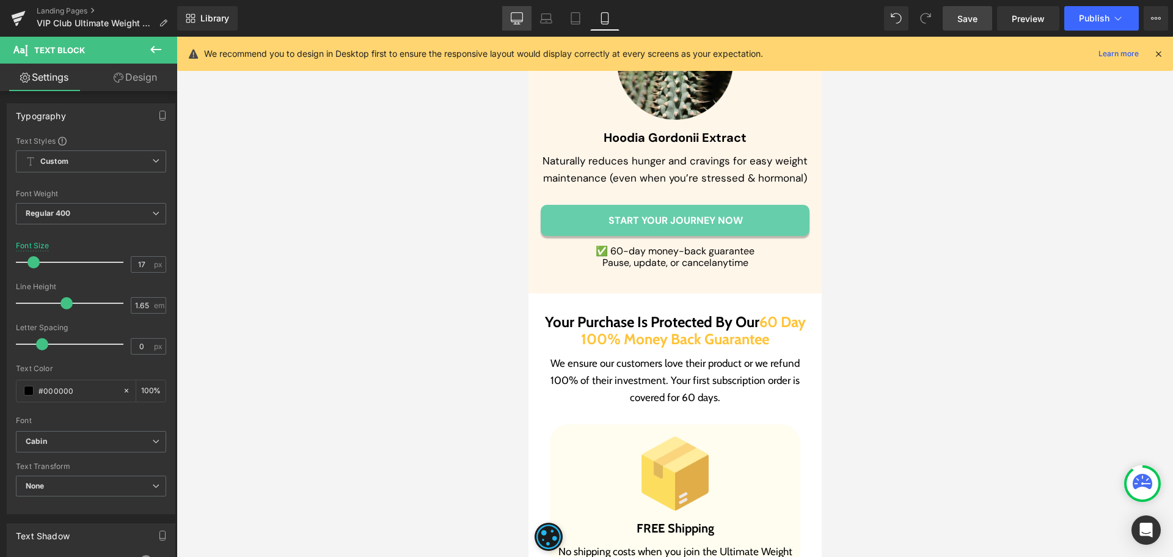
click at [513, 18] on icon at bounding box center [517, 18] width 12 height 12
type input "22"
type input "100"
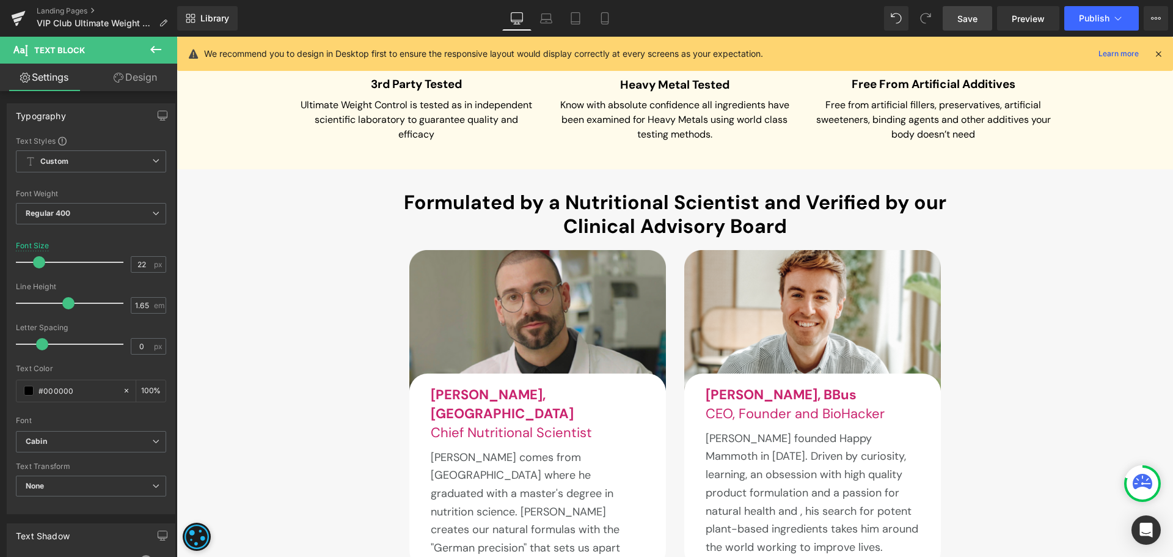
scroll to position [5683, 0]
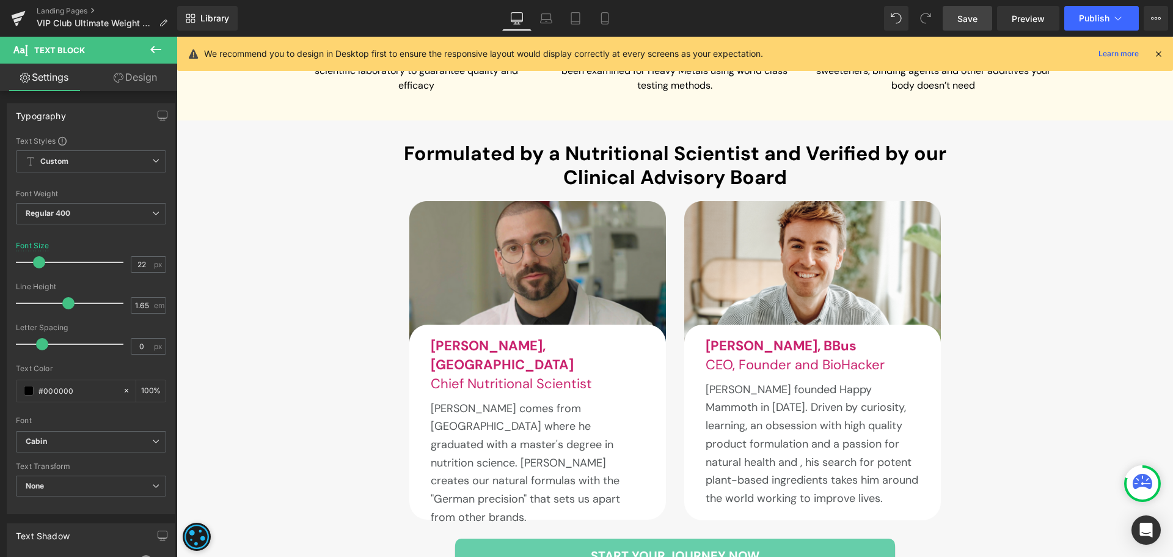
click at [973, 16] on span "Save" at bounding box center [967, 18] width 20 height 13
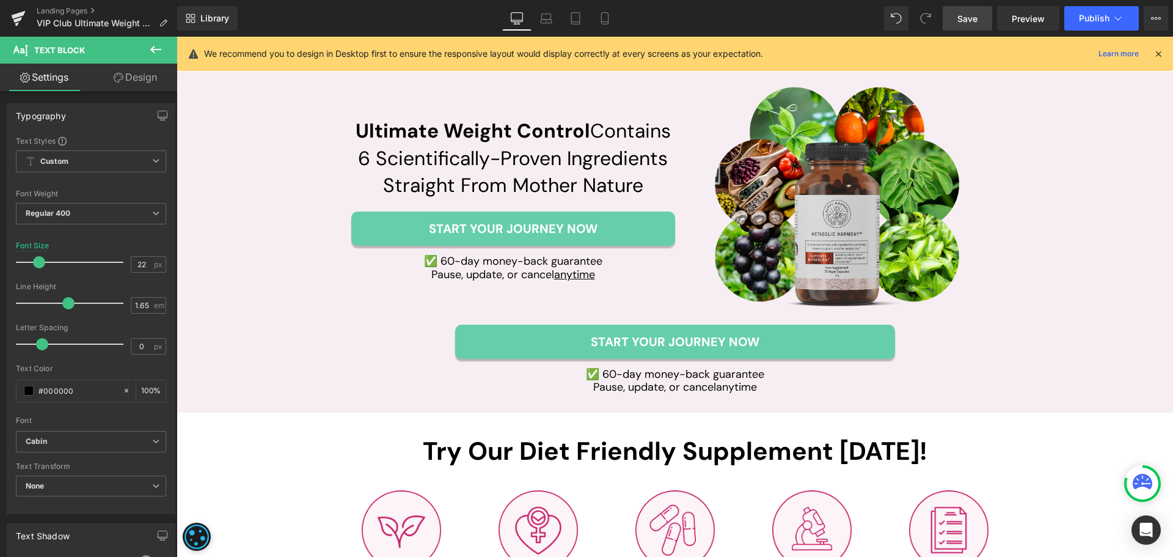
scroll to position [3422, 0]
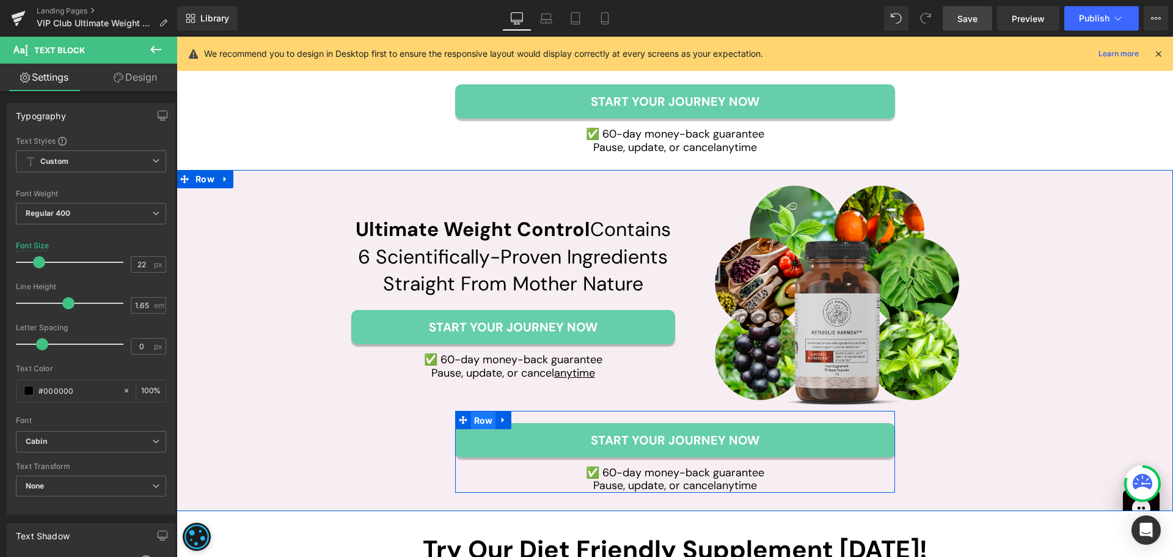
click at [475, 419] on span "Row" at bounding box center [483, 420] width 25 height 18
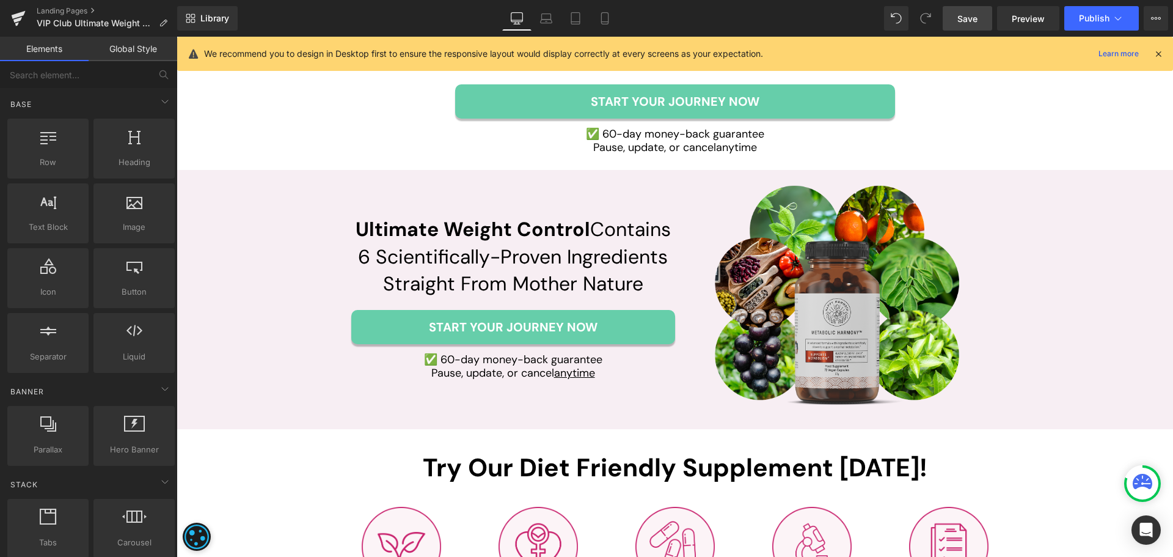
click at [984, 20] on link "Save" at bounding box center [967, 18] width 49 height 24
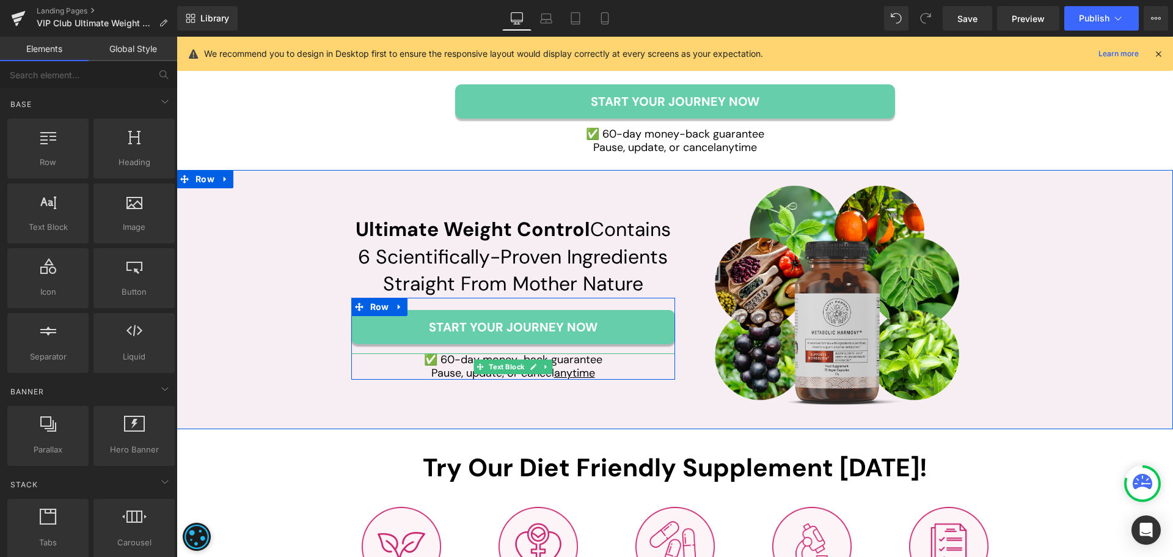
click at [577, 372] on u "anytime" at bounding box center [574, 372] width 41 height 15
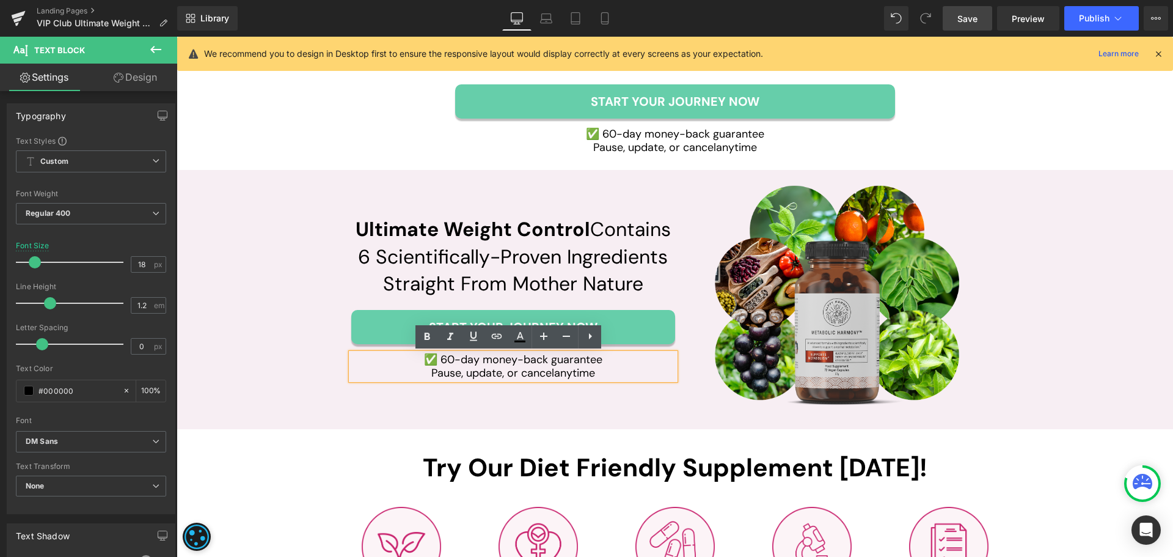
click at [975, 15] on span "Save" at bounding box center [967, 18] width 20 height 13
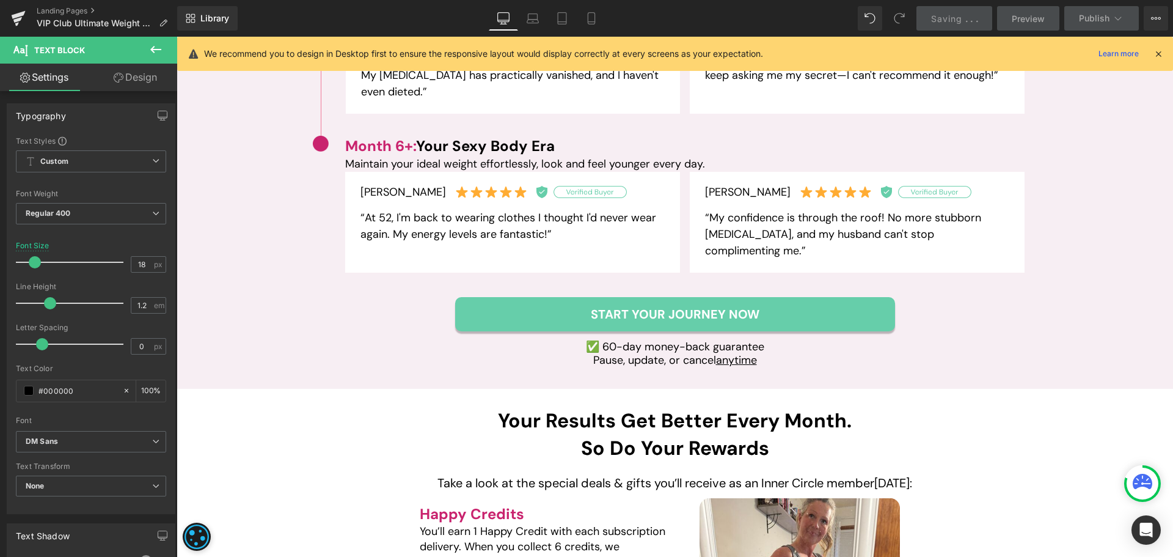
scroll to position [1589, 0]
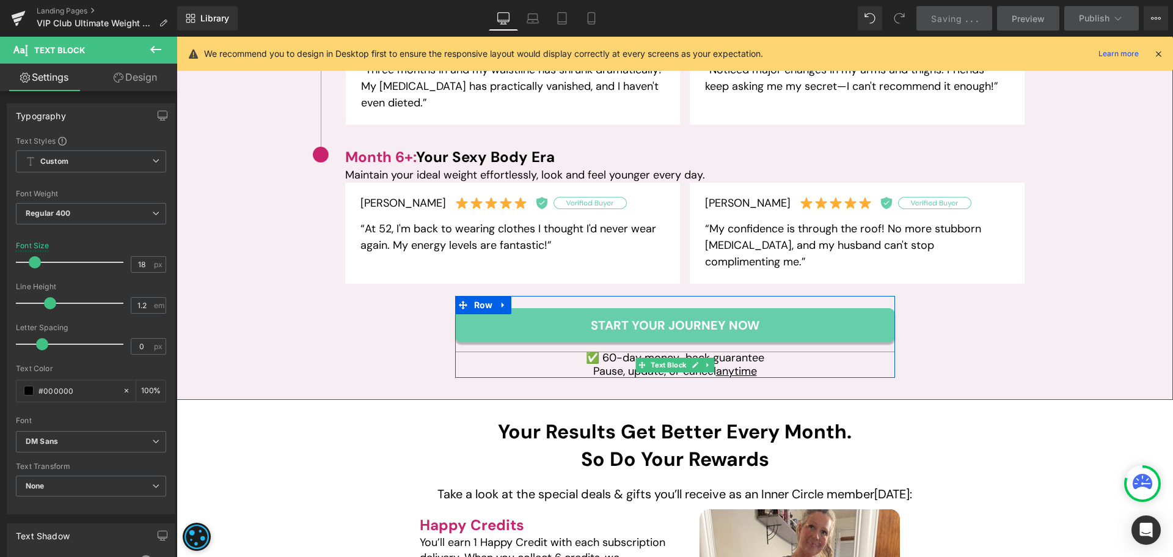
click at [739, 367] on u "anytime" at bounding box center [736, 371] width 41 height 15
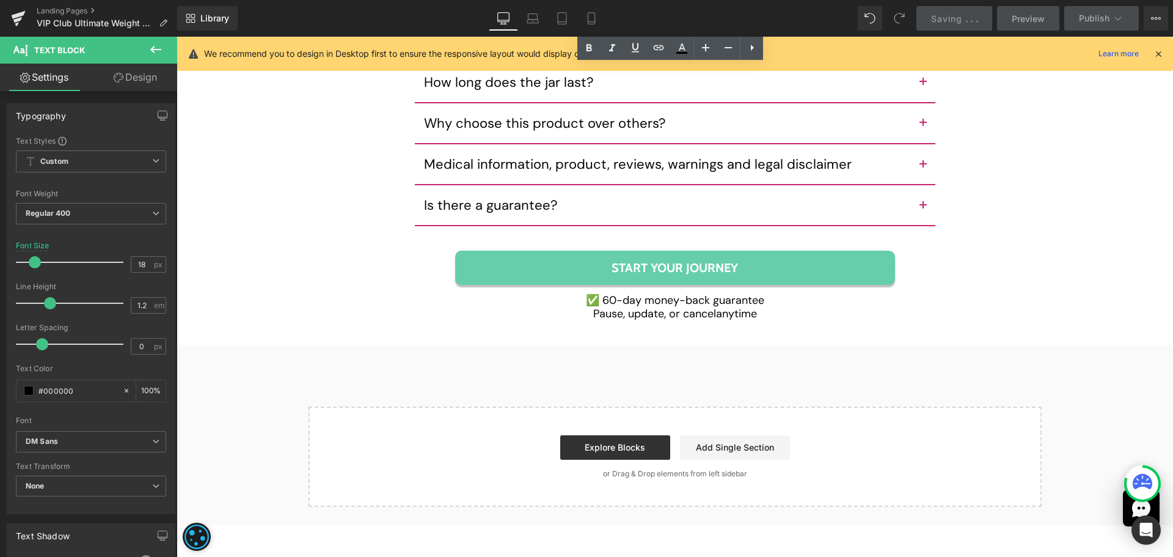
scroll to position [6966, 0]
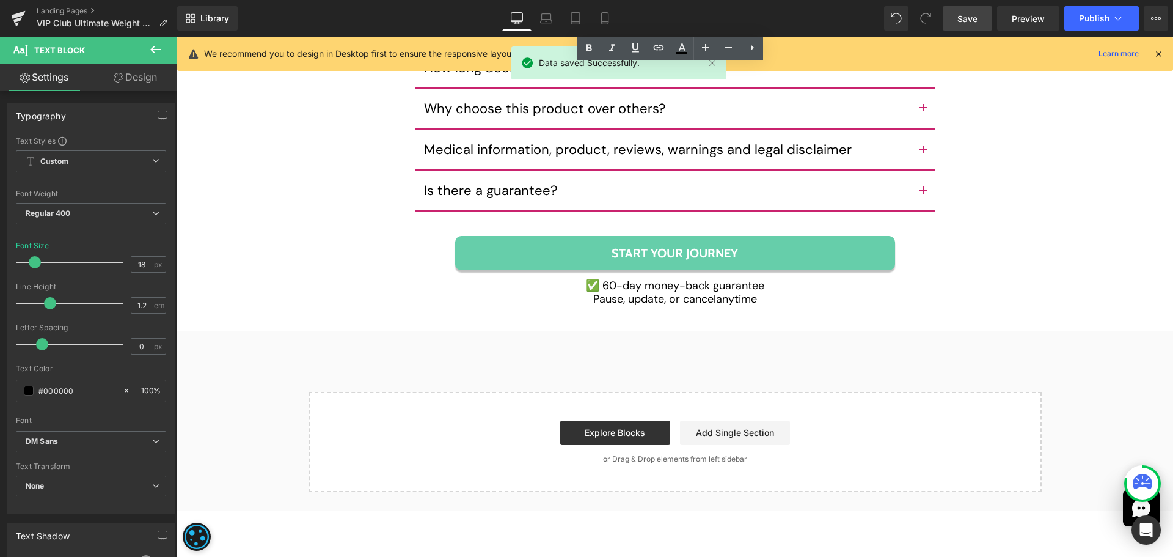
click at [977, 16] on span "Save" at bounding box center [967, 18] width 20 height 13
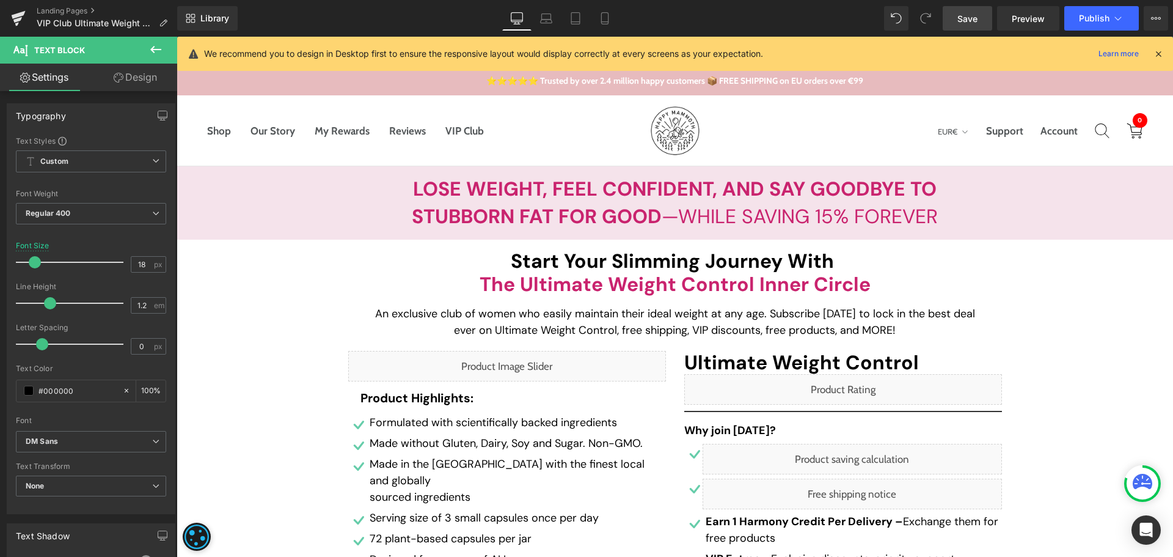
scroll to position [0, 0]
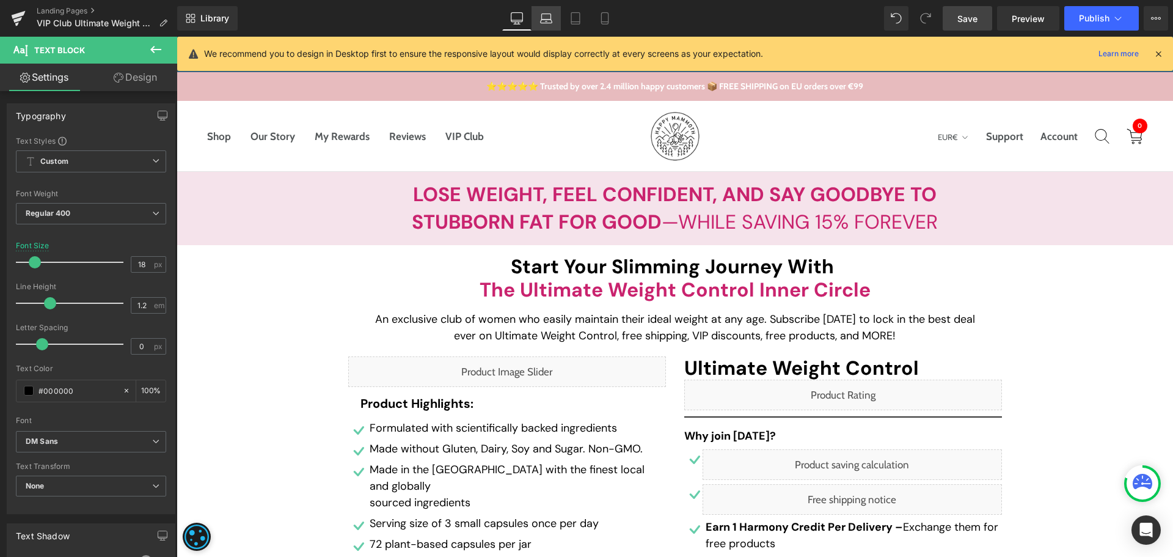
click at [546, 15] on icon at bounding box center [546, 18] width 12 height 12
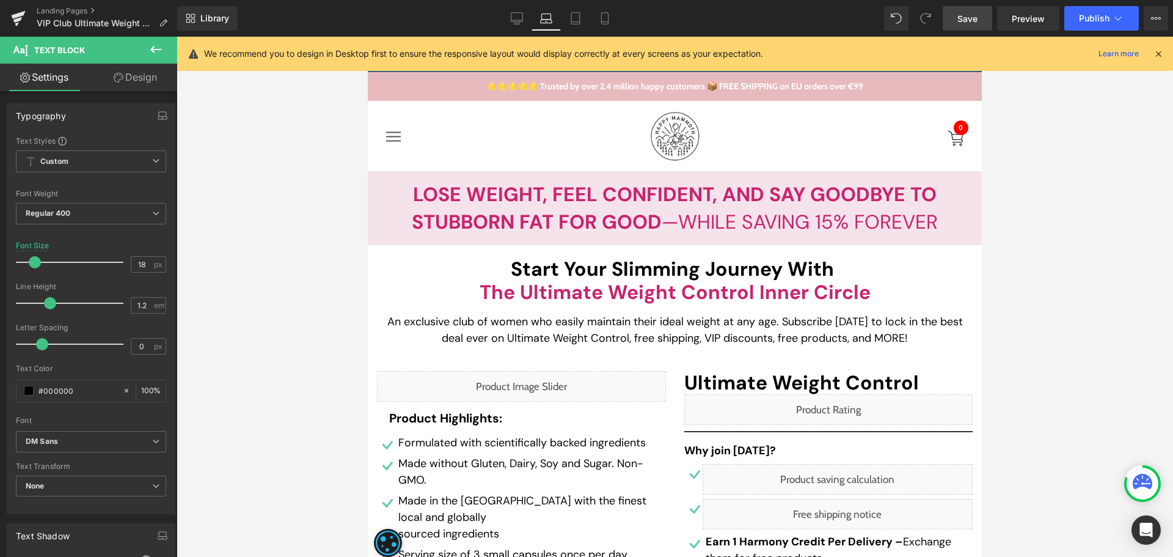
type input "100"
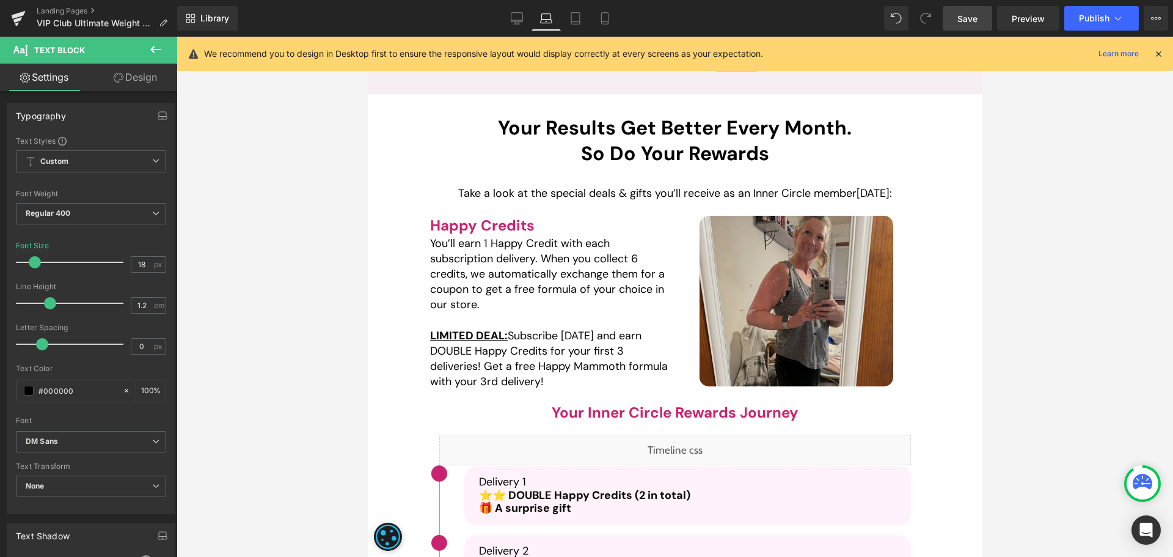
scroll to position [1743, 0]
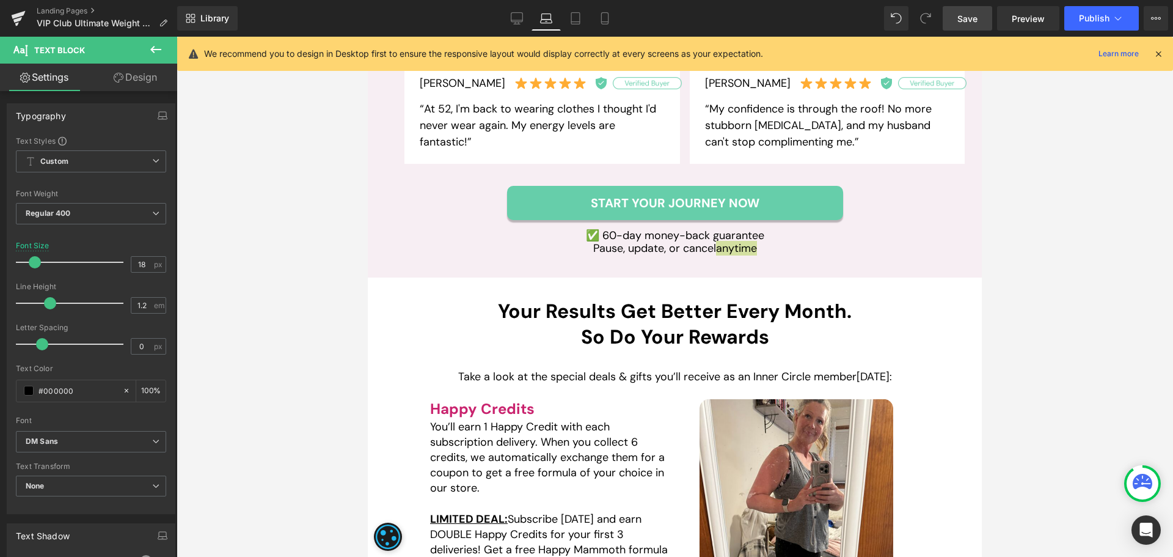
click at [1055, 292] on div at bounding box center [675, 297] width 997 height 520
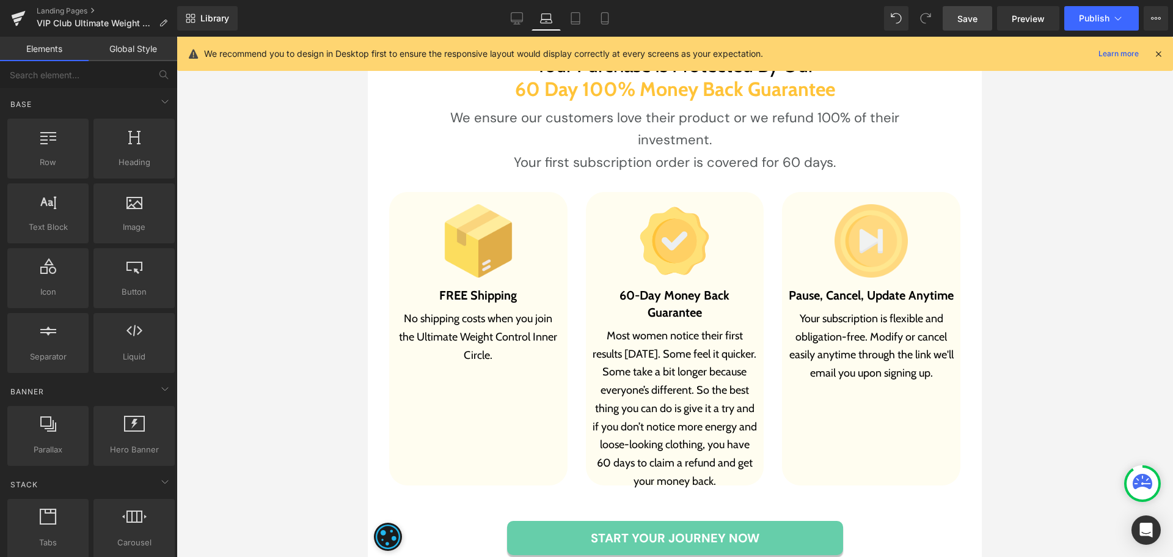
scroll to position [4798, 0]
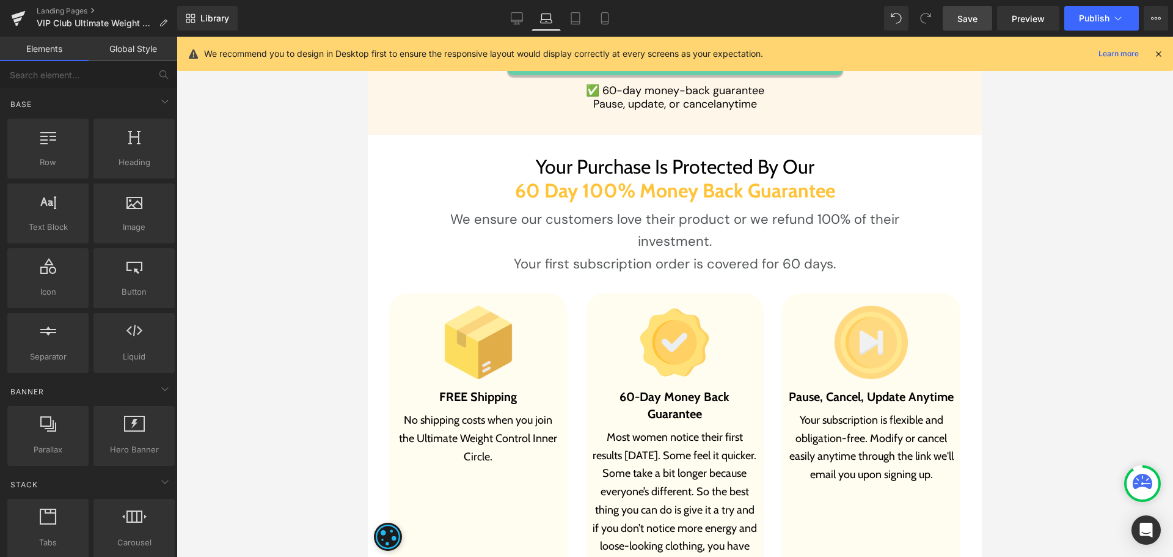
click at [639, 236] on div "We ensure our customers love their product or we refund 100% of their investmen…" at bounding box center [675, 241] width 472 height 67
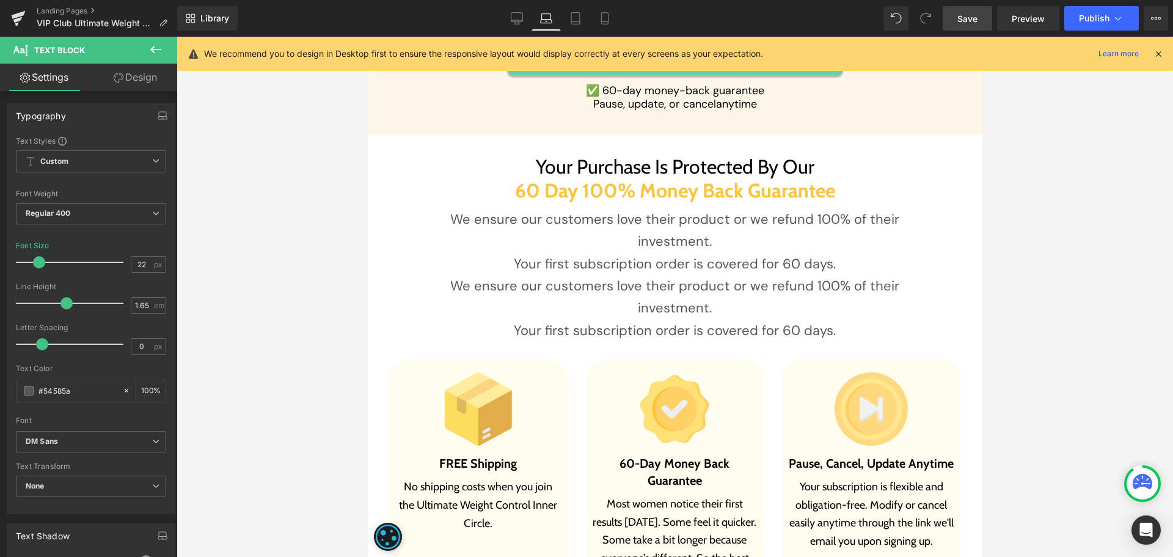
click at [134, 79] on link "Design" at bounding box center [135, 77] width 89 height 27
click at [0, 0] on div "Visibility" at bounding box center [0, 0] width 0 height 0
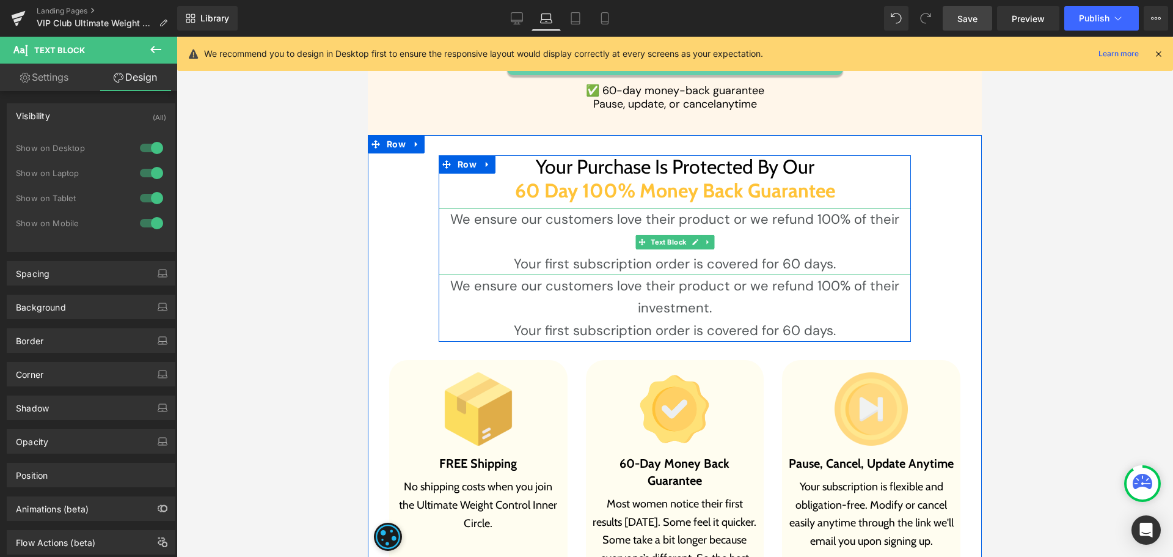
click at [625, 235] on p "We ensure our customers love their product or we refund 100% of their investmen…" at bounding box center [675, 230] width 472 height 45
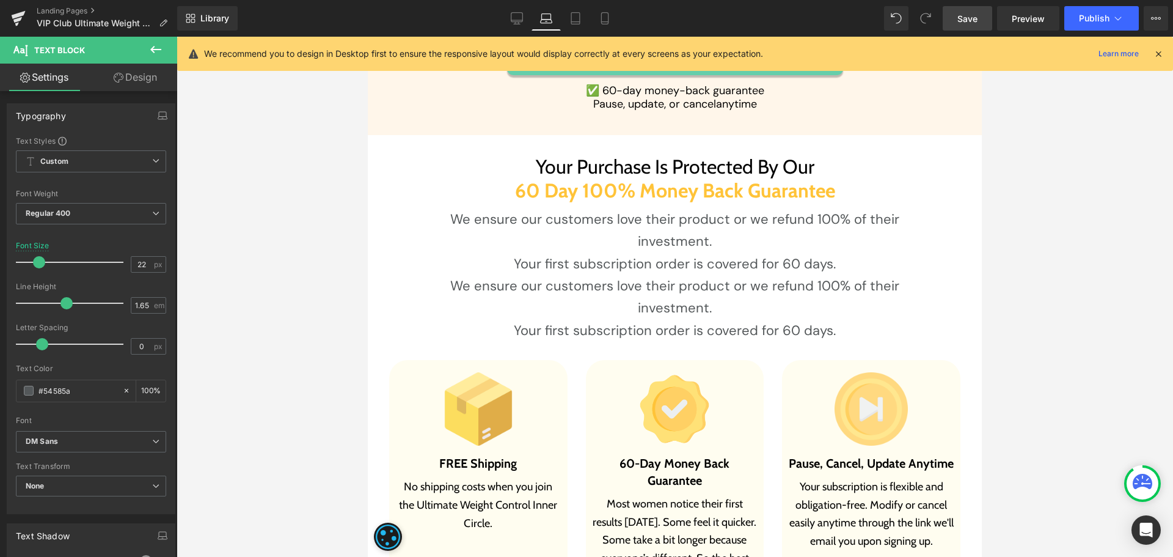
click at [153, 85] on link "Design" at bounding box center [135, 77] width 89 height 27
click at [0, 0] on div "Visibility" at bounding box center [0, 0] width 0 height 0
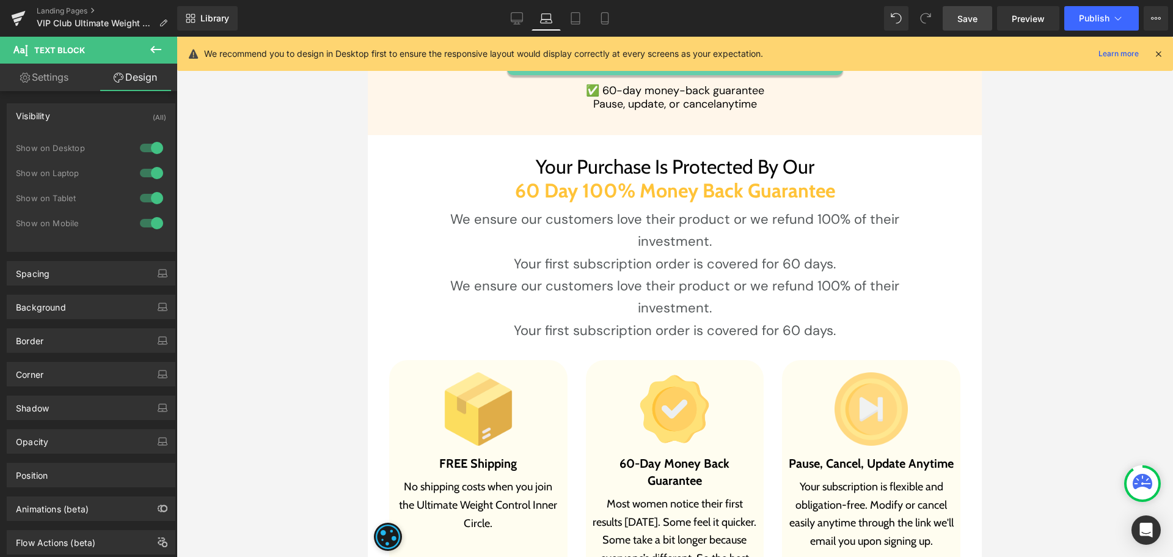
click at [147, 172] on div at bounding box center [151, 173] width 29 height 20
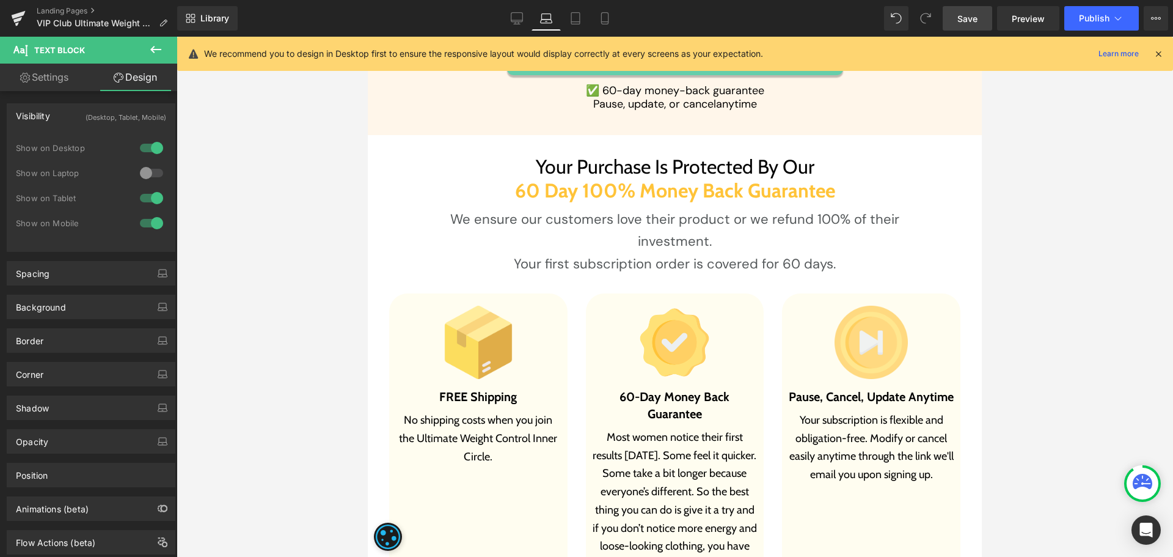
click at [146, 196] on div at bounding box center [151, 198] width 29 height 20
click at [147, 225] on div at bounding box center [151, 223] width 29 height 20
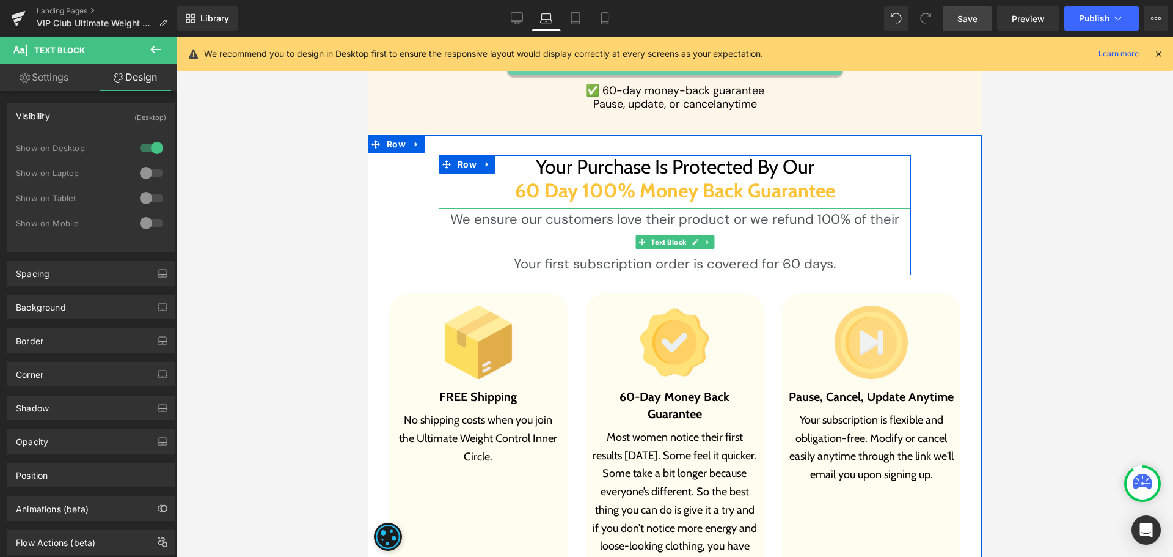
click at [557, 232] on p "We ensure our customers love their product or we refund 100% of their investmen…" at bounding box center [675, 230] width 472 height 45
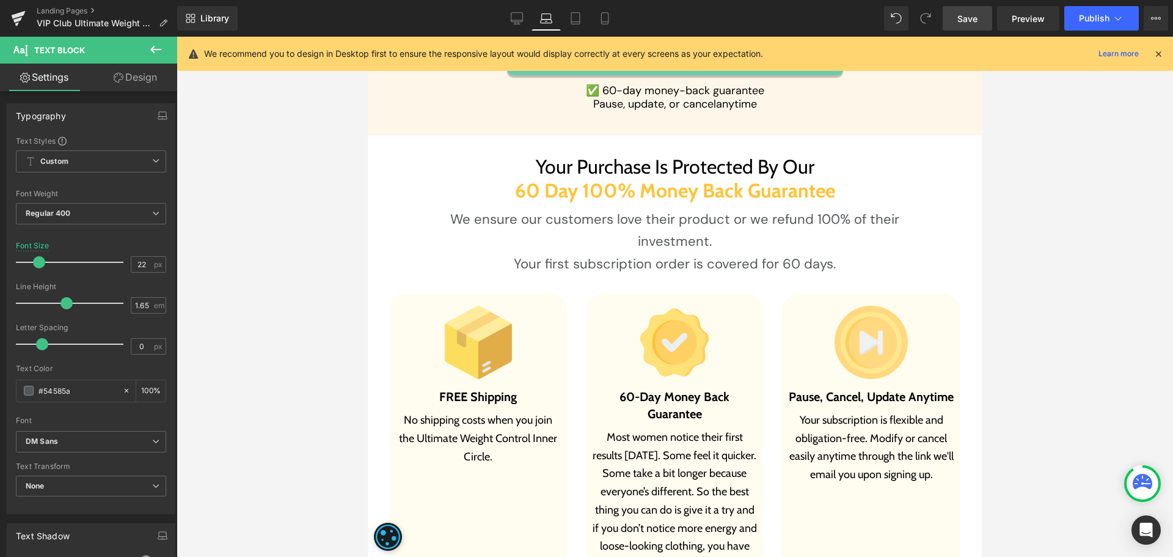
click at [149, 82] on link "Design" at bounding box center [135, 77] width 89 height 27
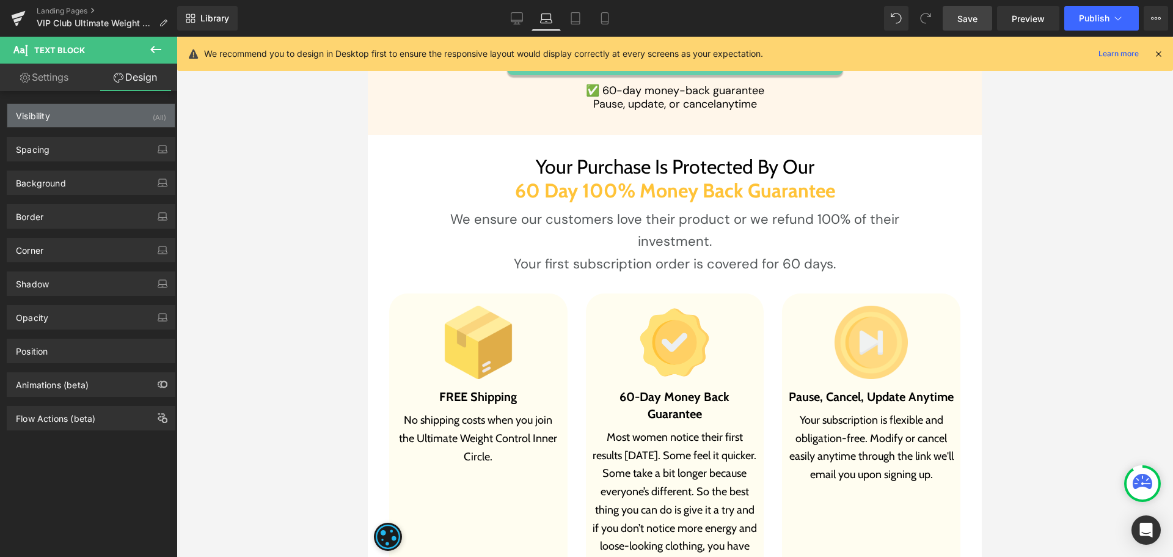
click at [60, 121] on div "Visibility (All)" at bounding box center [90, 115] width 167 height 23
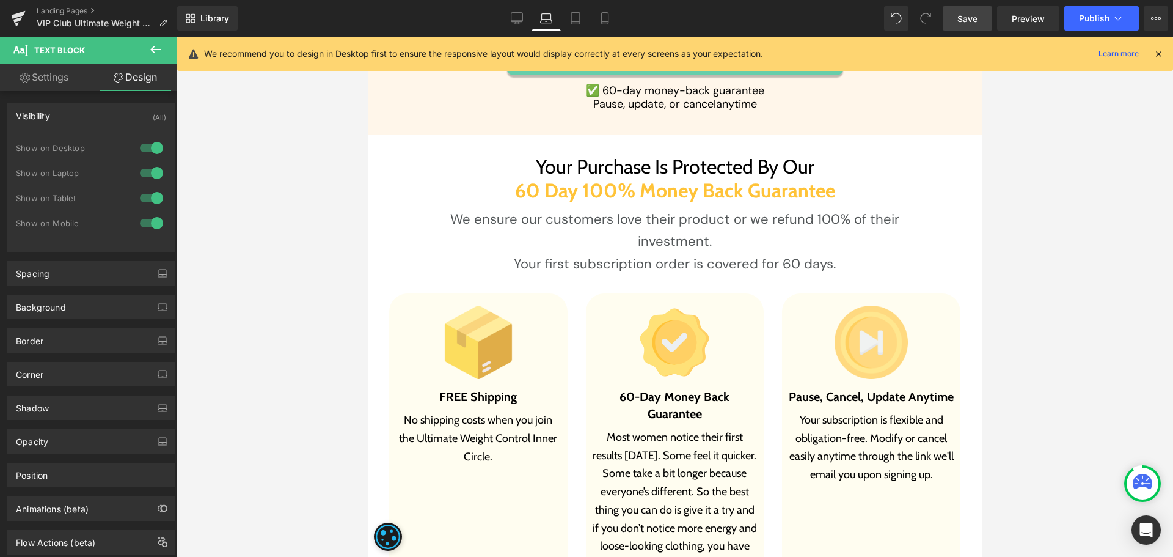
click at [144, 147] on div at bounding box center [151, 148] width 29 height 20
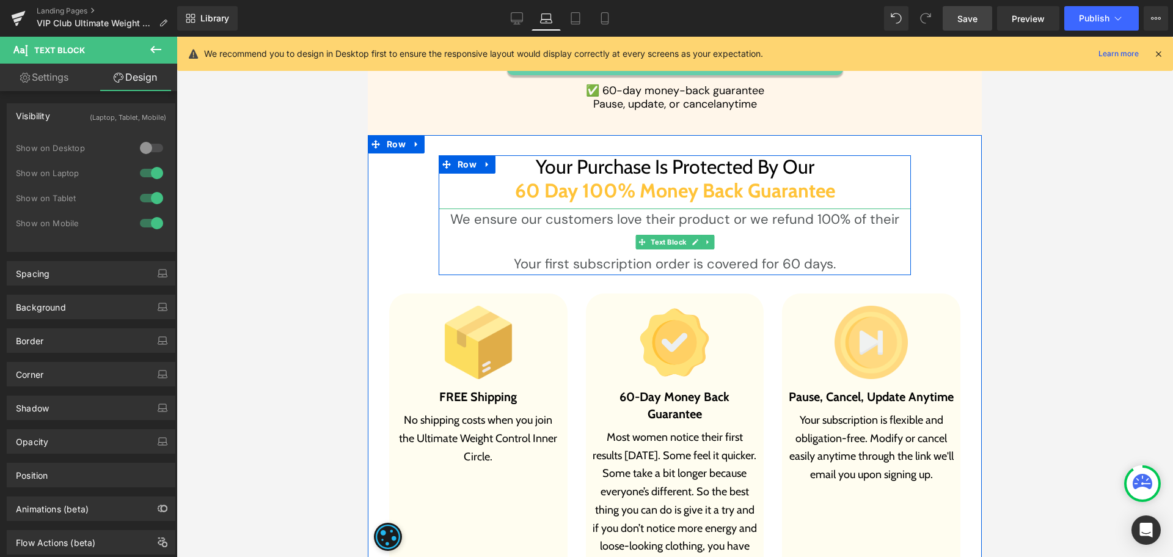
click at [566, 235] on p "We ensure our customers love their product or we refund 100% of their investmen…" at bounding box center [675, 230] width 472 height 45
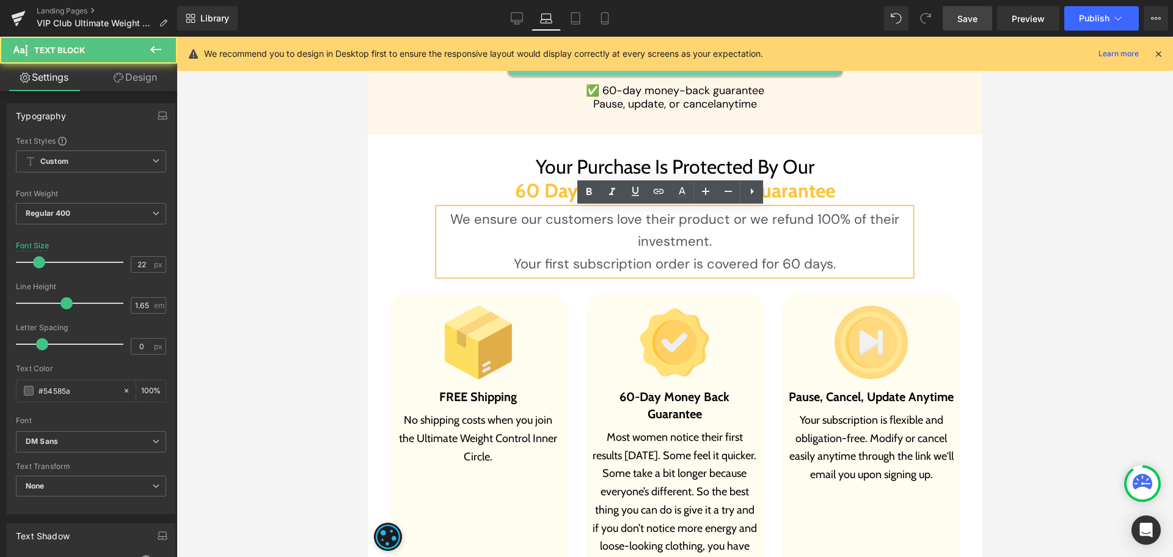
click at [508, 252] on p "We ensure our customers love their product or we refund 100% of their investmen…" at bounding box center [675, 230] width 472 height 45
click at [514, 261] on p "Your first subscription order is covered for 60 days." at bounding box center [675, 264] width 472 height 22
click at [510, 262] on p "Your first subscription order is covered for 60 days." at bounding box center [675, 264] width 472 height 22
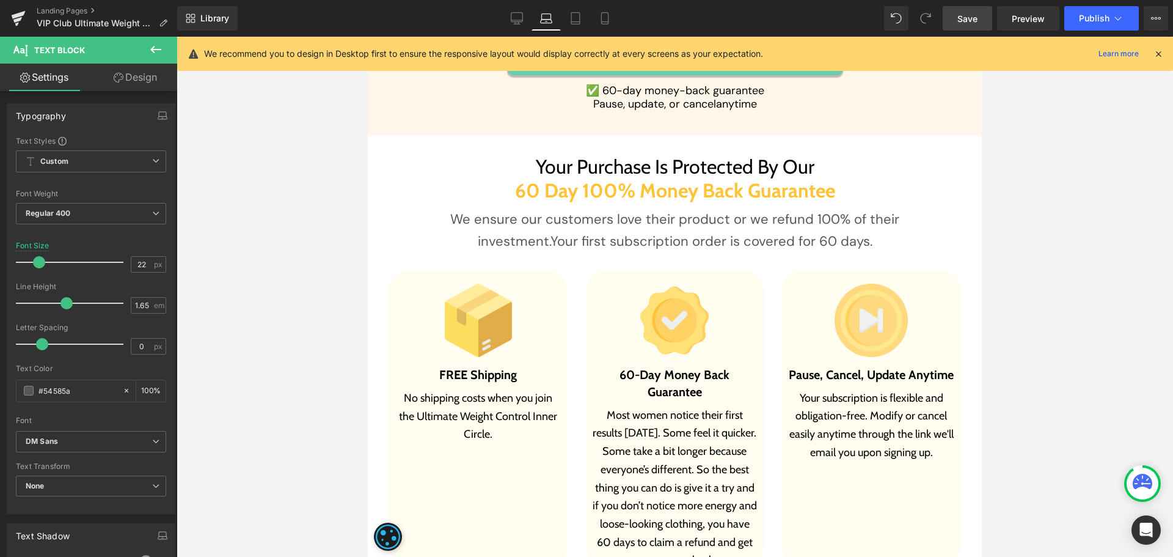
click at [967, 19] on span "Save" at bounding box center [967, 18] width 20 height 13
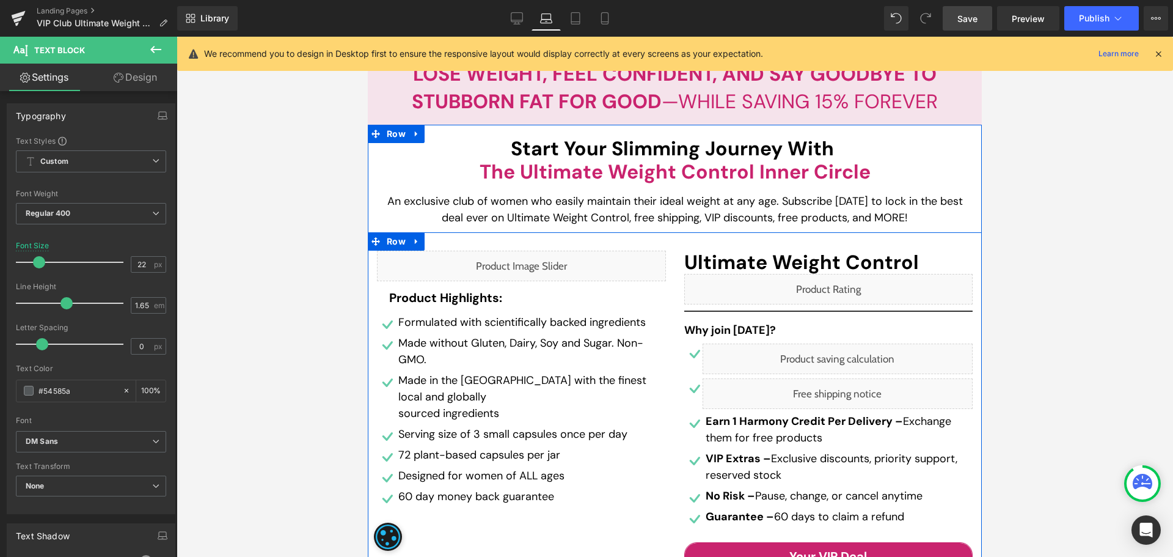
scroll to position [122, 0]
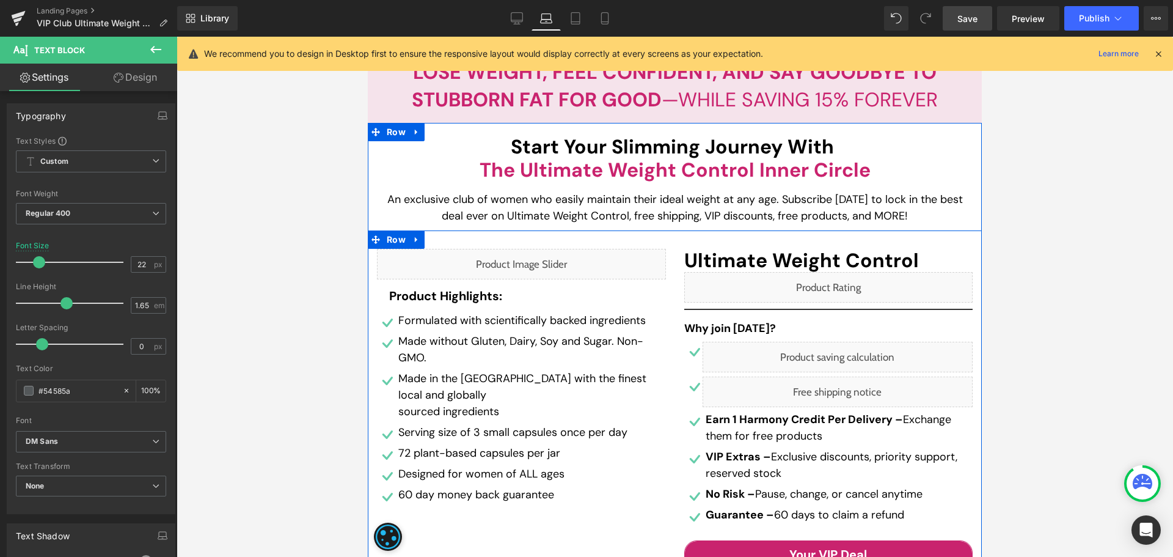
click at [835, 292] on div "Liquid" at bounding box center [828, 287] width 289 height 31
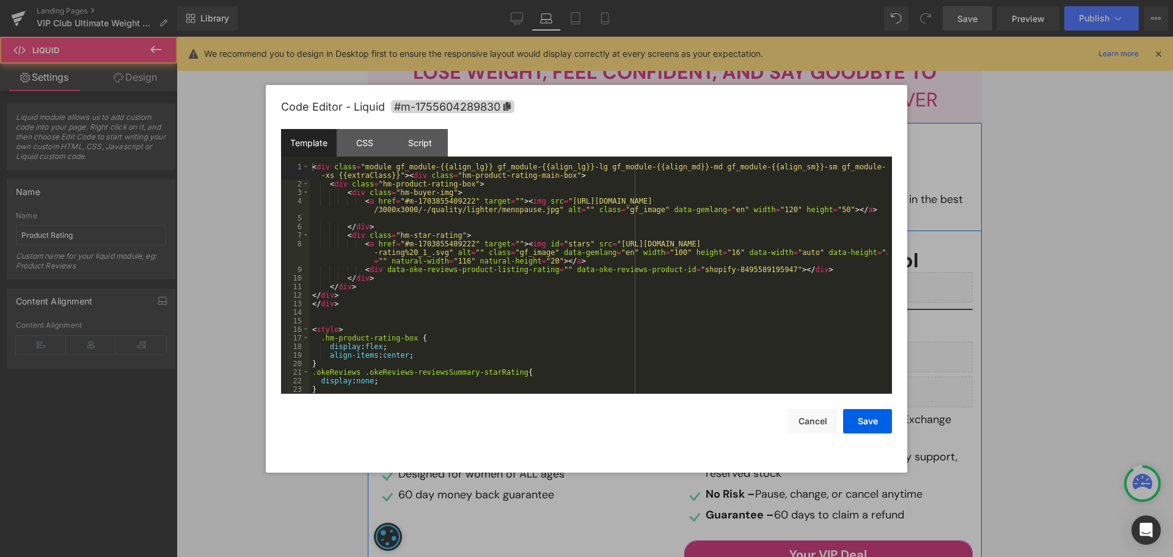
click at [836, 285] on div "Liquid" at bounding box center [828, 287] width 289 height 31
click at [375, 152] on div "CSS" at bounding box center [365, 142] width 56 height 27
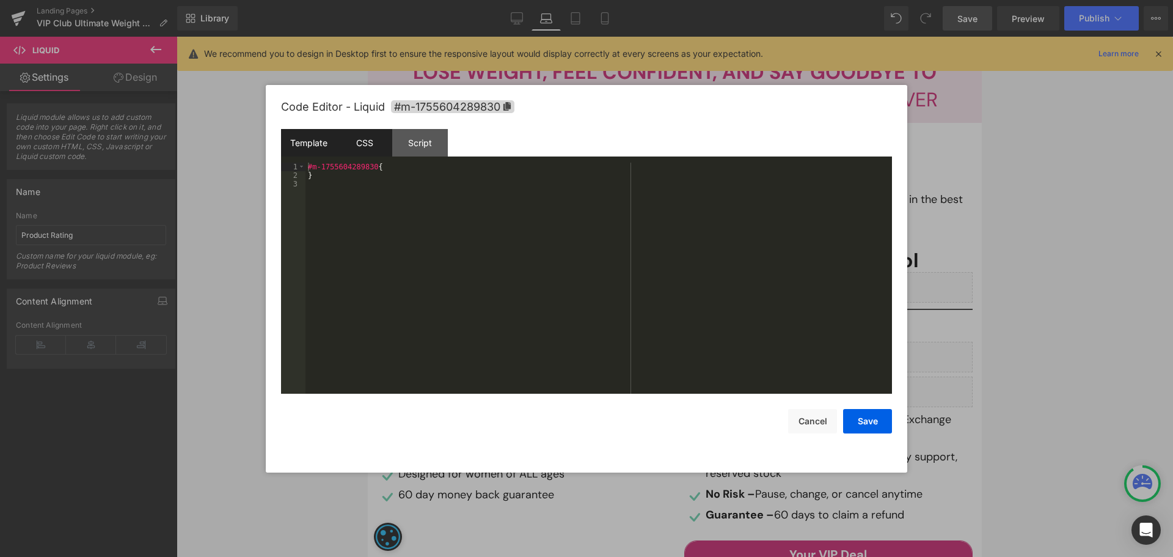
click at [324, 142] on div "Template" at bounding box center [309, 142] width 56 height 27
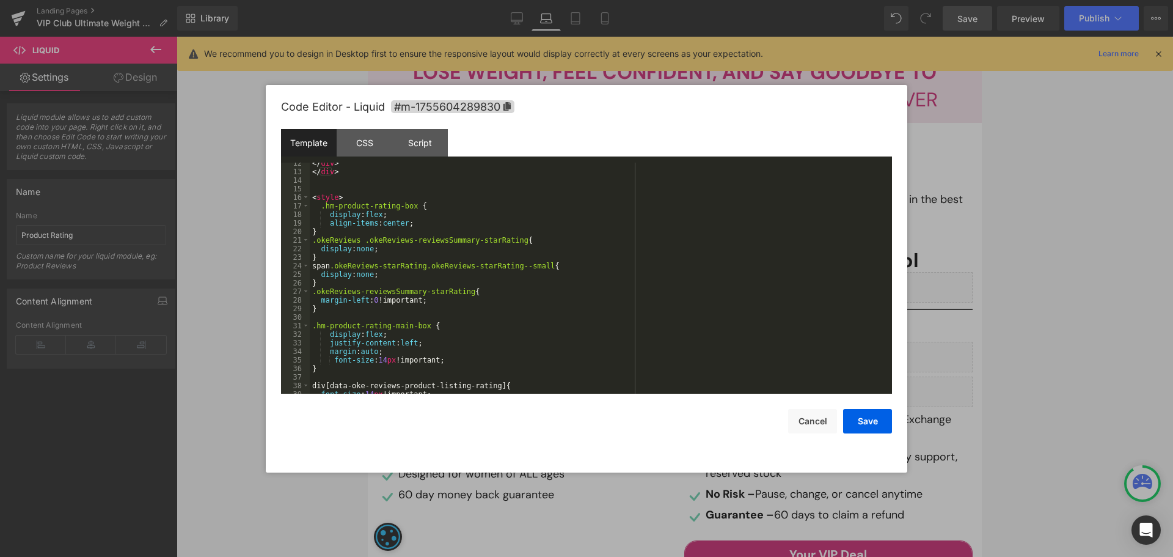
scroll to position [205, 0]
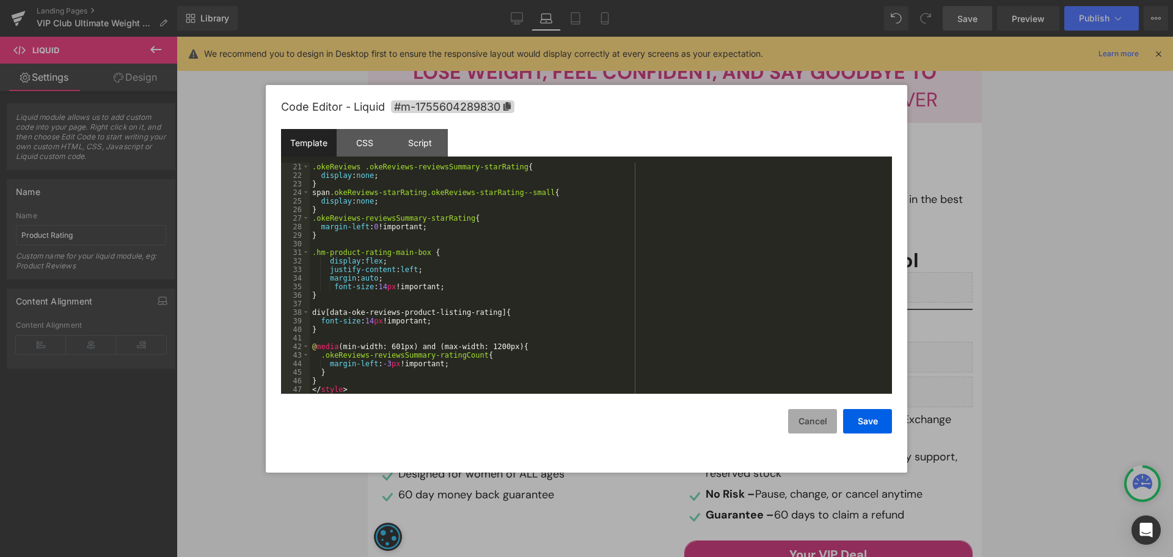
click at [814, 409] on button "Cancel" at bounding box center [812, 421] width 49 height 24
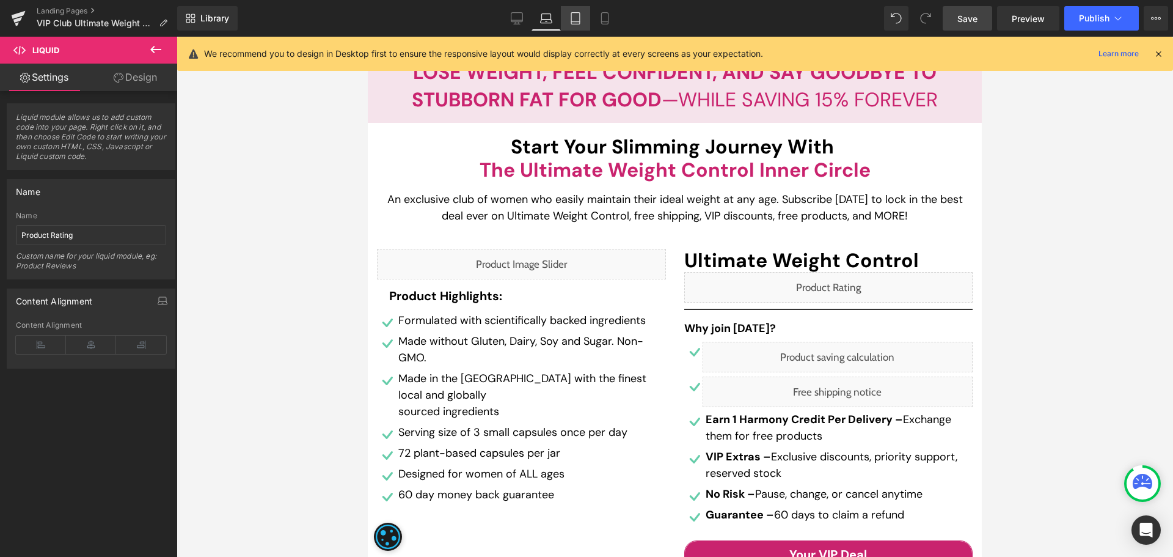
click at [585, 18] on link "Tablet" at bounding box center [575, 18] width 29 height 24
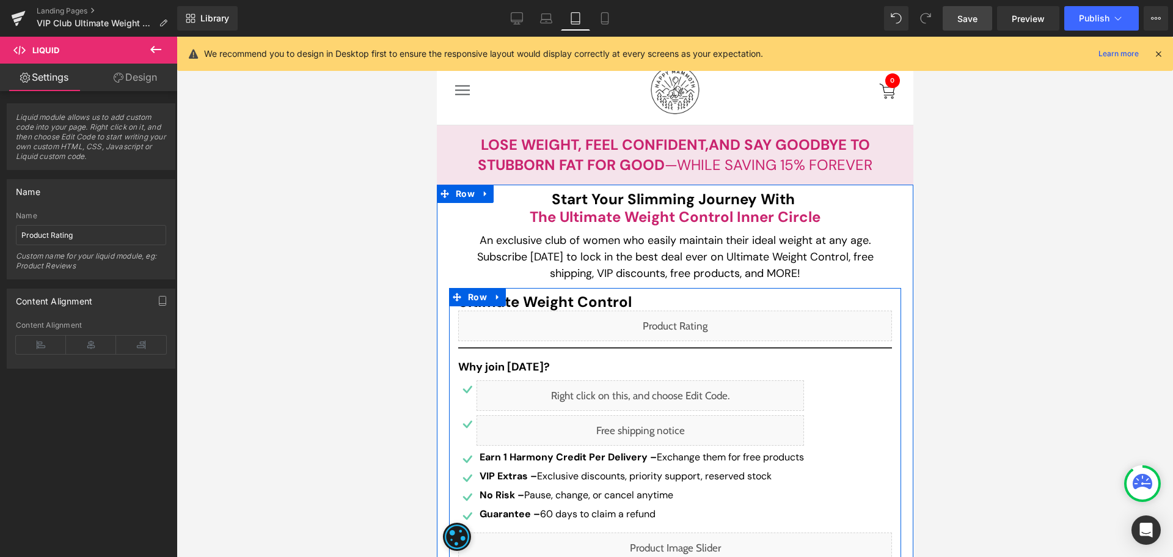
scroll to position [61, 0]
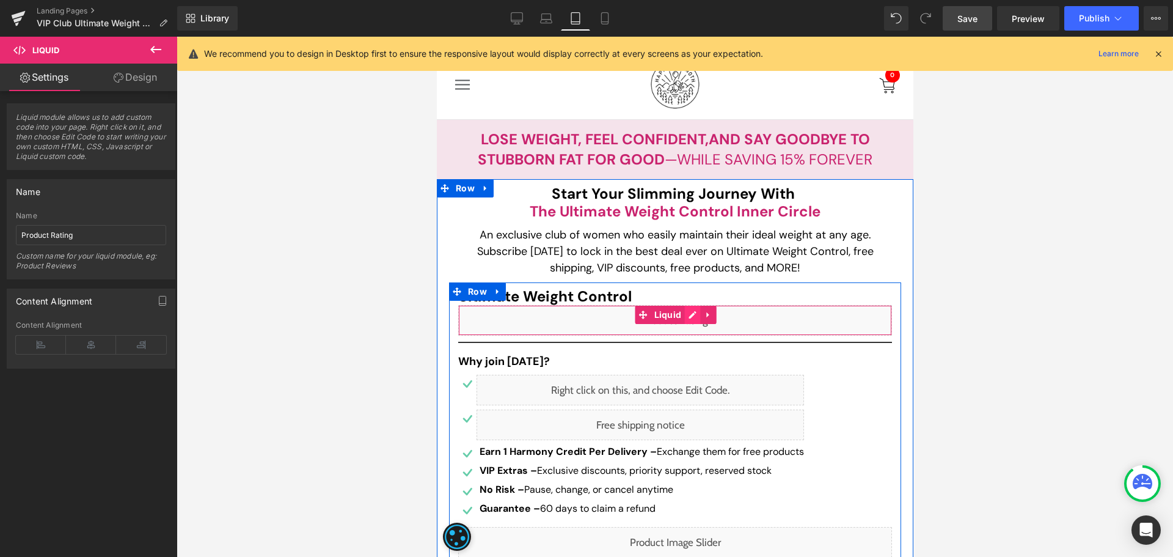
click at [684, 318] on div "Liquid" at bounding box center [675, 320] width 434 height 31
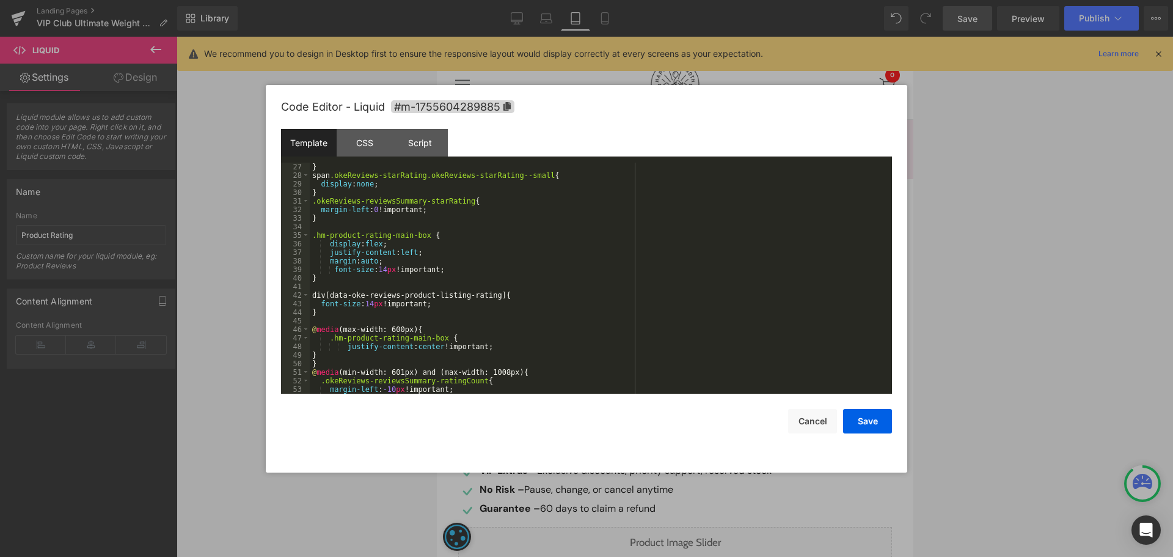
scroll to position [293, 0]
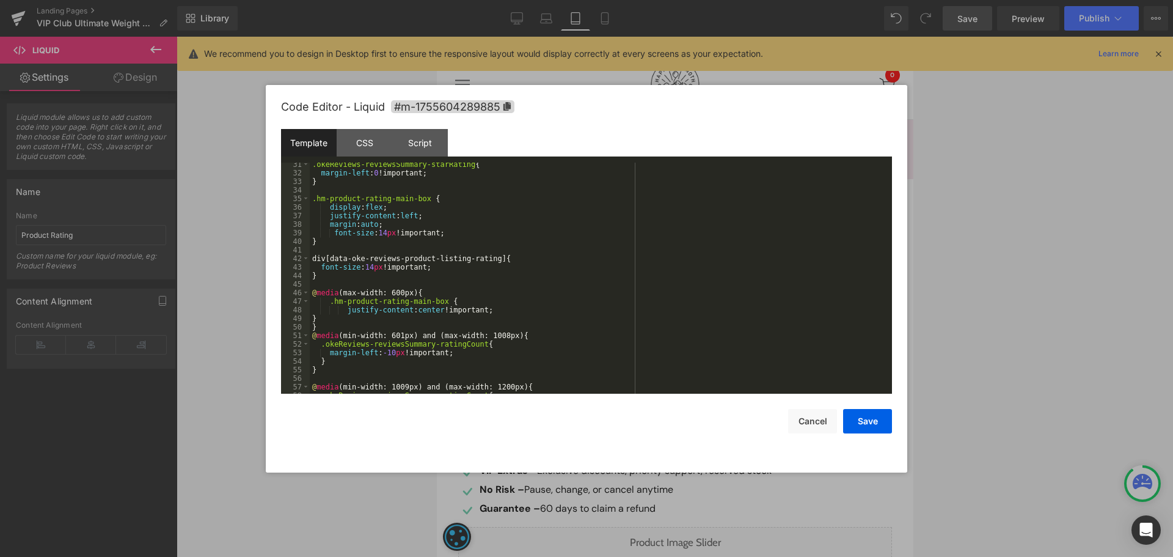
click at [390, 355] on div ".okeReviews-reviewsSummary-starRating { margin-left : 0 !important; } .hm-produ…" at bounding box center [598, 284] width 577 height 248
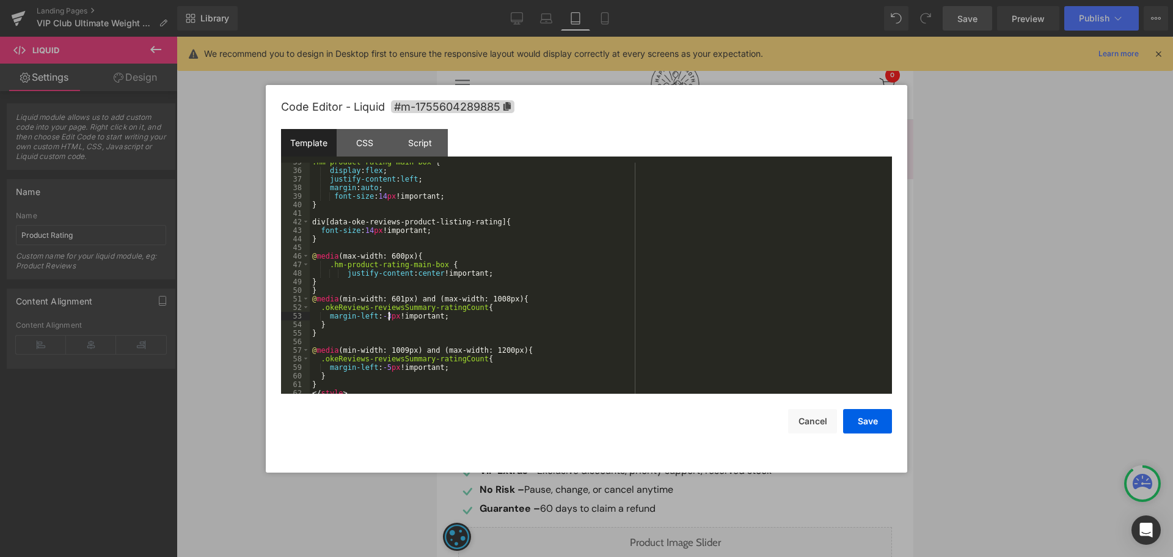
scroll to position [330, 0]
drag, startPoint x: 868, startPoint y: 423, endPoint x: 476, endPoint y: 254, distance: 426.9
click at [868, 423] on button "Save" at bounding box center [867, 421] width 49 height 24
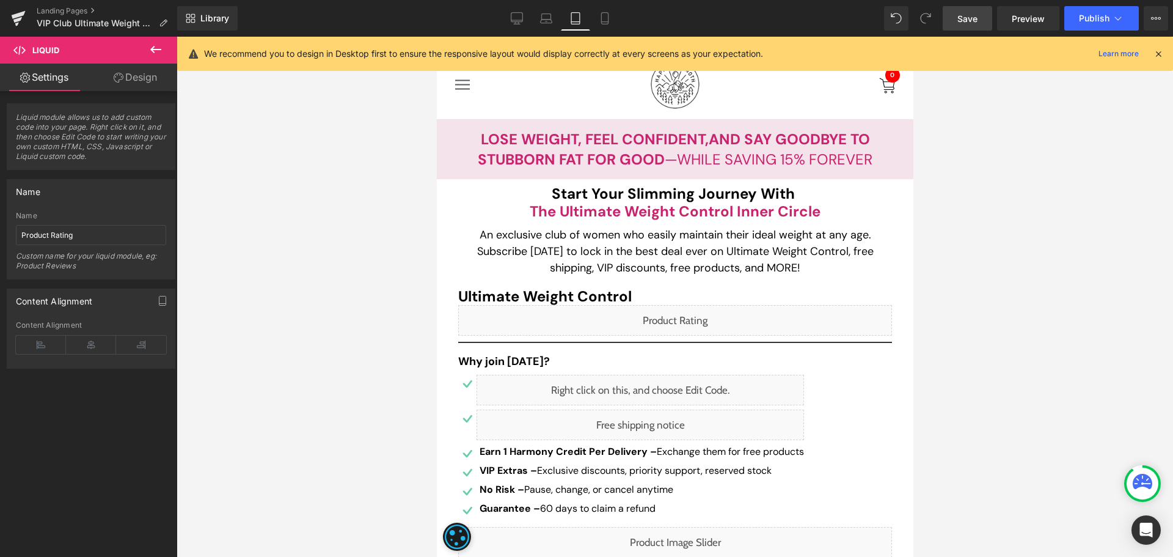
click at [976, 12] on span "Save" at bounding box center [967, 18] width 20 height 13
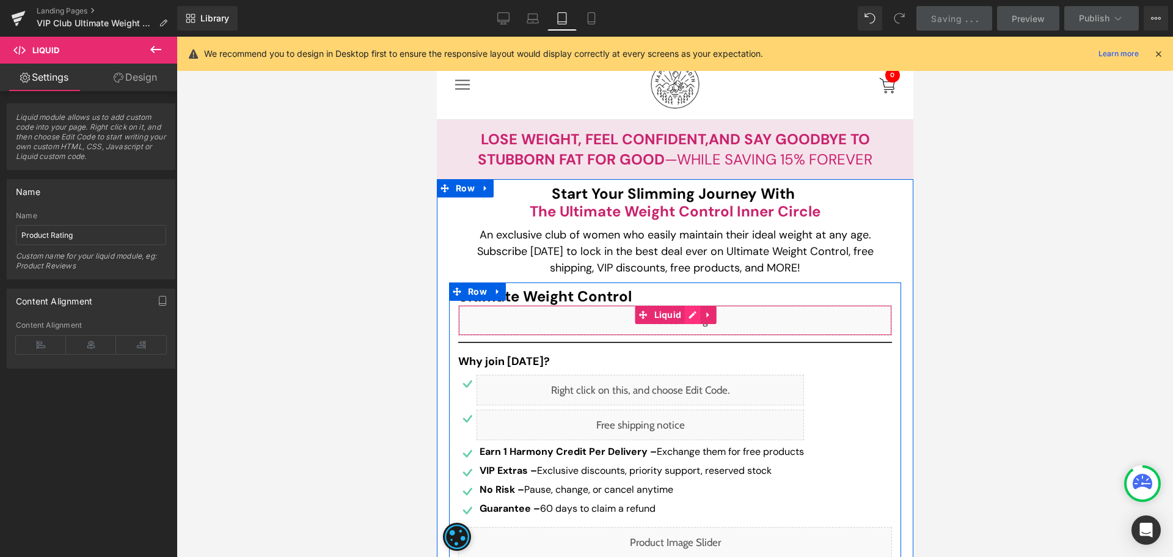
click at [686, 312] on div "Liquid" at bounding box center [675, 320] width 434 height 31
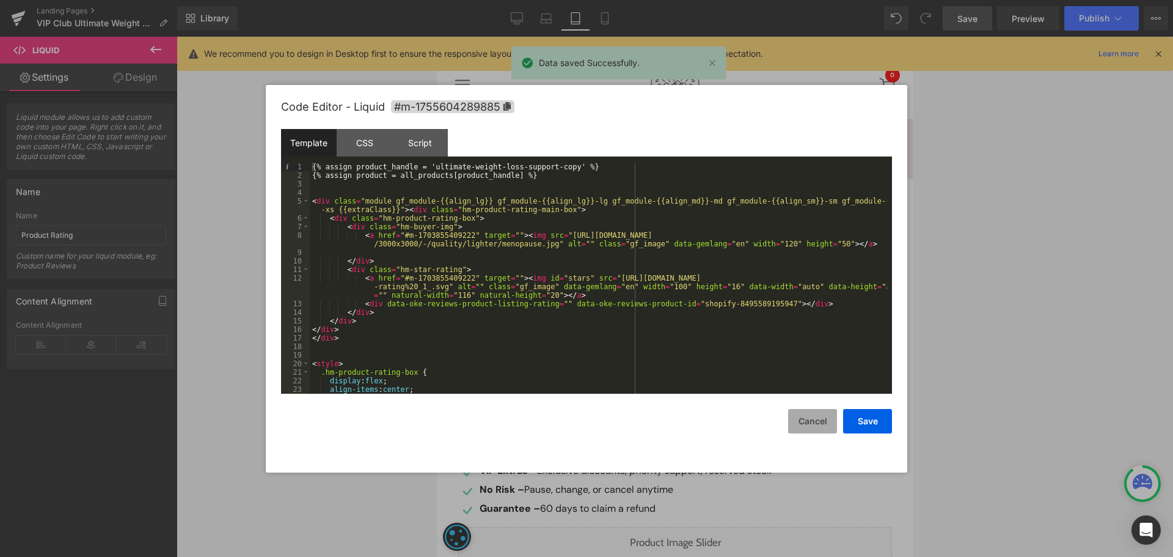
click at [818, 426] on button "Cancel" at bounding box center [812, 421] width 49 height 24
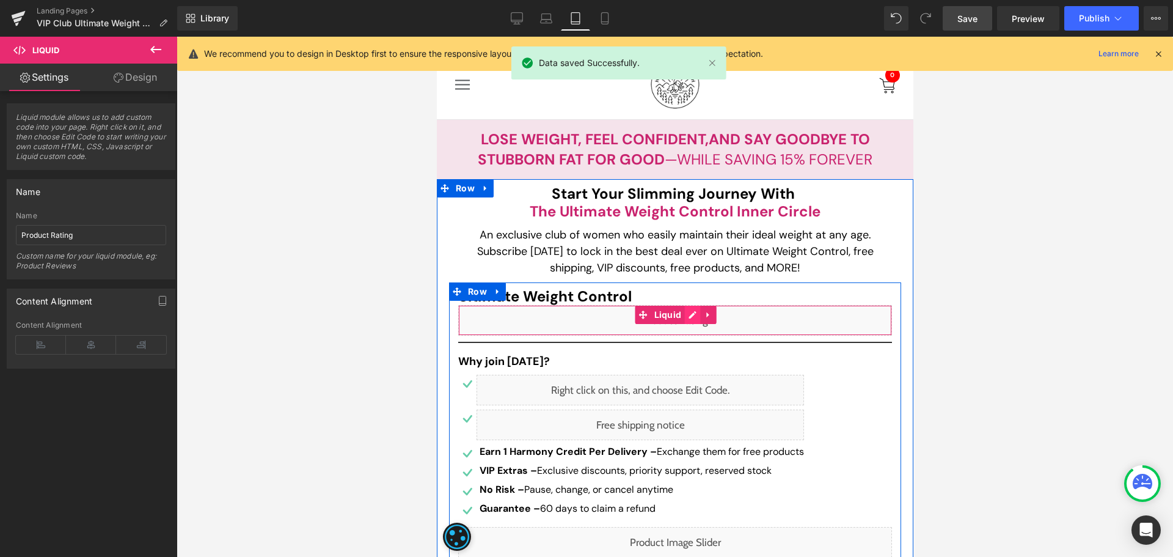
click at [684, 315] on div "Liquid" at bounding box center [675, 320] width 434 height 31
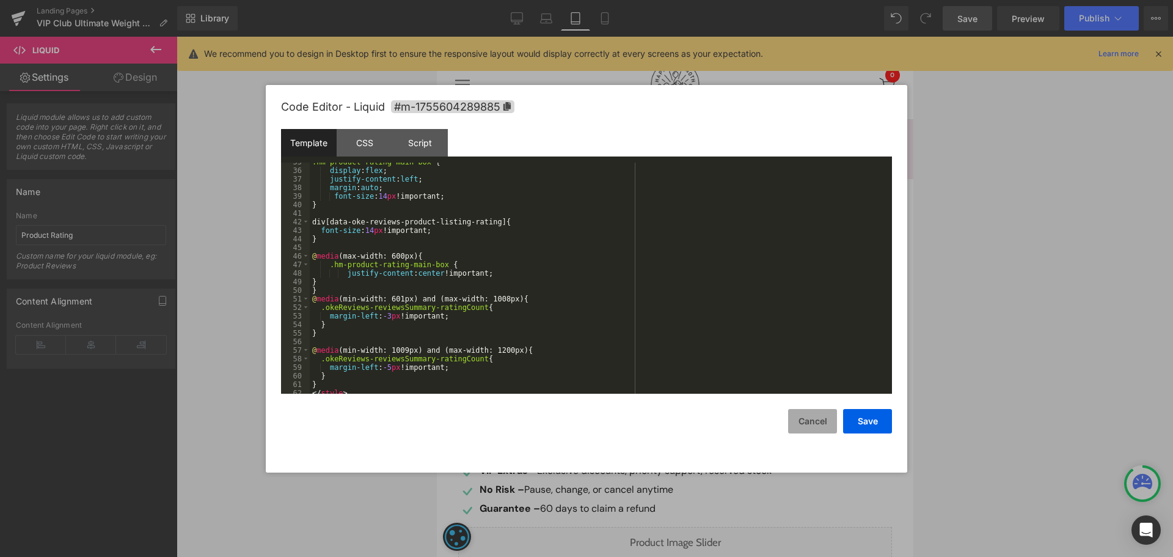
click at [812, 419] on button "Cancel" at bounding box center [812, 421] width 49 height 24
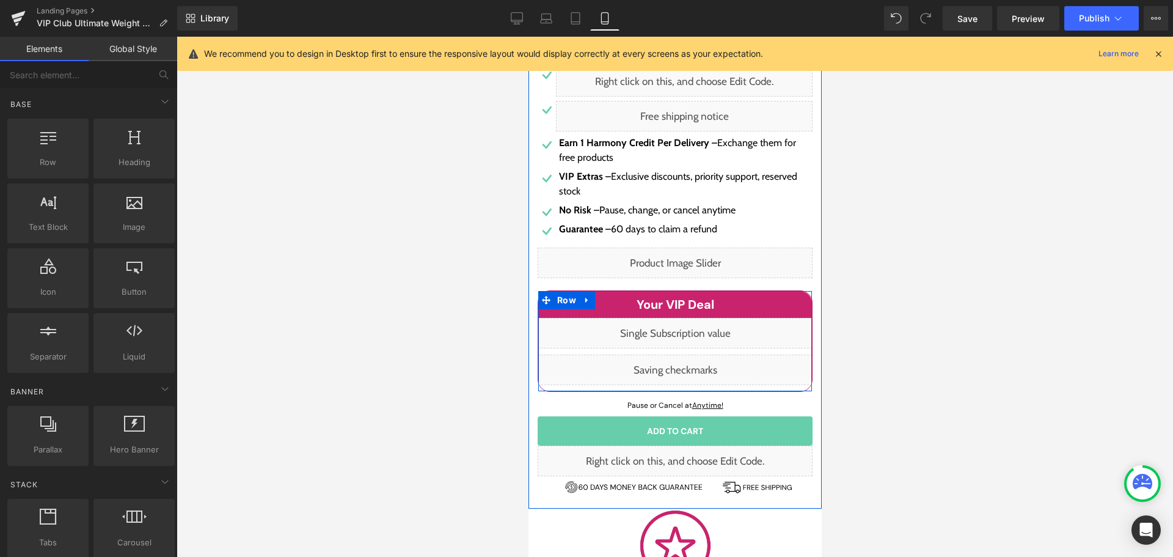
scroll to position [489, 0]
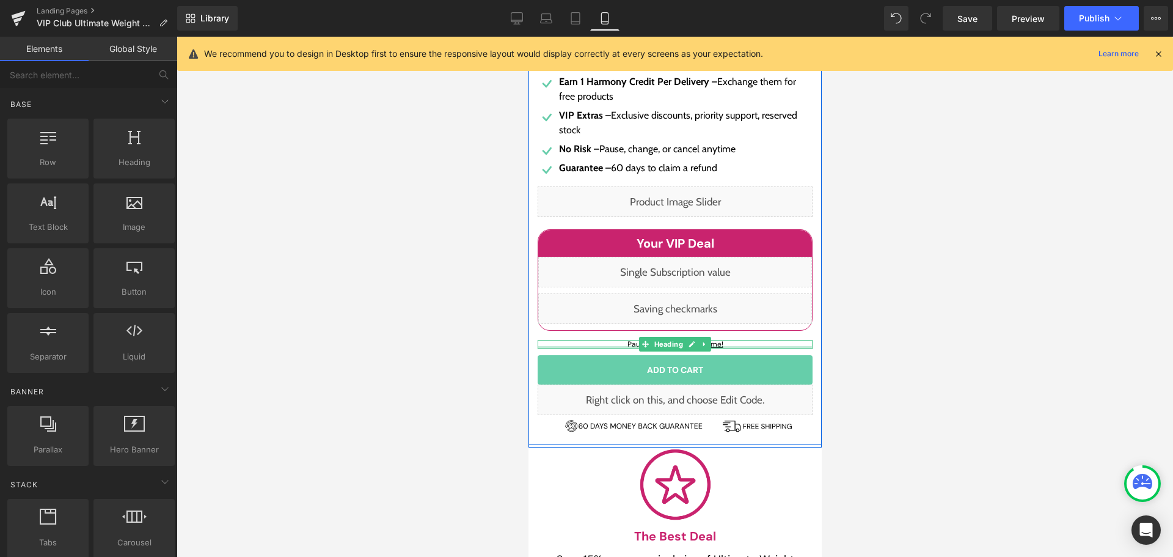
click at [714, 345] on div "Pause or Cancel at Anytime! Heading" at bounding box center [674, 344] width 275 height 9
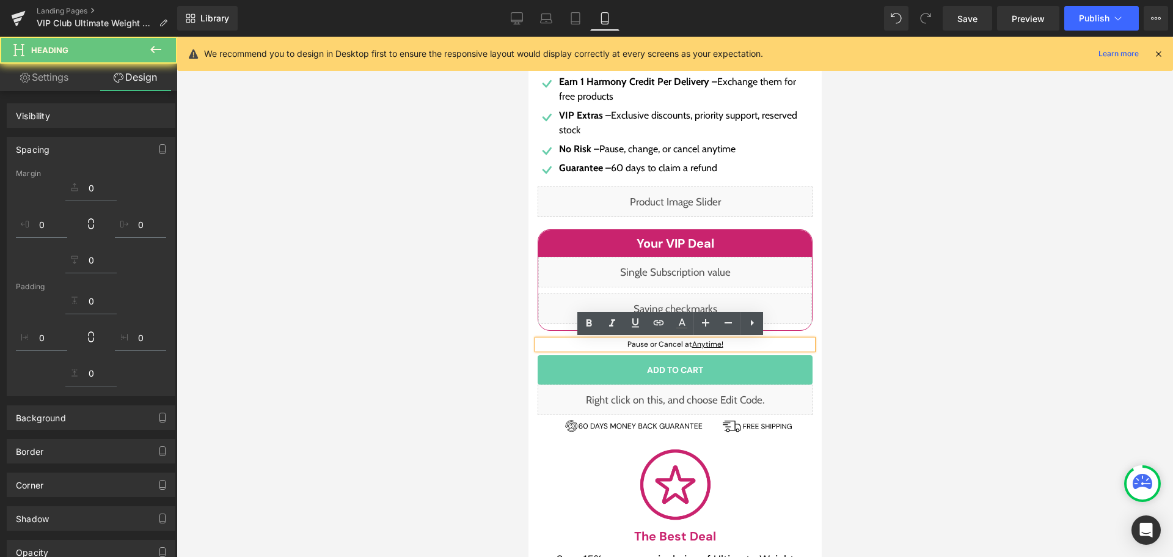
click at [709, 344] on u "Anytime!" at bounding box center [707, 344] width 31 height 10
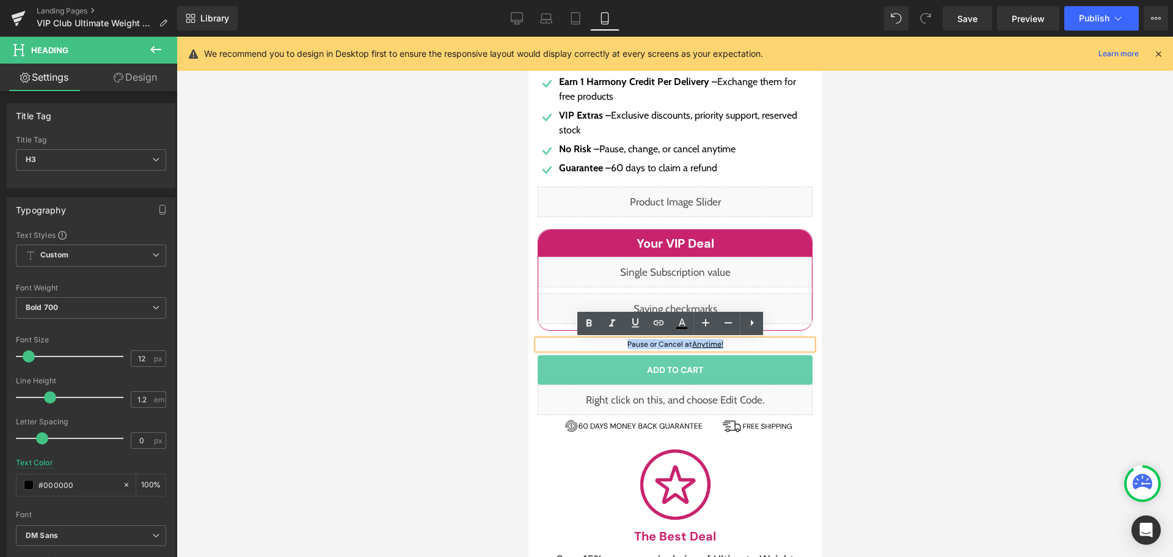
click at [731, 348] on h3 "Pause or Cancel at Anytime!" at bounding box center [674, 344] width 275 height 9
click at [712, 346] on u "Anytime!" at bounding box center [707, 344] width 31 height 10
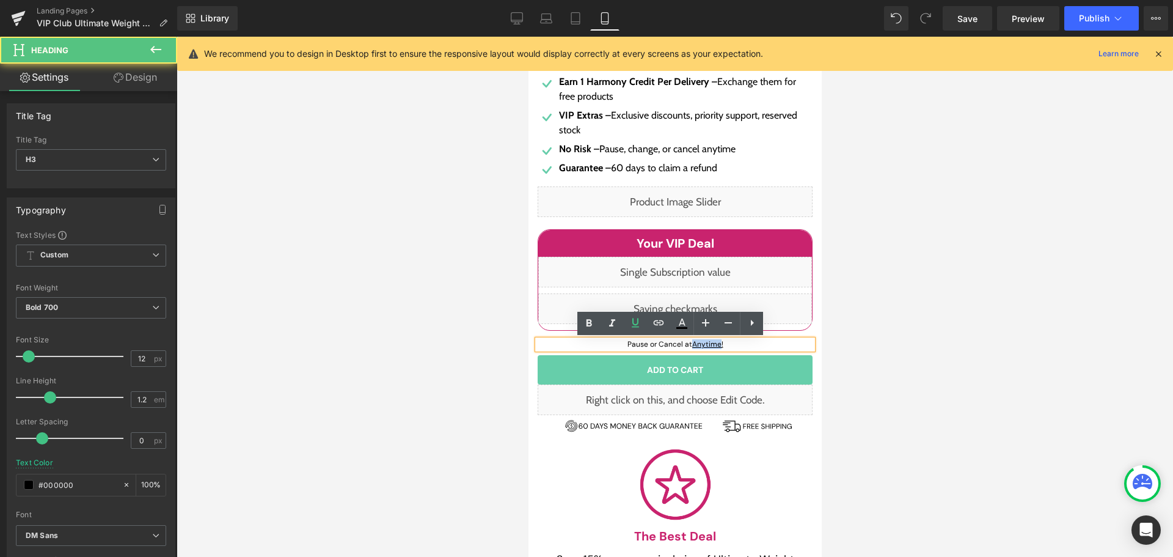
click at [712, 346] on u "Anytime!" at bounding box center [707, 344] width 31 height 10
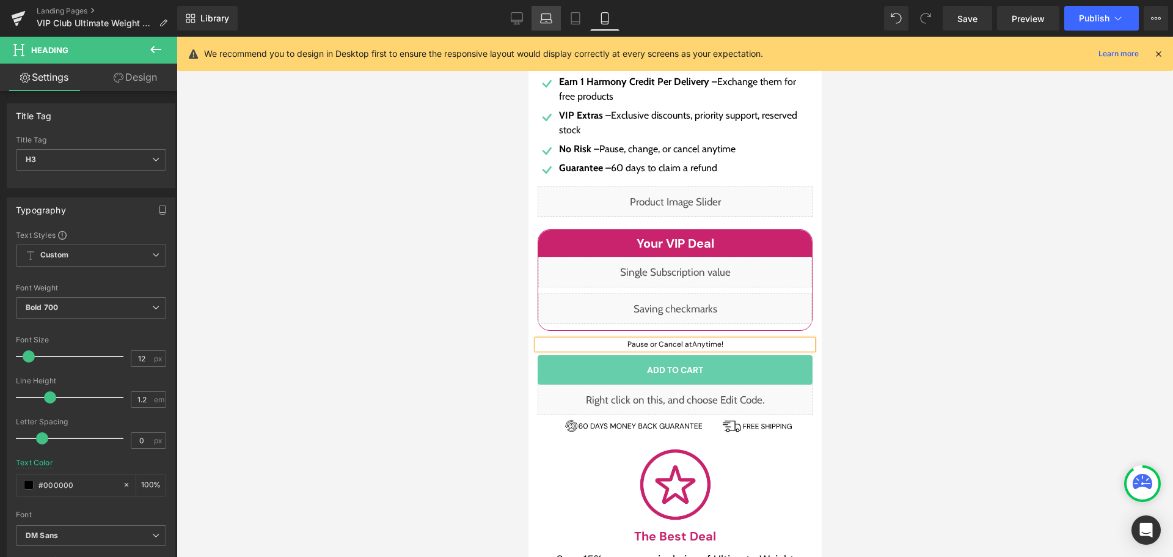
click at [535, 18] on link "Laptop" at bounding box center [546, 18] width 29 height 24
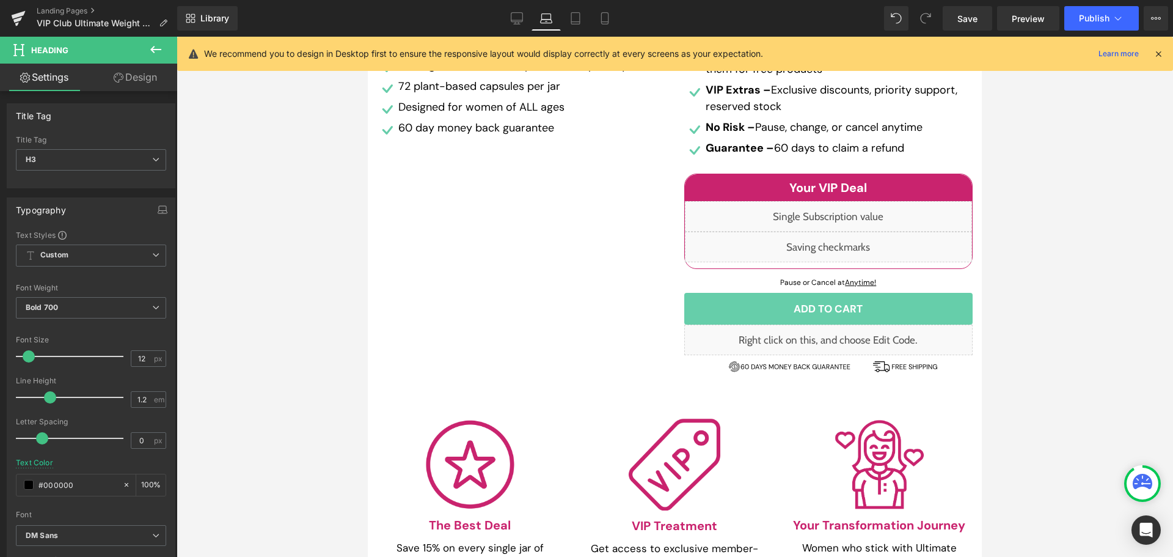
type input "100"
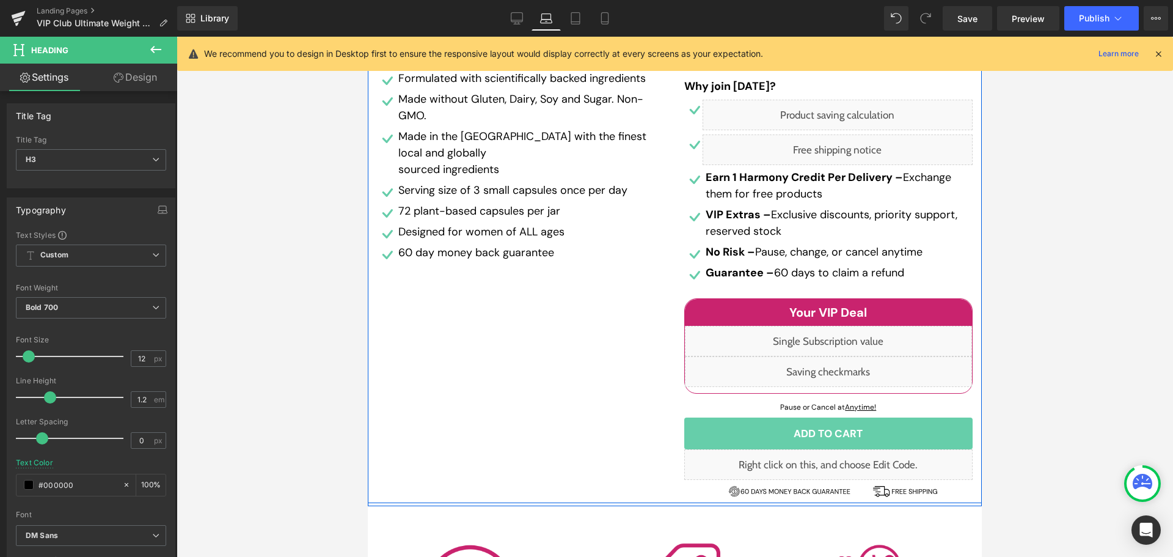
scroll to position [367, 0]
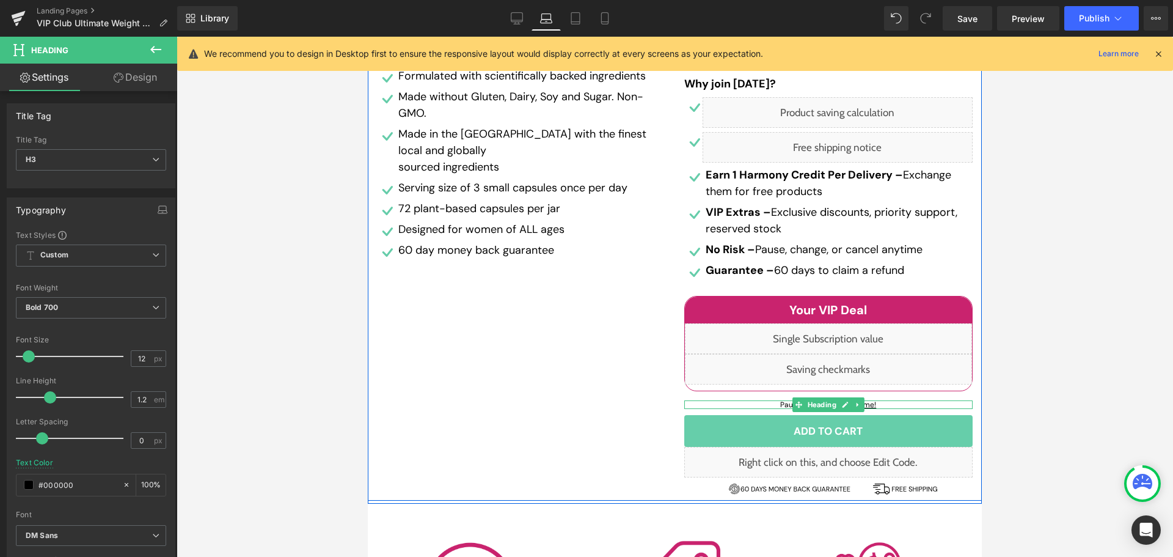
click at [869, 405] on u "Anytime!" at bounding box center [860, 405] width 31 height 10
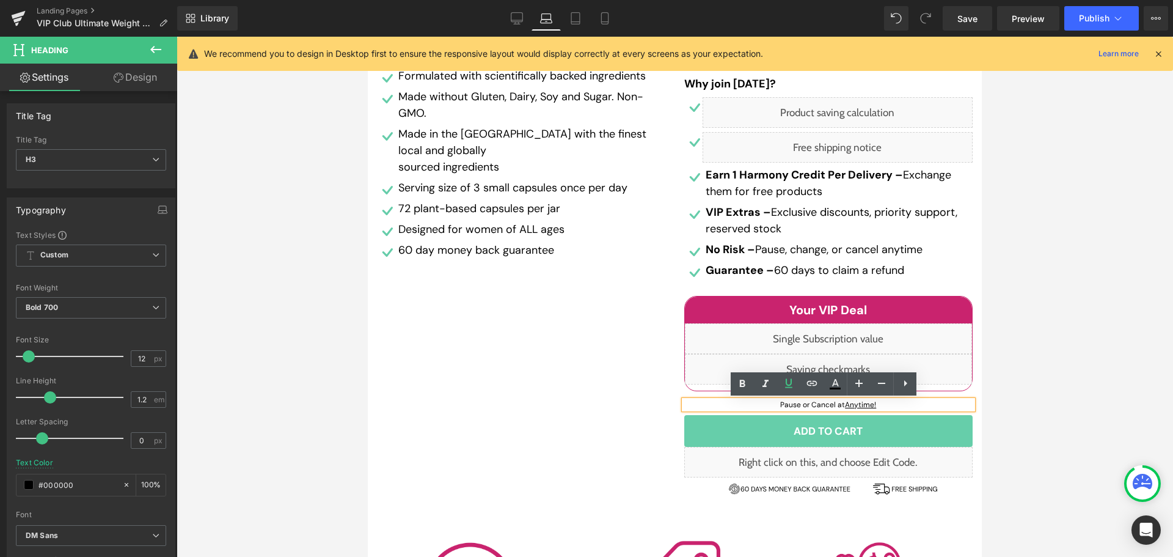
click at [862, 405] on u "Anytime!" at bounding box center [860, 405] width 31 height 10
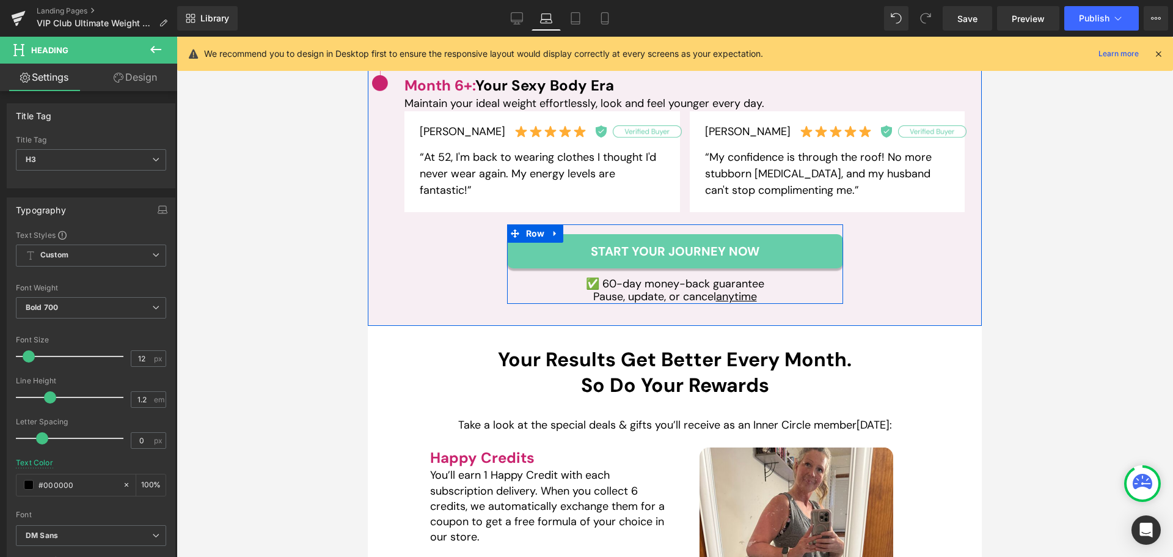
click at [733, 295] on u "anytime" at bounding box center [736, 296] width 41 height 15
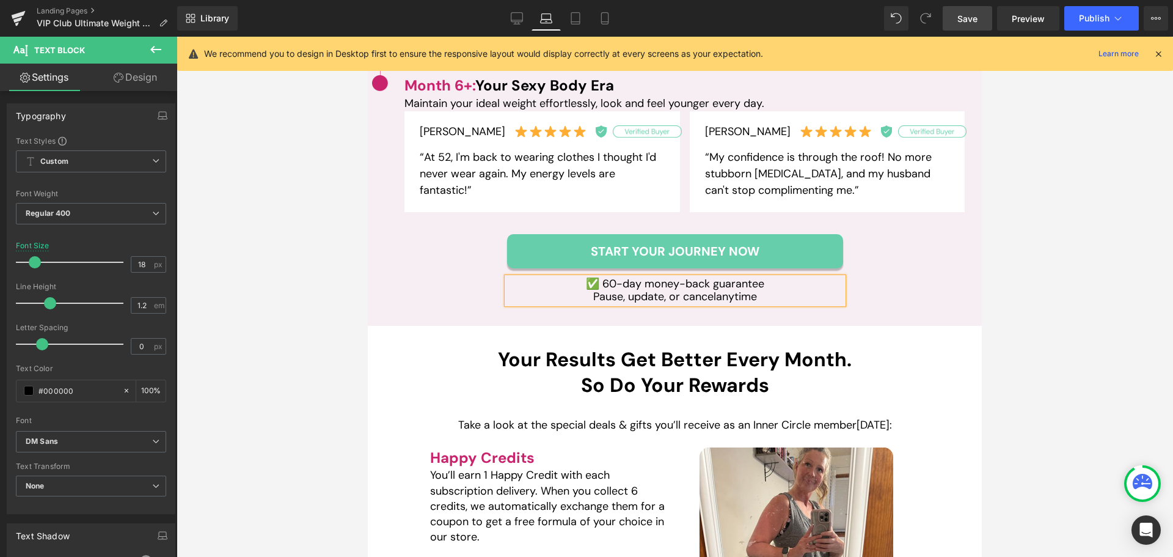
click at [951, 9] on link "Save" at bounding box center [967, 18] width 49 height 24
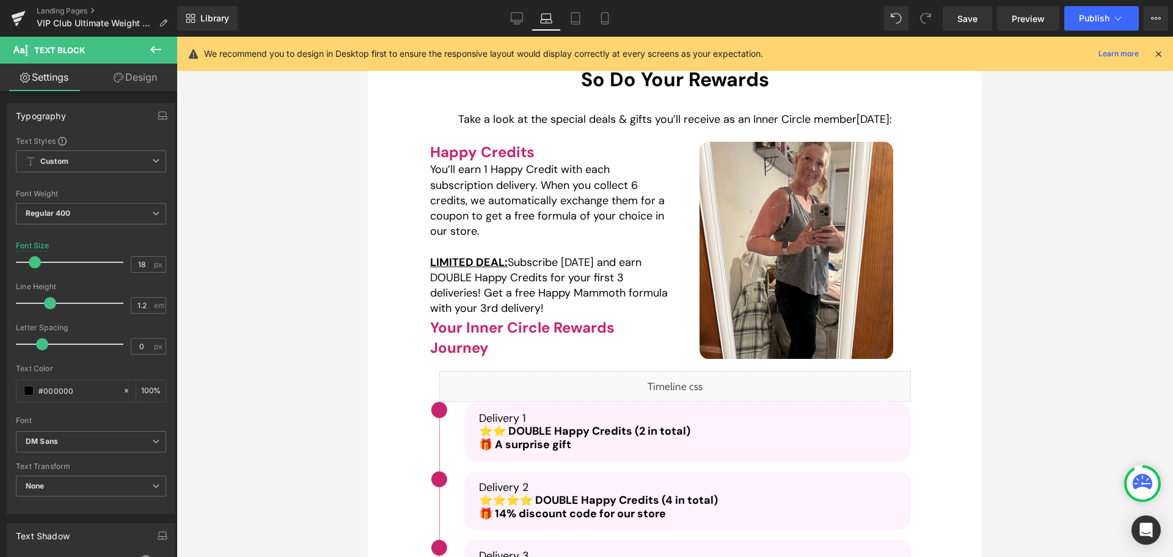
scroll to position [2725, 0]
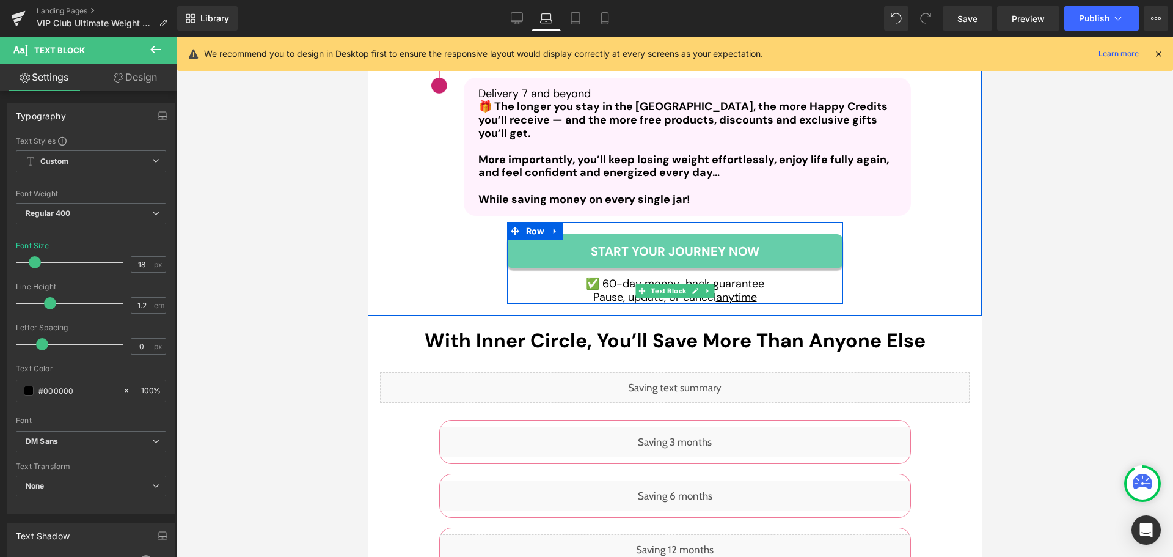
click at [740, 300] on u "anytime" at bounding box center [736, 297] width 41 height 15
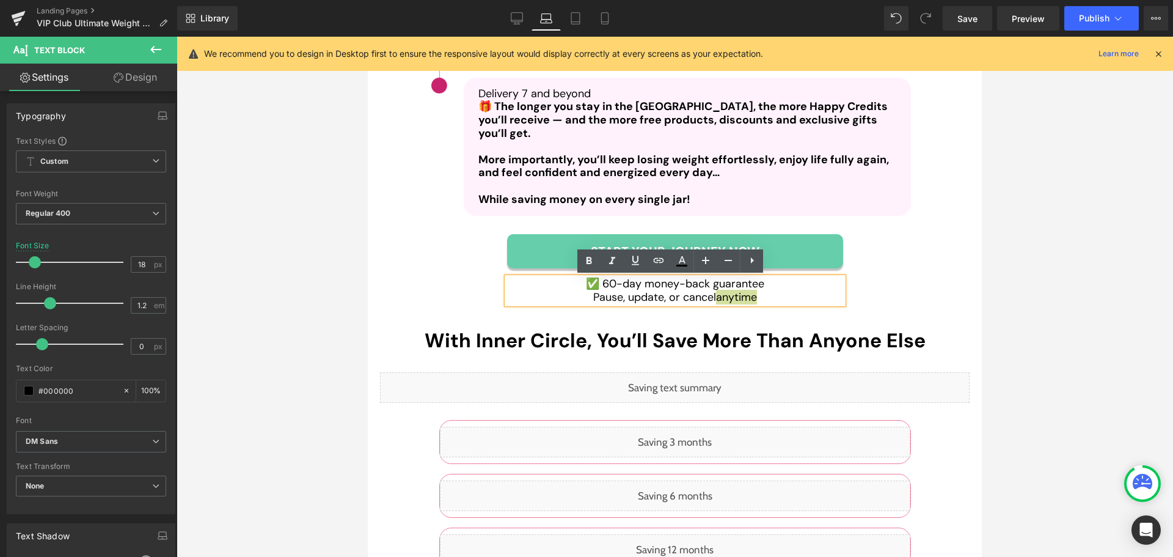
scroll to position [3148, 0]
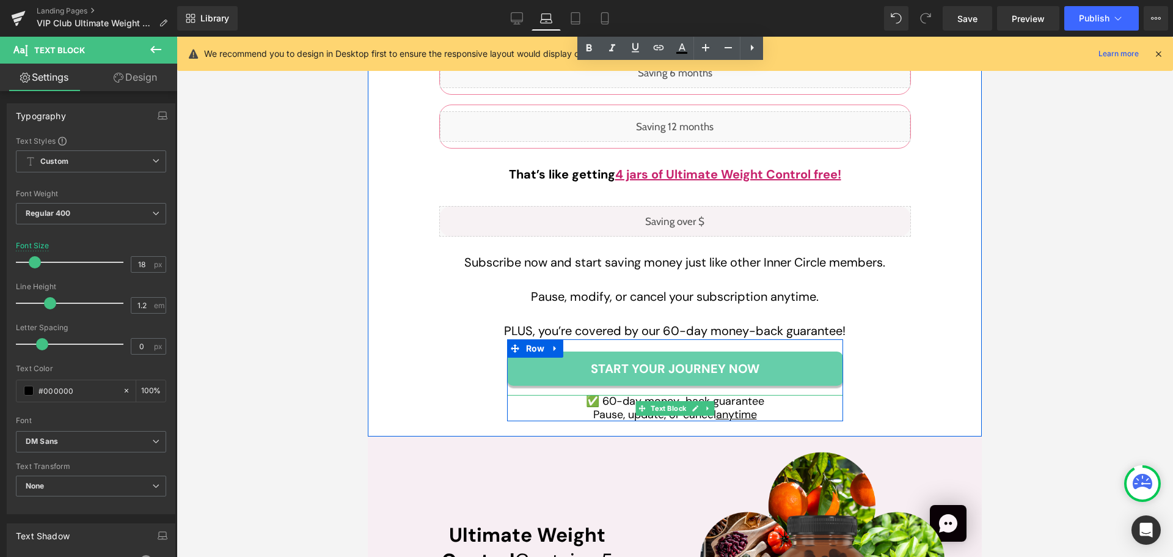
click at [734, 412] on u "anytime" at bounding box center [736, 414] width 41 height 15
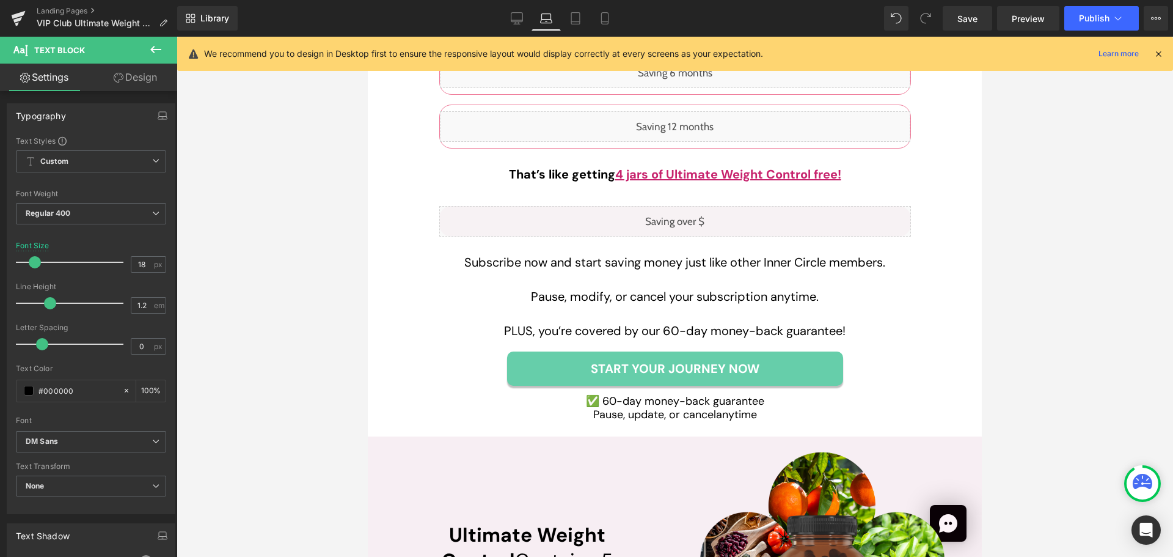
scroll to position [4575, 0]
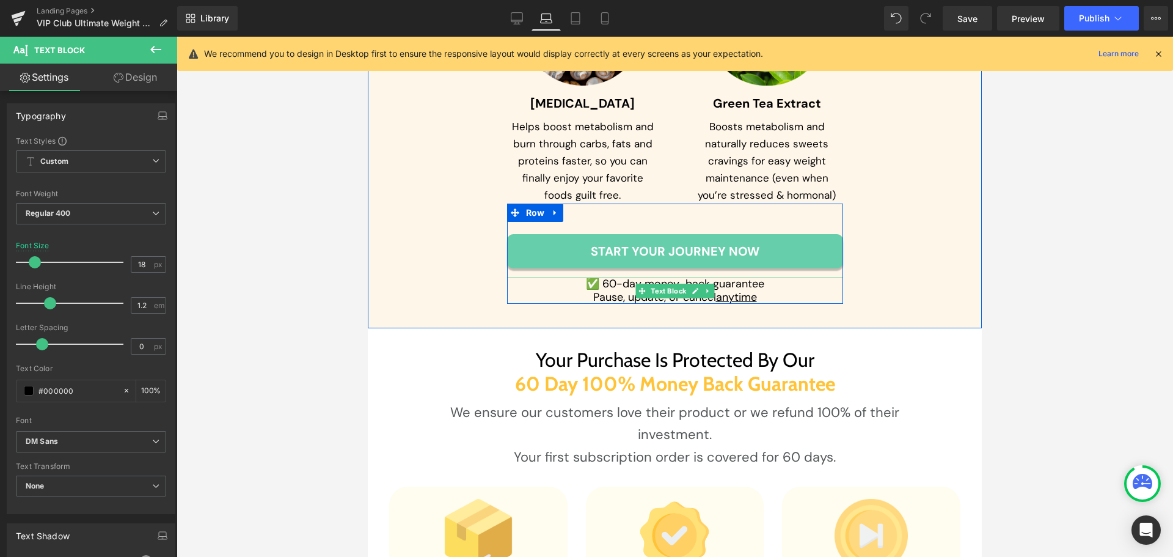
click at [733, 299] on u "anytime" at bounding box center [736, 297] width 41 height 15
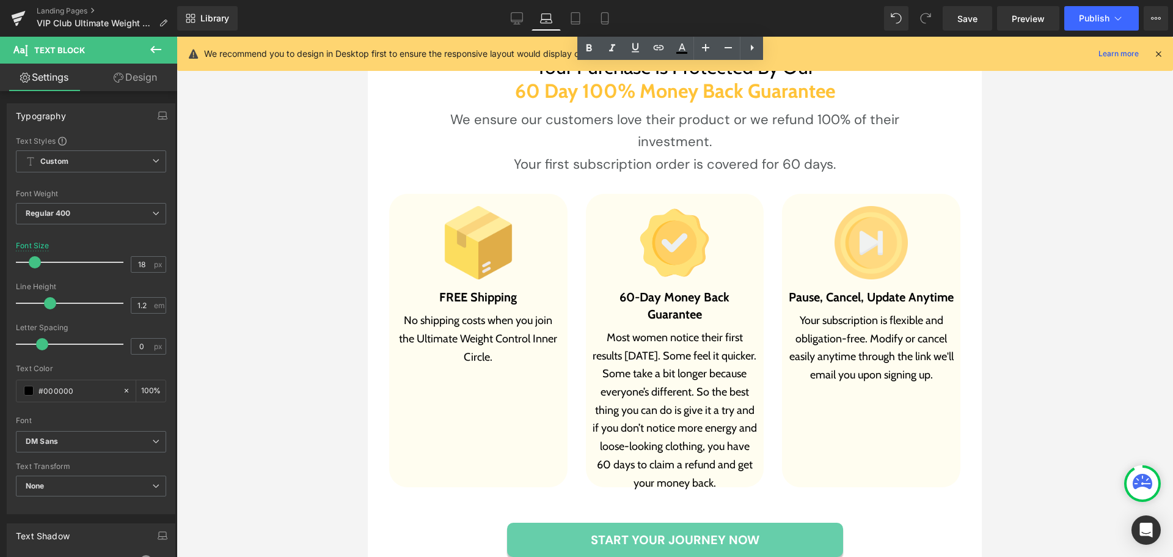
scroll to position [5156, 0]
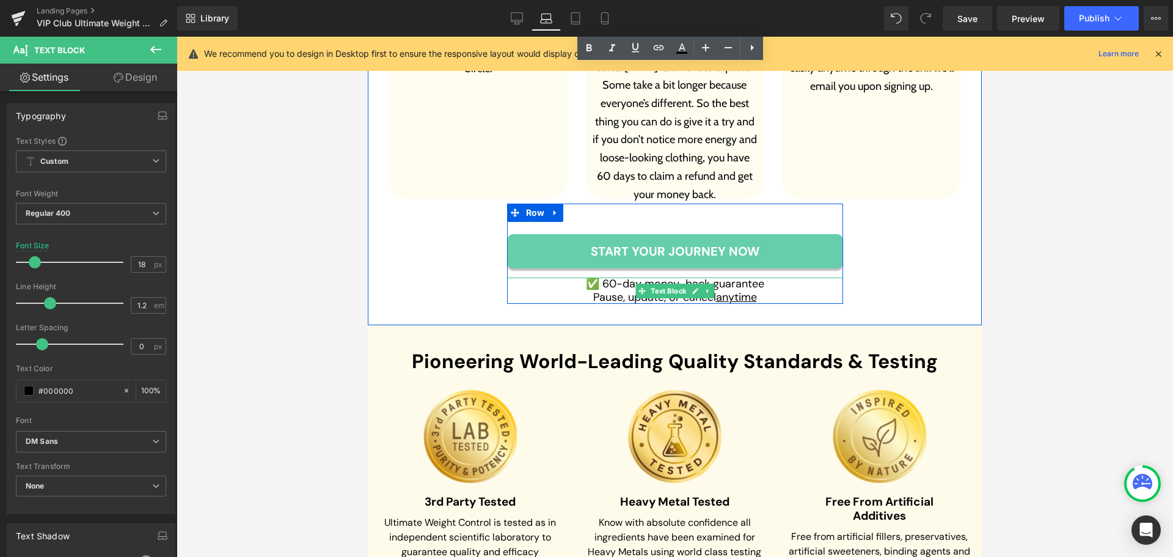
click at [745, 292] on u "anytime" at bounding box center [736, 297] width 41 height 15
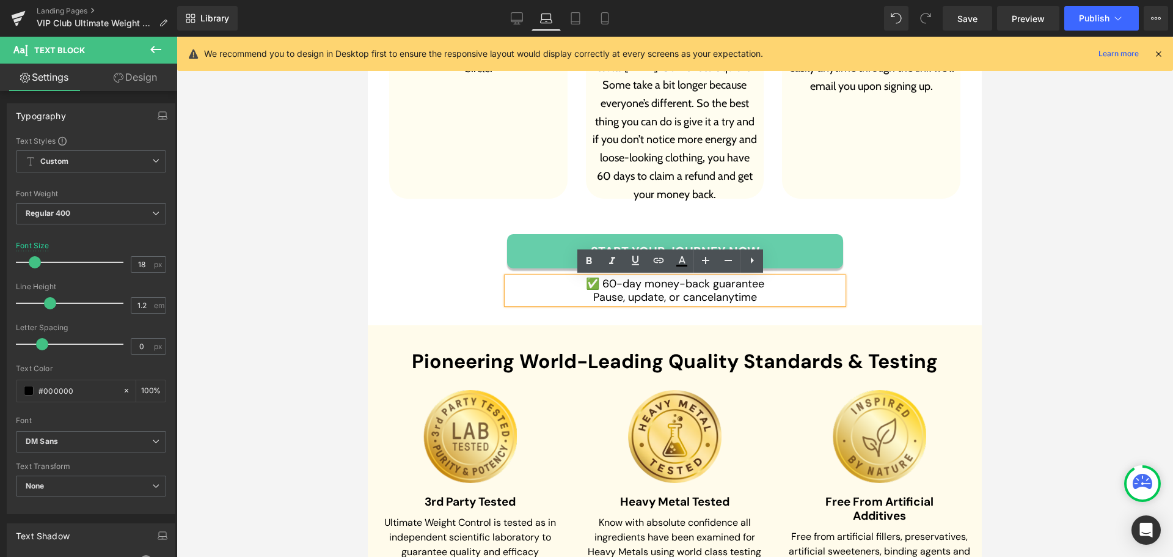
scroll to position [5965, 0]
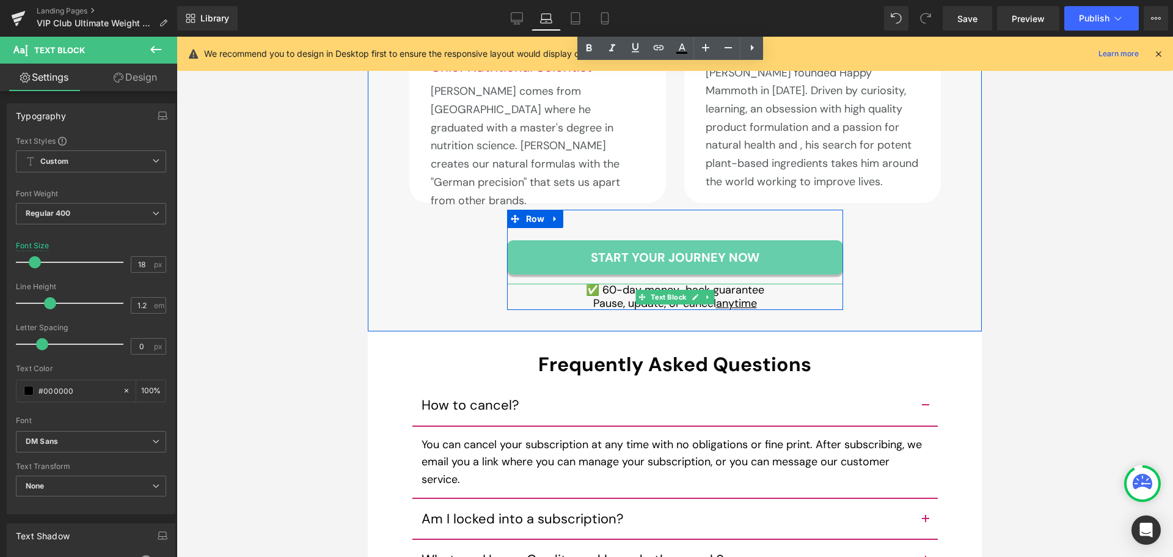
click at [737, 296] on u "anytime" at bounding box center [736, 303] width 41 height 15
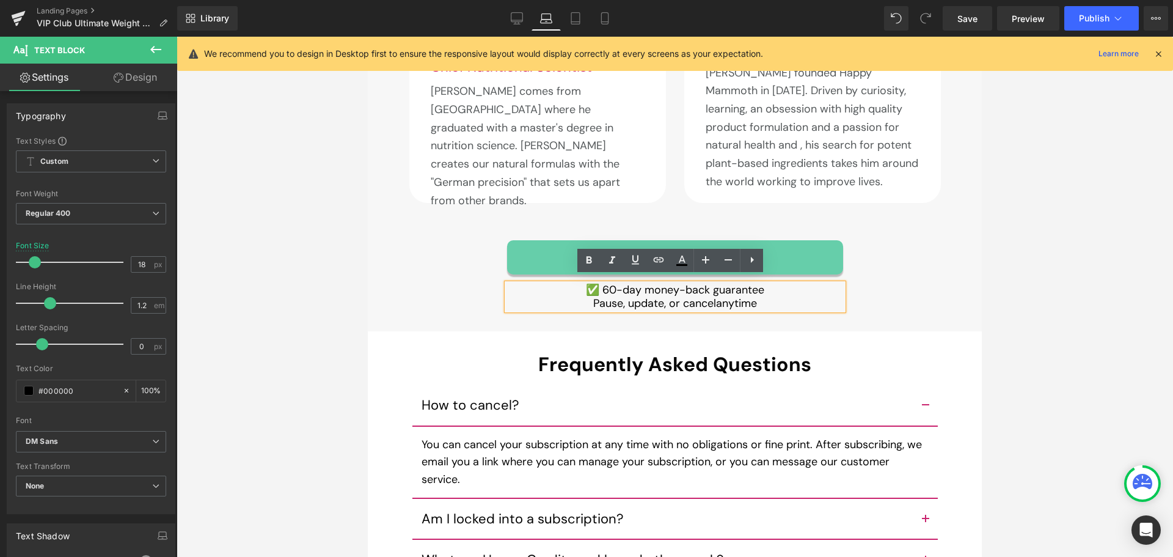
scroll to position [6952, 0]
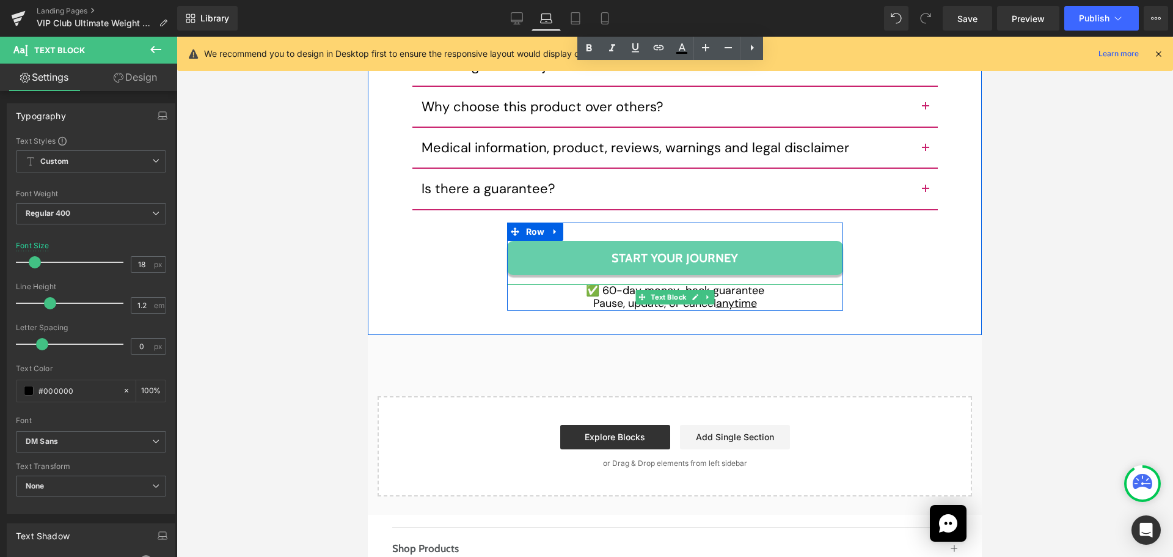
click at [736, 298] on u "anytime" at bounding box center [736, 303] width 41 height 15
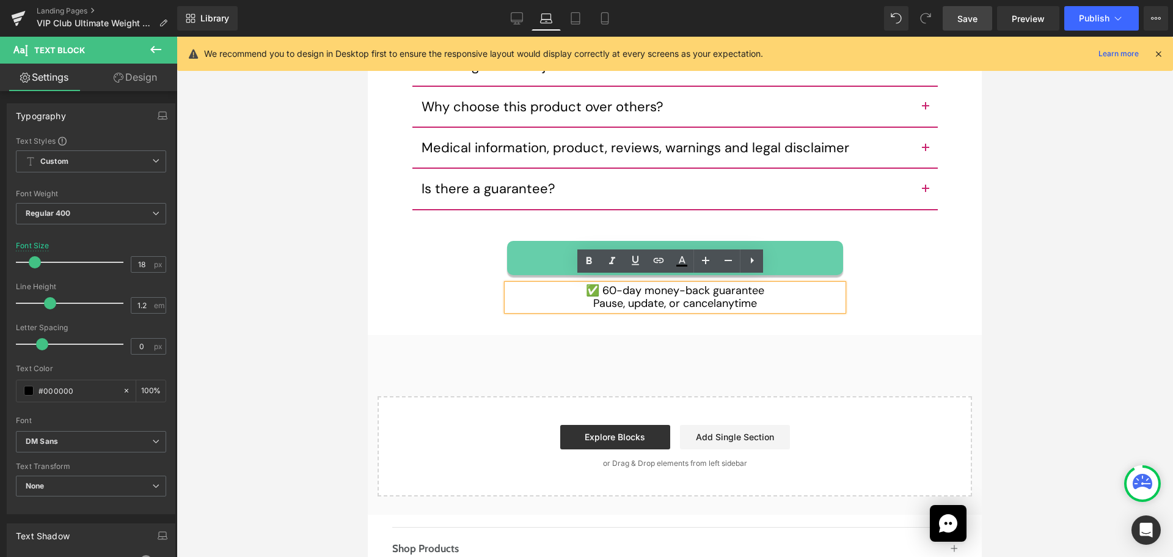
click at [959, 12] on span "Save" at bounding box center [967, 18] width 20 height 13
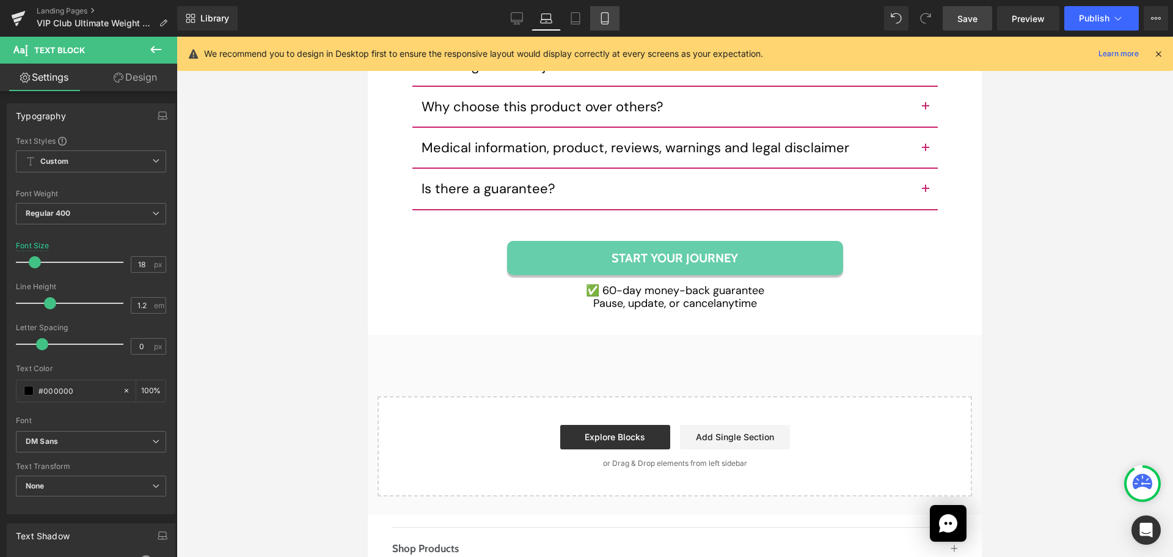
click at [602, 17] on icon at bounding box center [605, 18] width 12 height 12
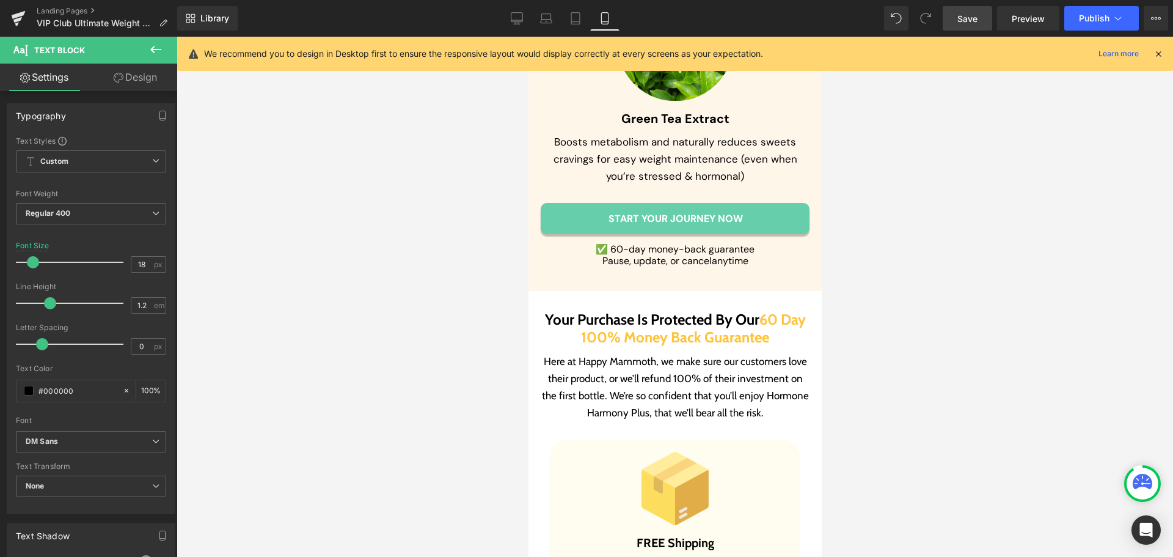
type input "16"
type input "100"
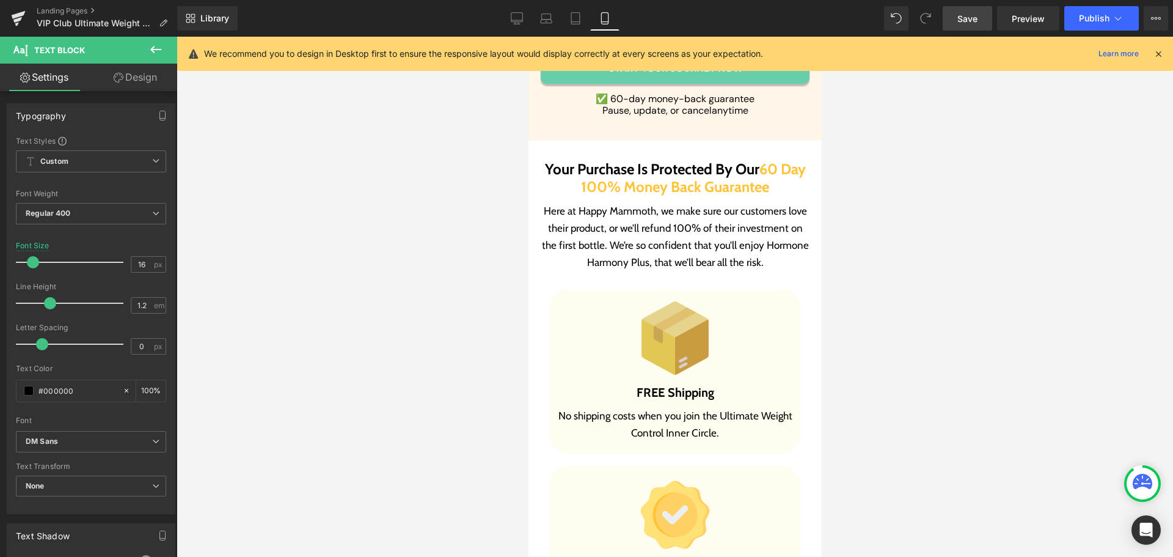
scroll to position [6980, 0]
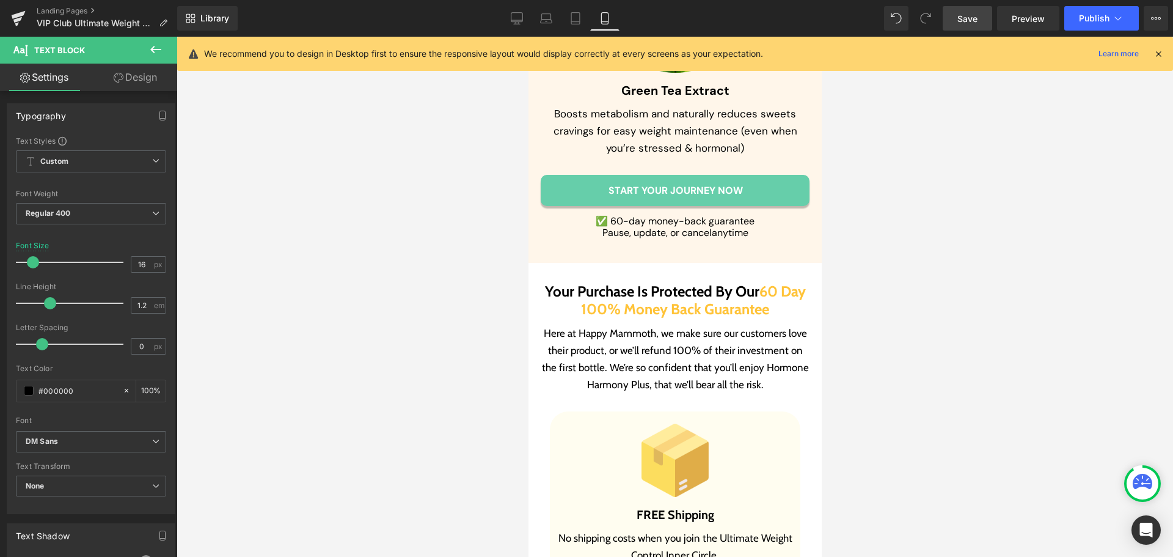
click at [599, 326] on p "Here at Happy Mammoth, we make sure our customers love their product, or we’ll …" at bounding box center [674, 358] width 269 height 68
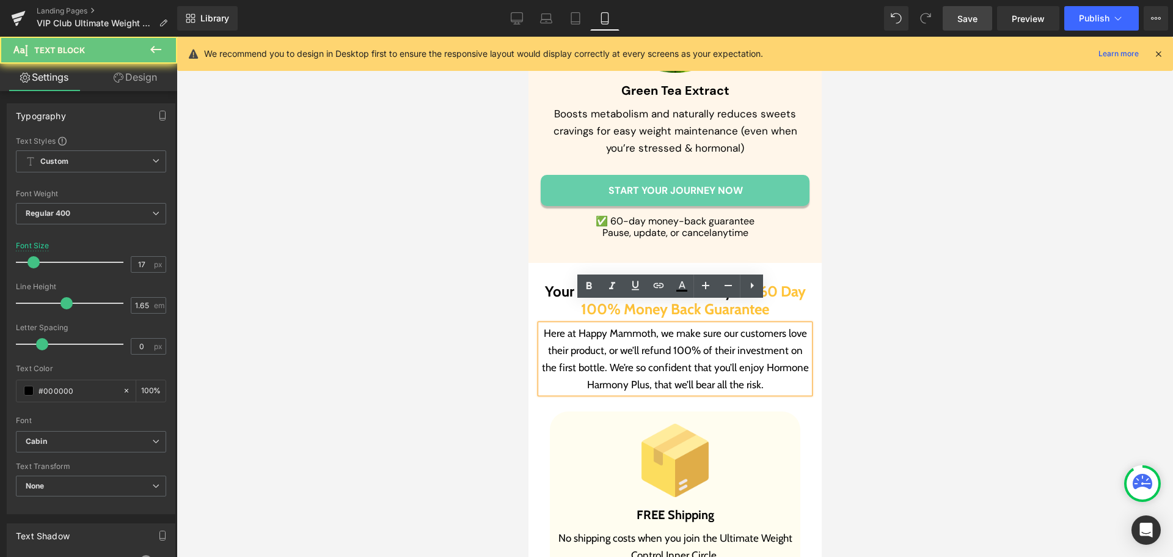
click at [598, 326] on p "Here at Happy Mammoth, we make sure our customers love their product, or we’ll …" at bounding box center [674, 358] width 269 height 68
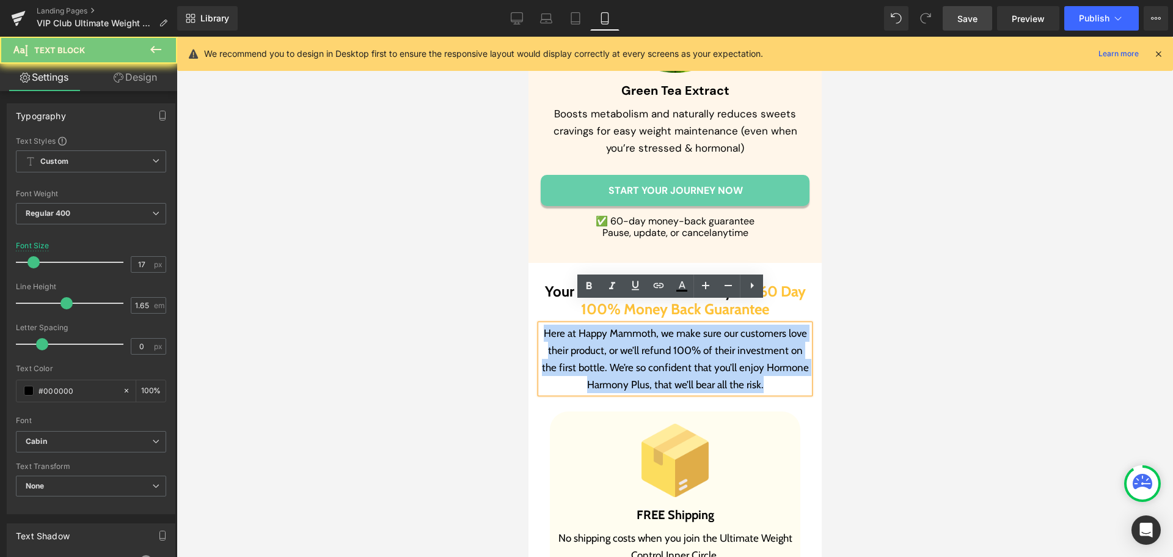
click at [598, 326] on p "Here at Happy Mammoth, we make sure our customers love their product, or we’ll …" at bounding box center [674, 358] width 269 height 68
paste div
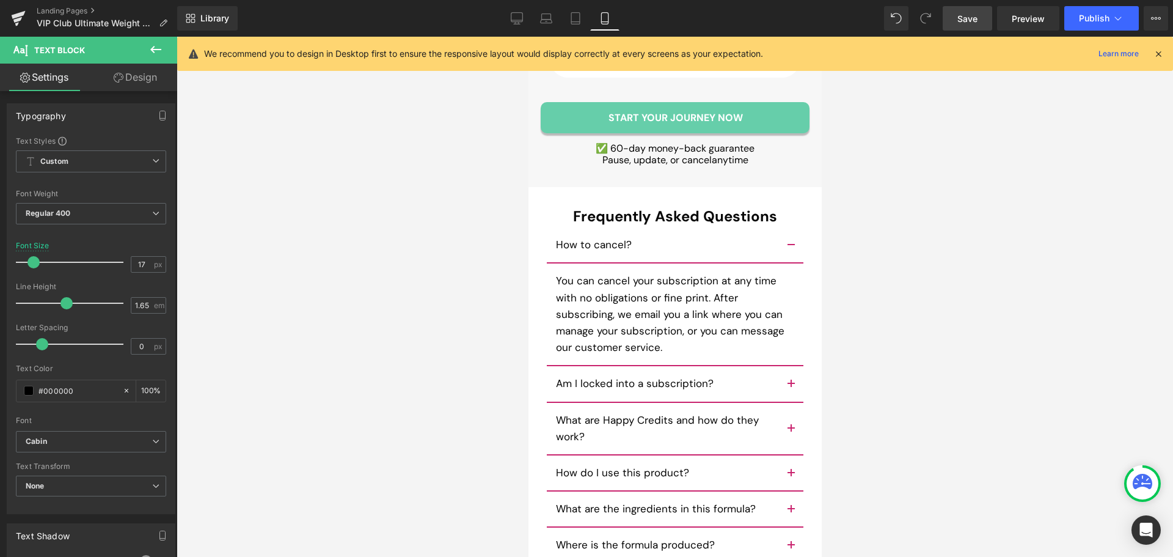
scroll to position [9302, 0]
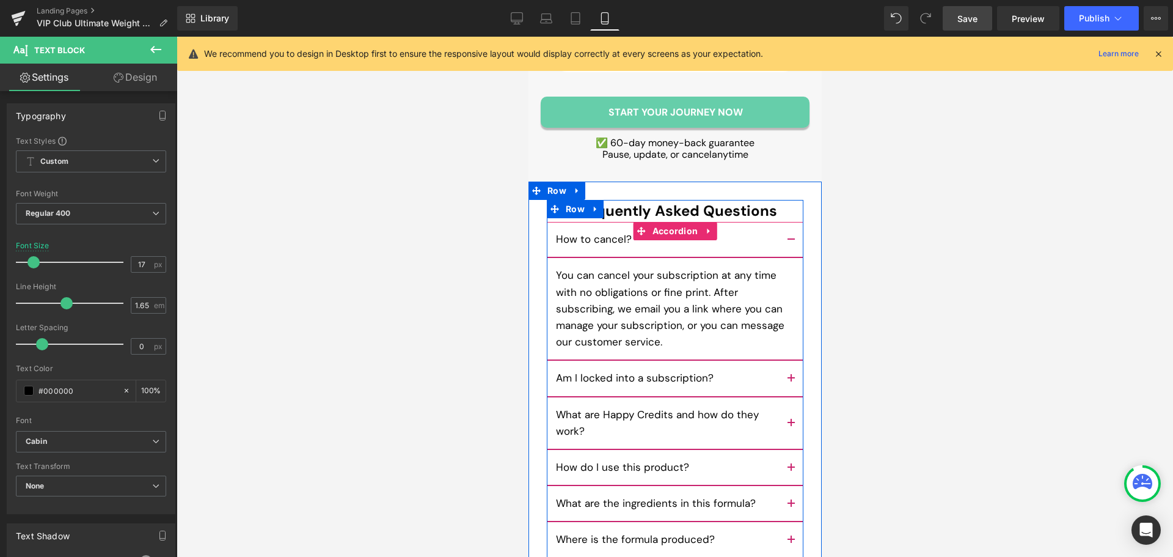
click at [778, 486] on button "button" at bounding box center [790, 503] width 24 height 35
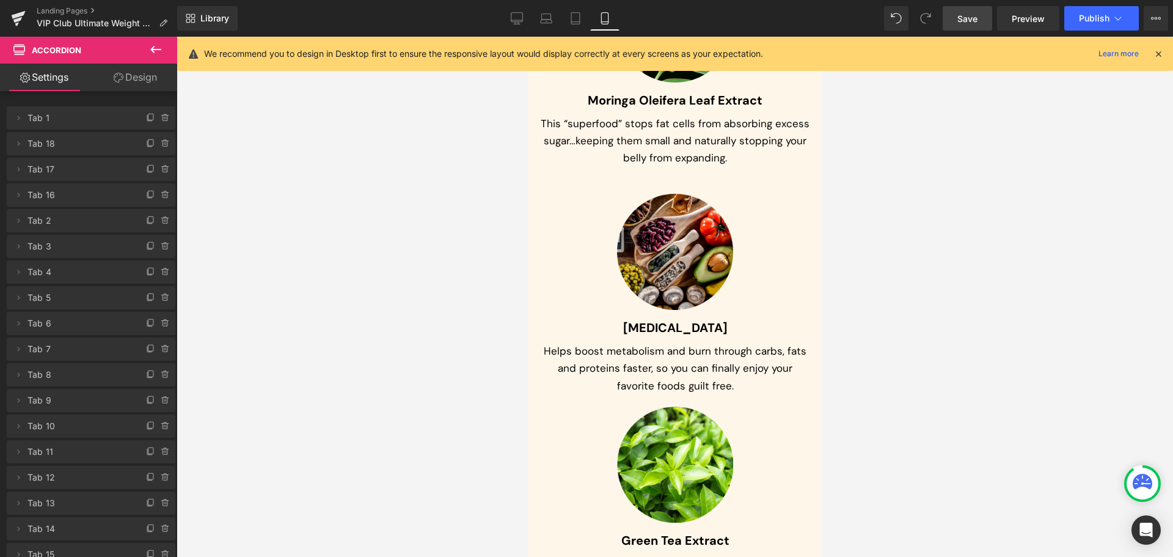
scroll to position [6430, 0]
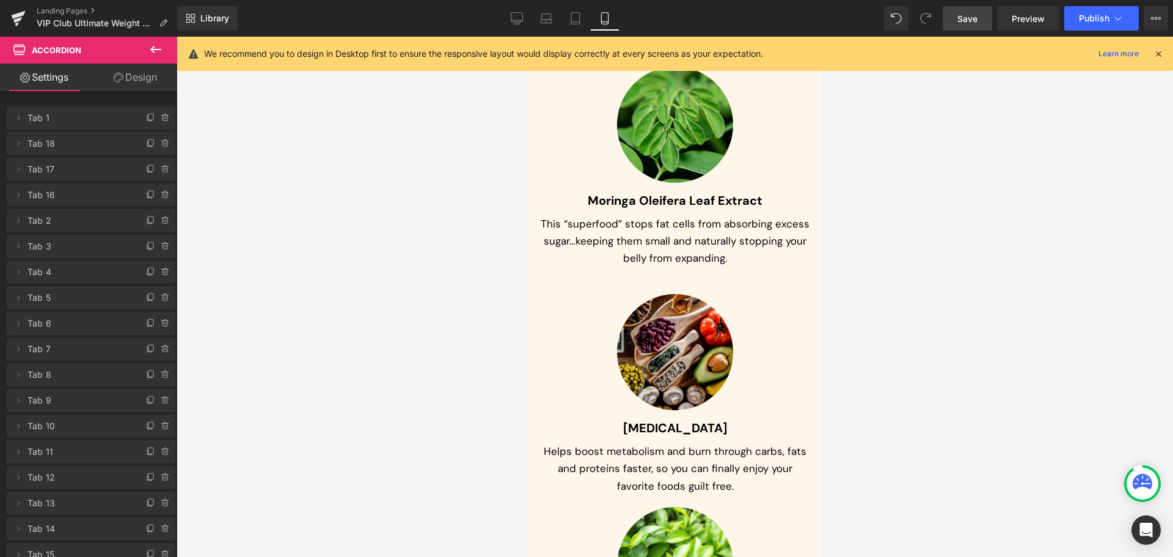
click at [967, 18] on span "Save" at bounding box center [967, 18] width 20 height 13
click at [507, 20] on icon at bounding box center [503, 18] width 12 height 12
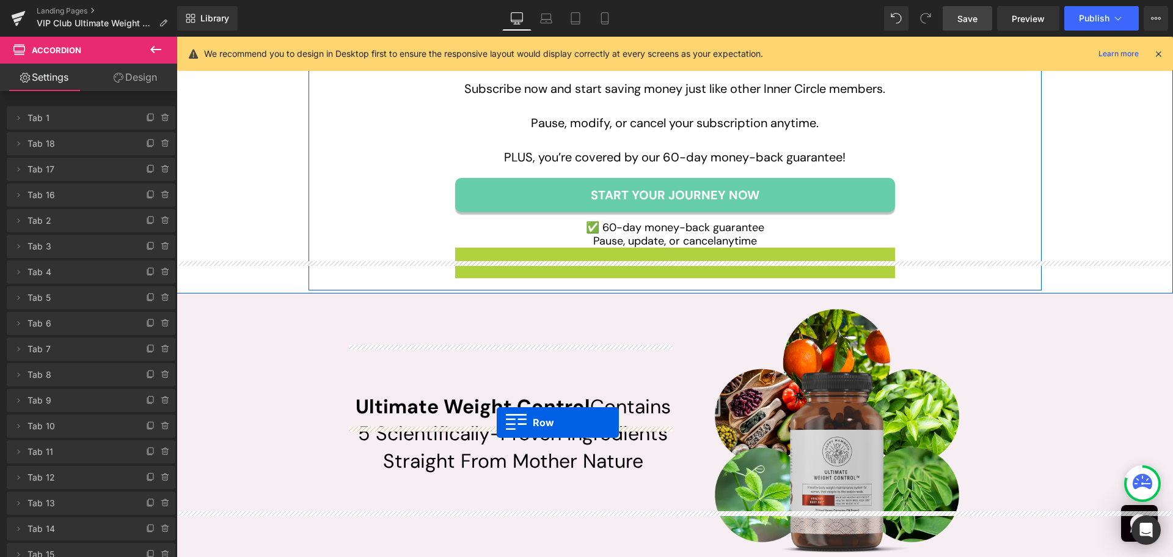
scroll to position [3400, 0]
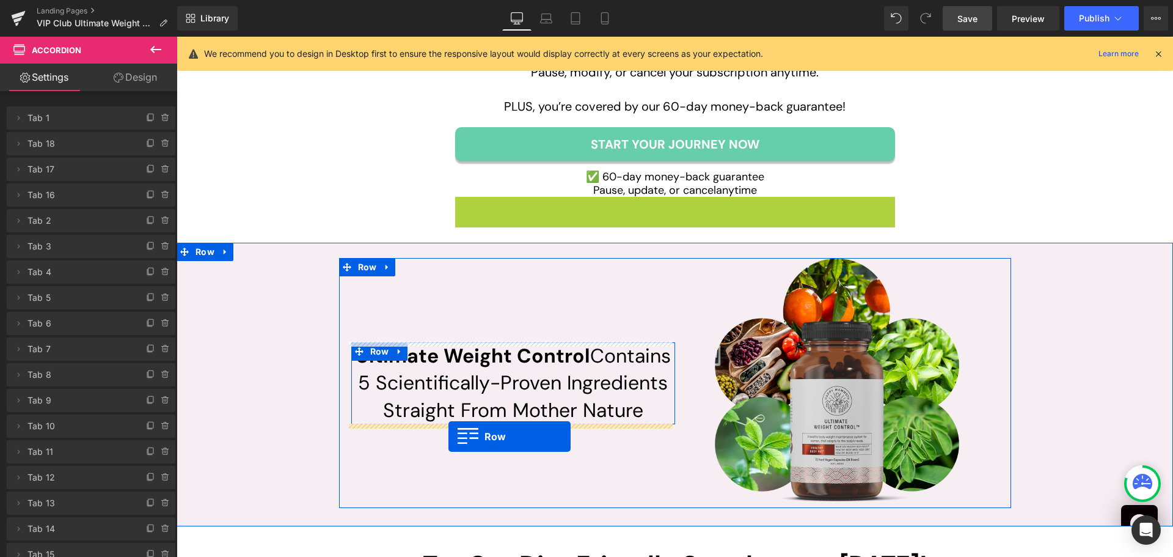
drag, startPoint x: 480, startPoint y: 388, endPoint x: 448, endPoint y: 434, distance: 56.6
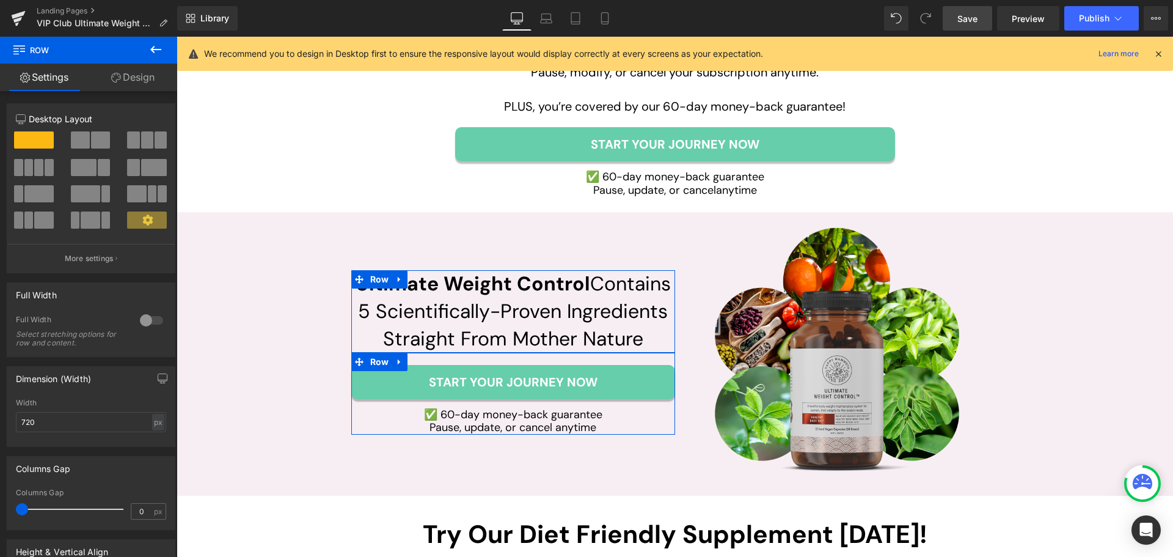
click at [967, 20] on span "Save" at bounding box center [967, 18] width 20 height 13
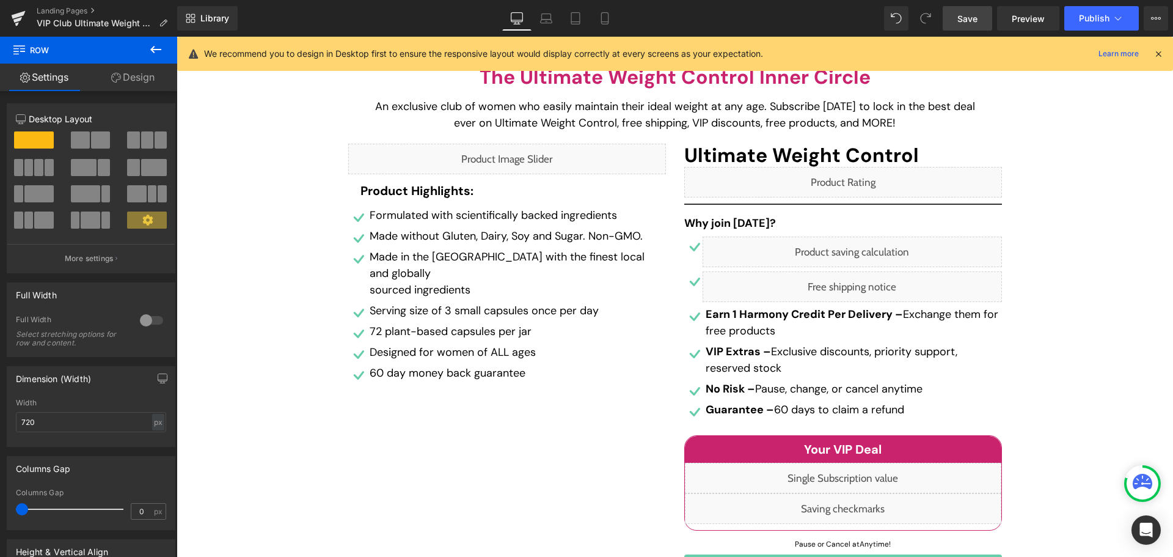
scroll to position [0, 0]
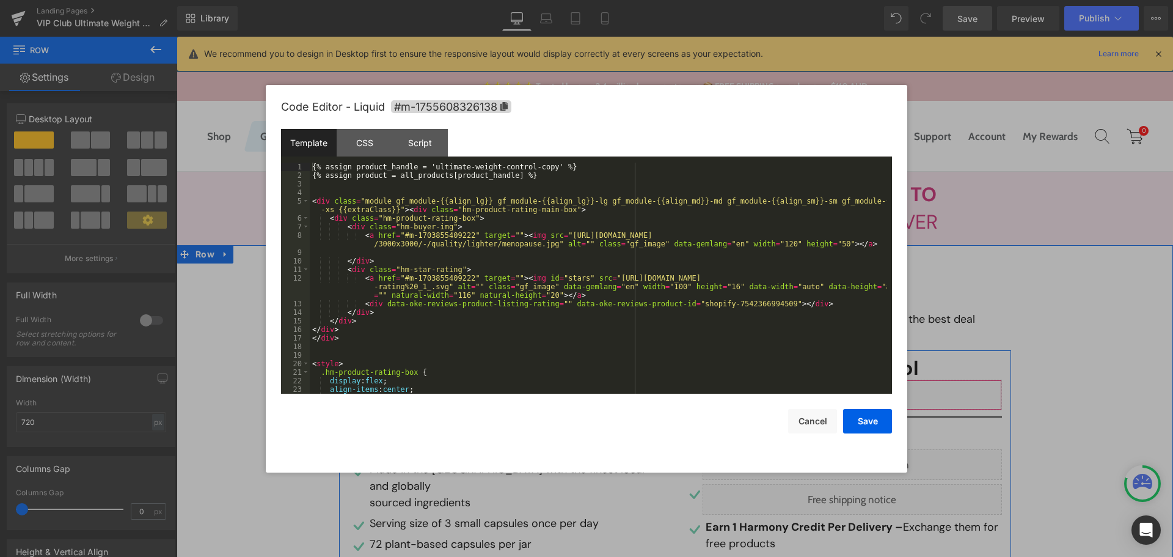
click at [855, 390] on div "Liquid" at bounding box center [843, 394] width 318 height 31
click at [813, 420] on button "Cancel" at bounding box center [812, 421] width 49 height 24
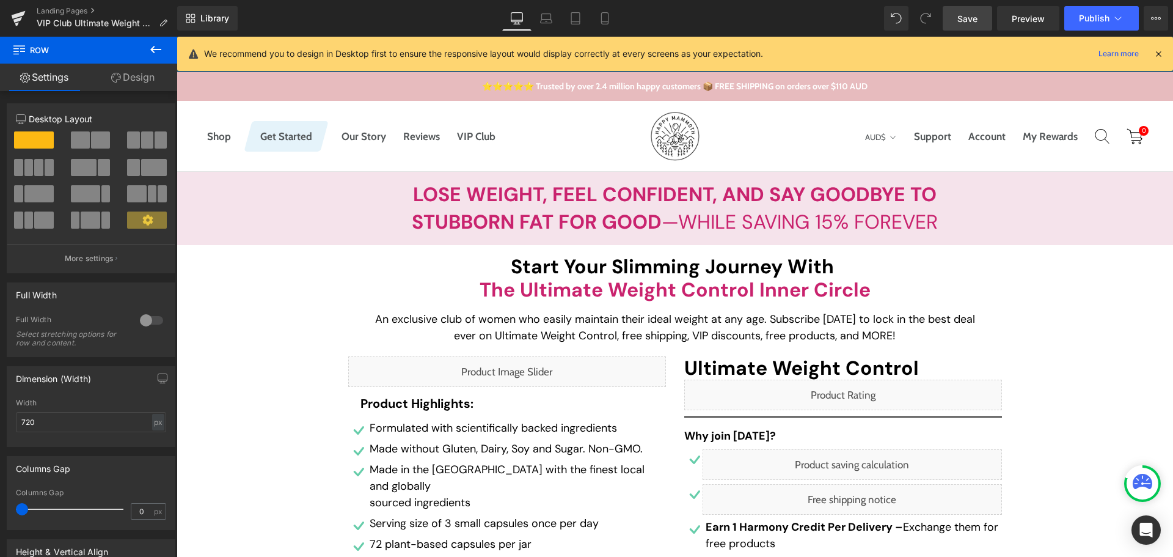
click at [574, 5] on div "Library Desktop Desktop Laptop Tablet Mobile Save Preview Publish Scheduled Vie…" at bounding box center [675, 18] width 996 height 37
click at [576, 12] on link "Tablet" at bounding box center [575, 18] width 29 height 24
type input "70"
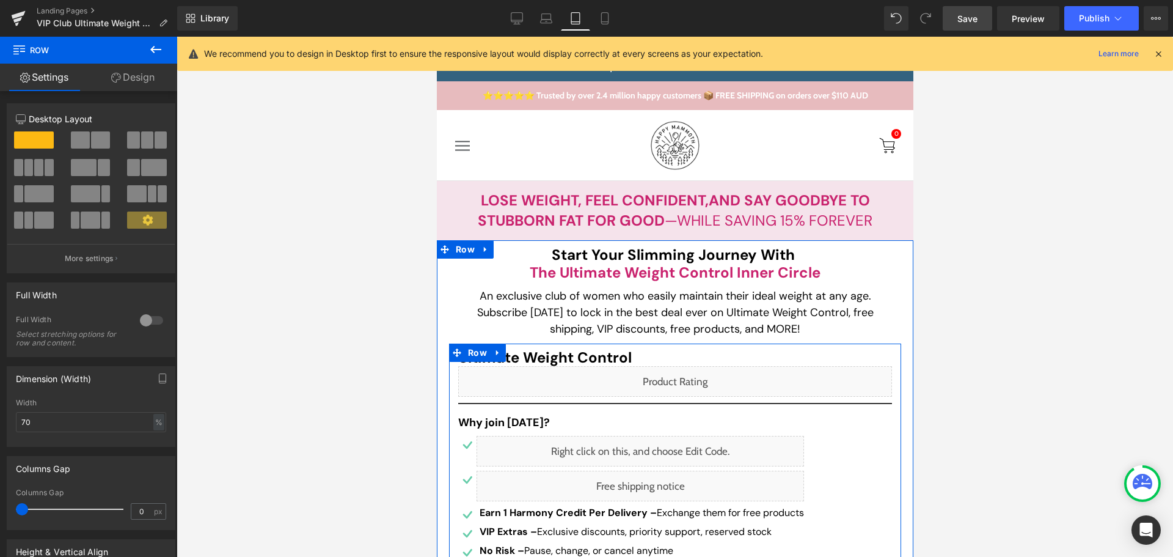
click at [688, 379] on div "Liquid" at bounding box center [675, 381] width 434 height 31
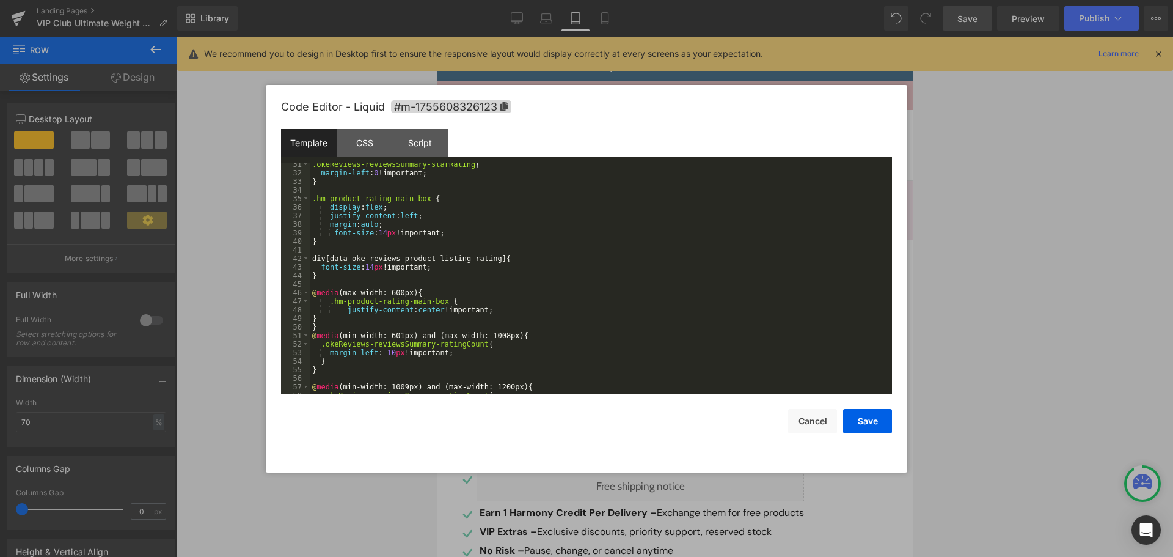
scroll to position [330, 0]
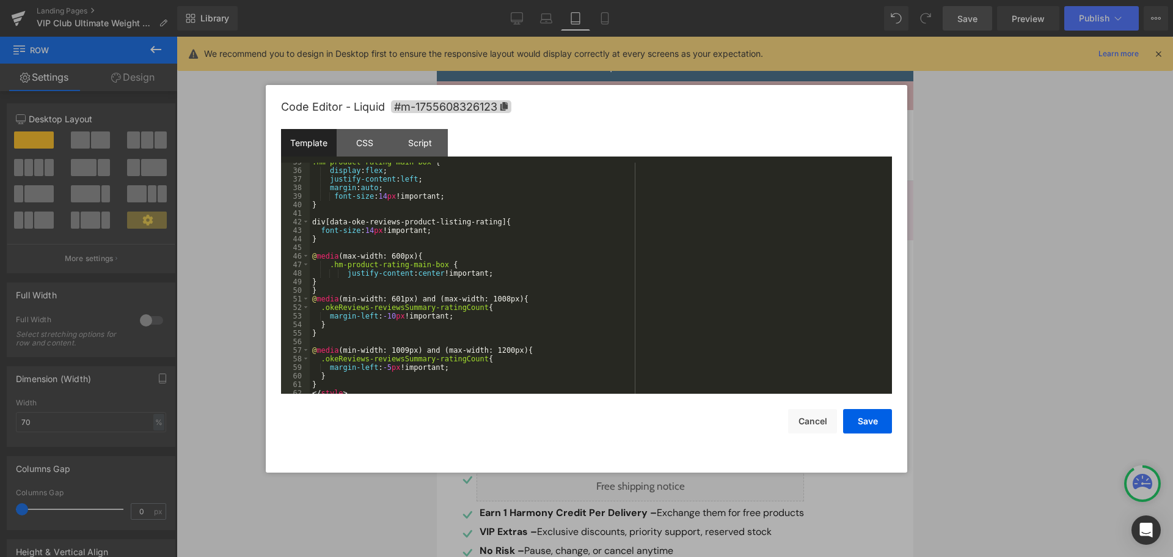
click at [392, 317] on div ".hm-product-rating-main-box { display : flex ; justify-content : left ; margin …" at bounding box center [598, 282] width 577 height 248
click at [888, 417] on button "Save" at bounding box center [867, 421] width 49 height 24
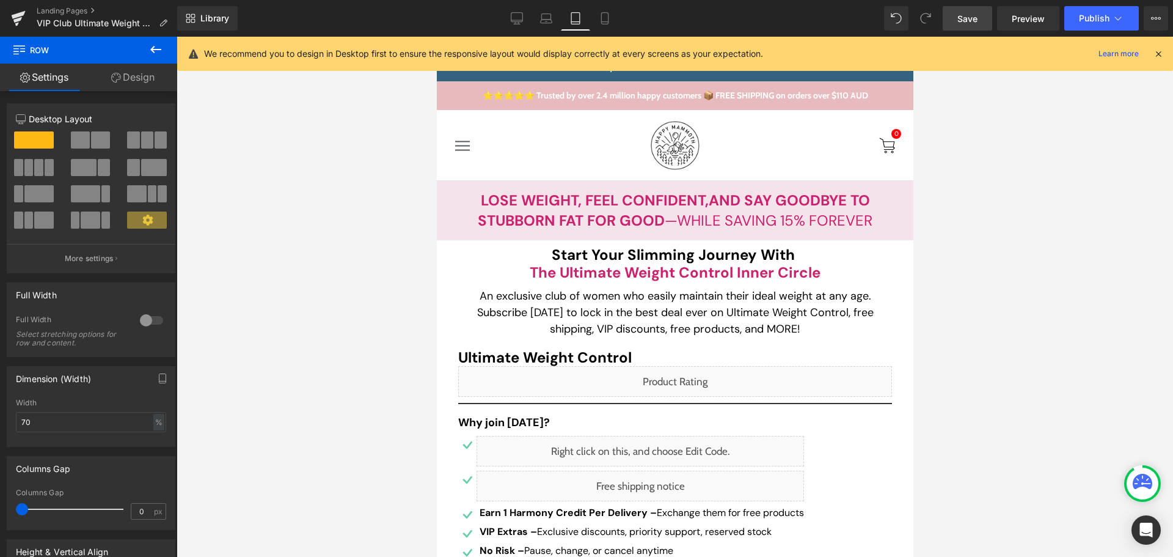
click at [962, 22] on span "Save" at bounding box center [967, 18] width 20 height 13
